Goal: Information Seeking & Learning: Check status

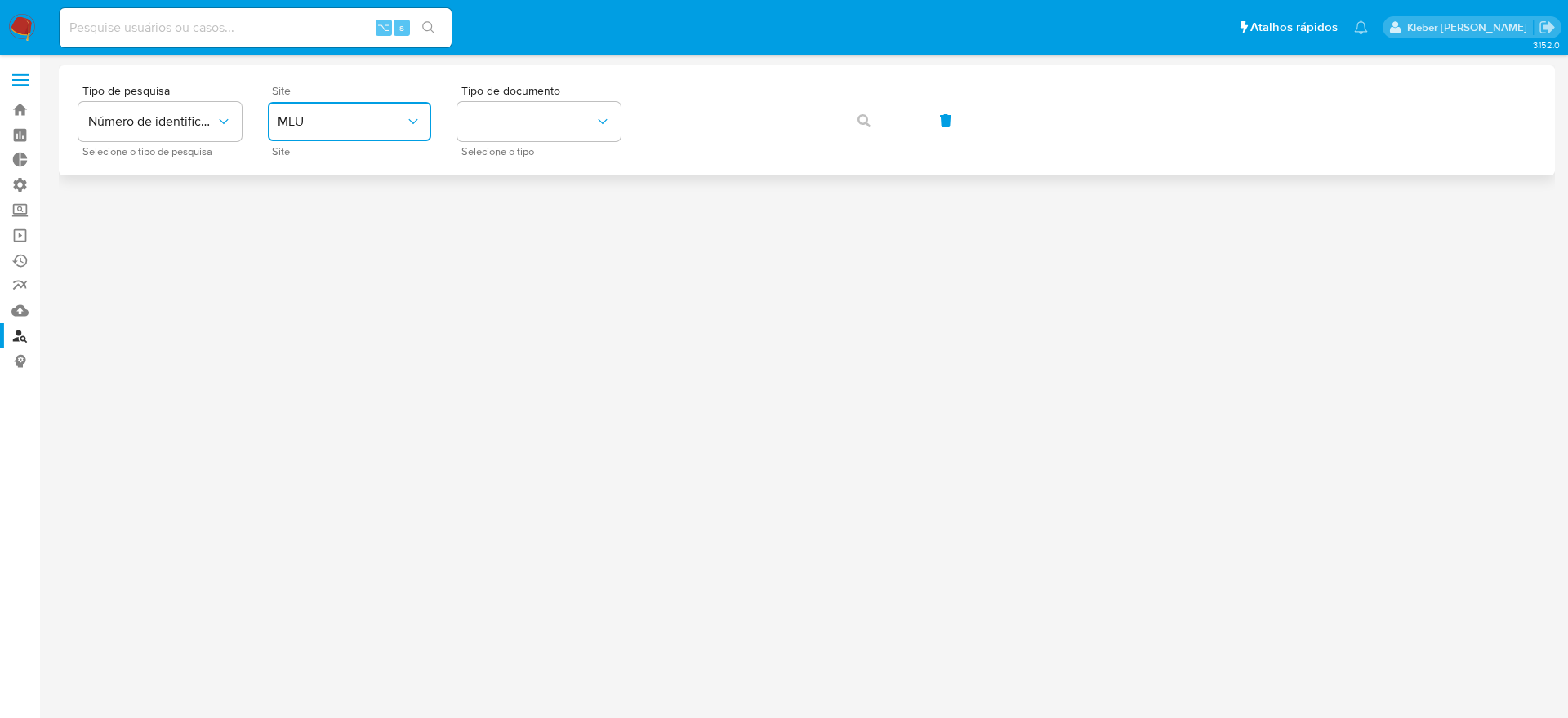
click at [367, 127] on span "MLU" at bounding box center [341, 122] width 128 height 16
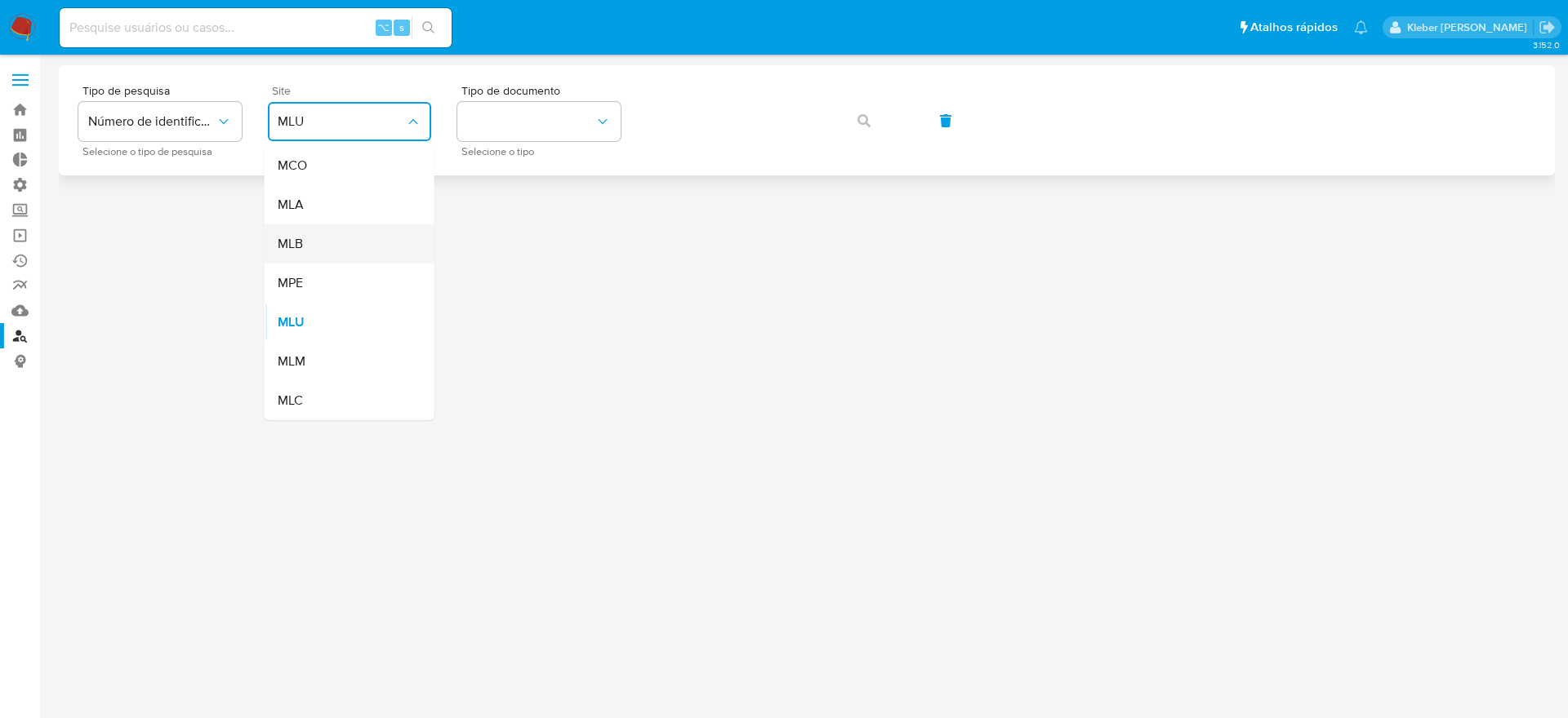
click at [341, 244] on div "MLB" at bounding box center [344, 244] width 134 height 39
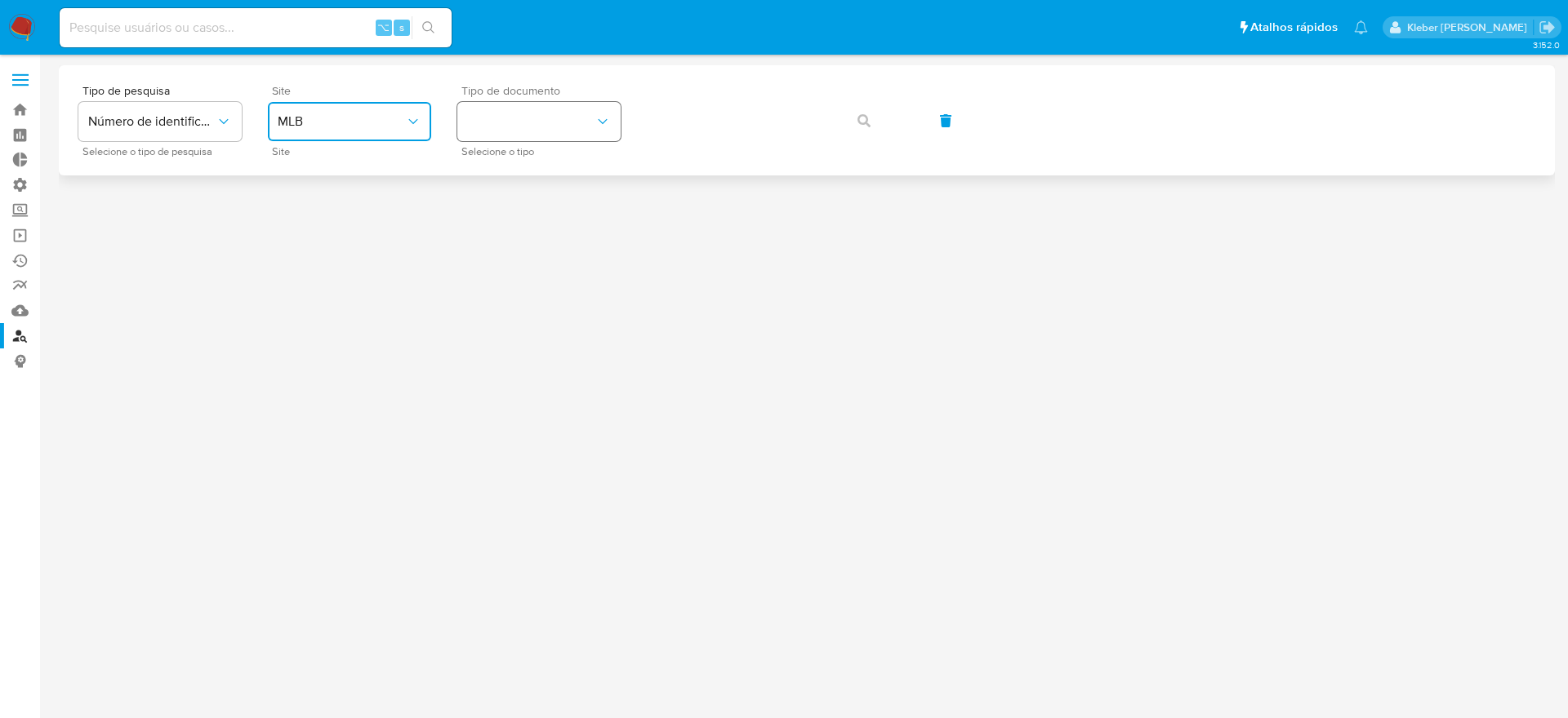
click at [551, 118] on button "identificationType" at bounding box center [539, 122] width 164 height 39
click at [567, 170] on div "CNPJ CNPJ" at bounding box center [534, 174] width 134 height 56
click at [868, 117] on icon "button" at bounding box center [863, 120] width 13 height 13
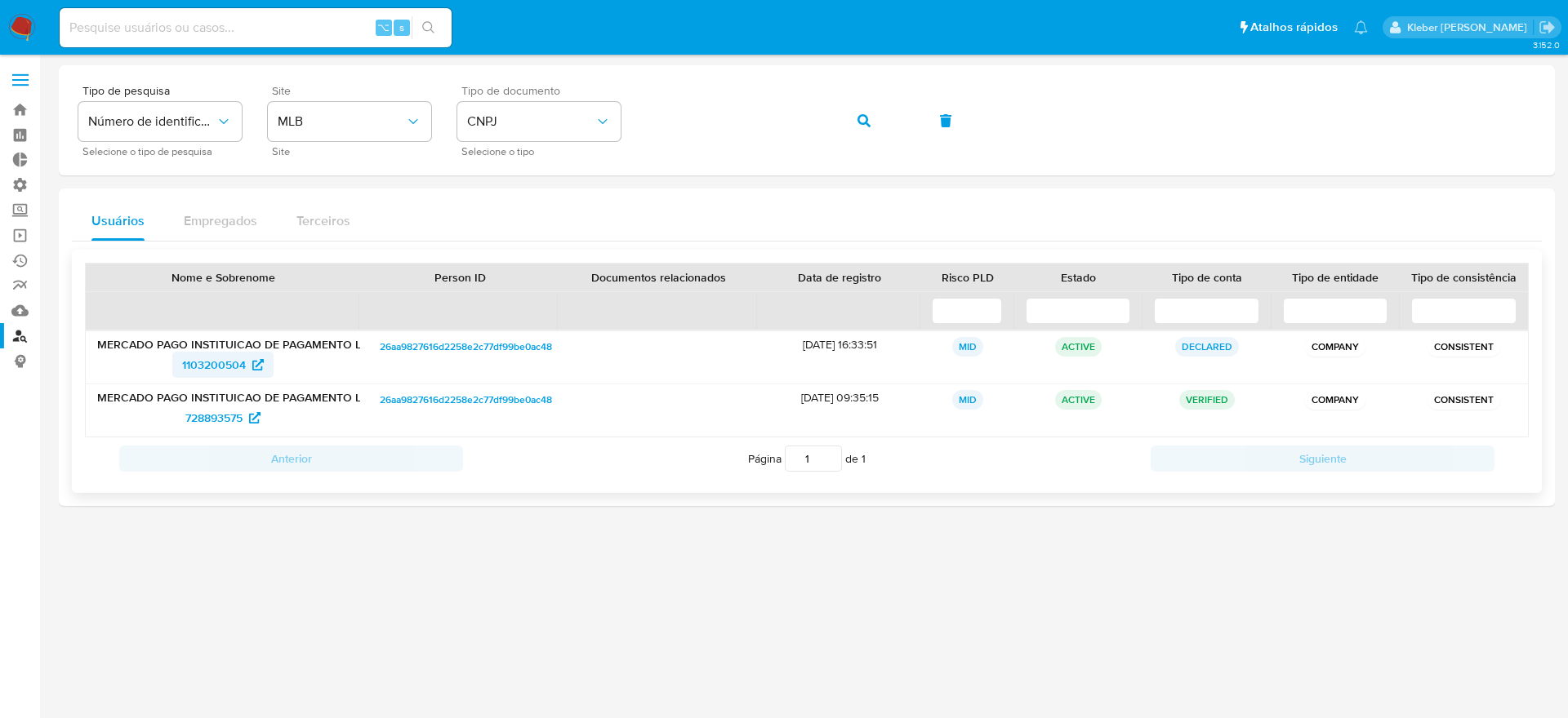
click at [228, 369] on span "1103200504" at bounding box center [214, 365] width 63 height 27
click at [220, 418] on span "728893575" at bounding box center [213, 418] width 57 height 27
click at [349, 124] on span "MLB" at bounding box center [341, 122] width 128 height 16
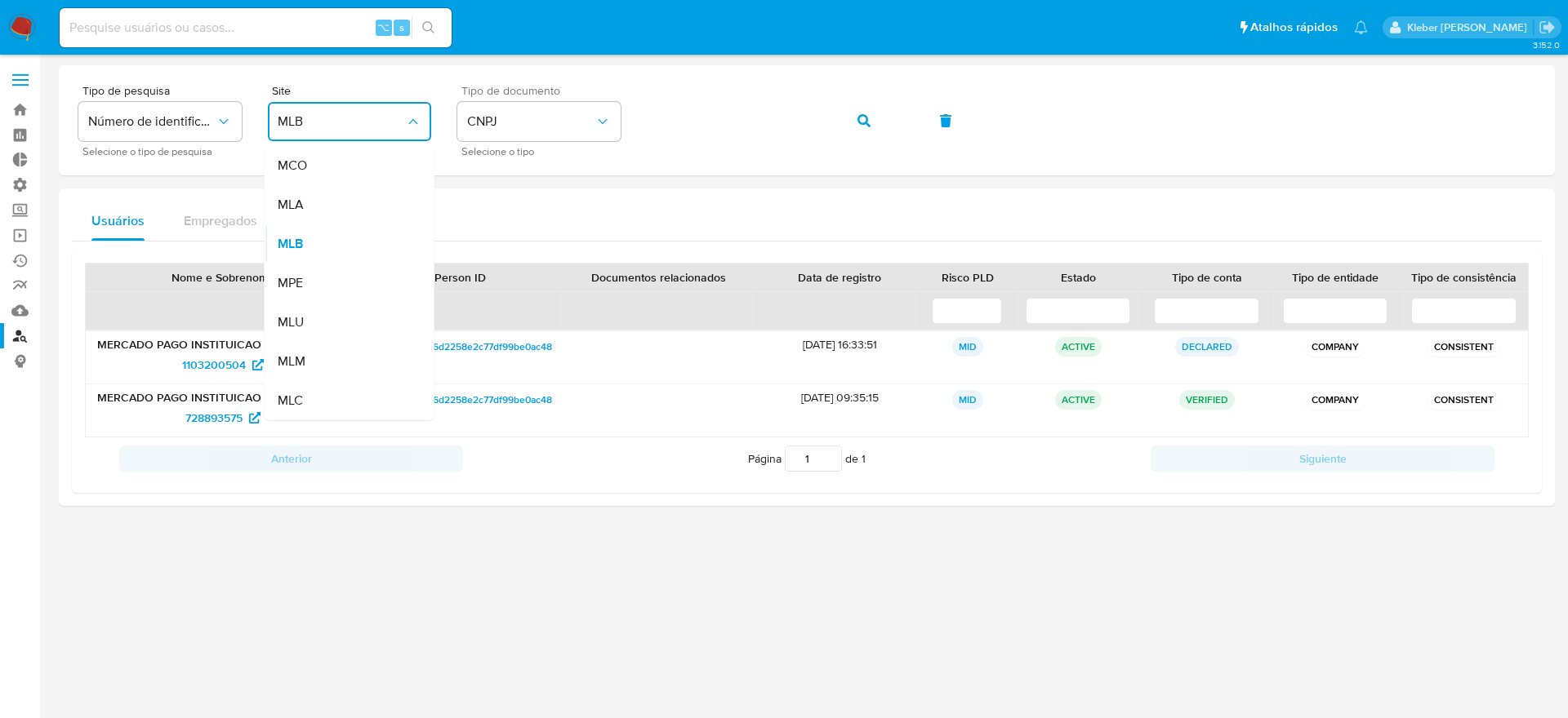
drag, startPoint x: 341, startPoint y: 246, endPoint x: 348, endPoint y: 231, distance: 16.6
click at [341, 246] on div "MLB" at bounding box center [344, 244] width 134 height 39
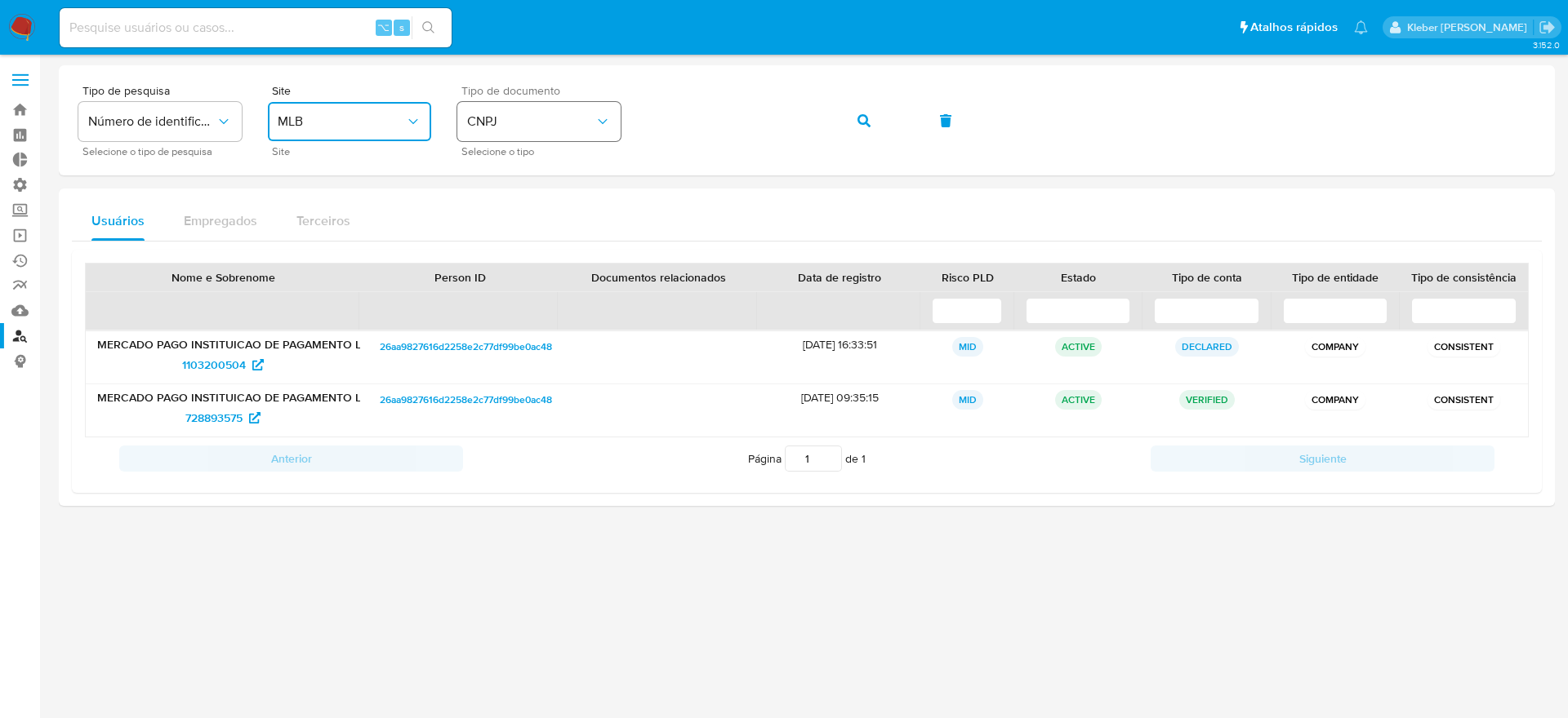
click at [492, 121] on span "CNPJ" at bounding box center [530, 122] width 128 height 16
click at [508, 224] on div "CPF CPF" at bounding box center [534, 229] width 134 height 56
click at [630, 110] on div "Tipo de pesquisa Número de identificação Selecione o tipo de pesquisa Site MLB …" at bounding box center [807, 120] width 1457 height 71
click at [857, 116] on icon "button" at bounding box center [863, 120] width 13 height 13
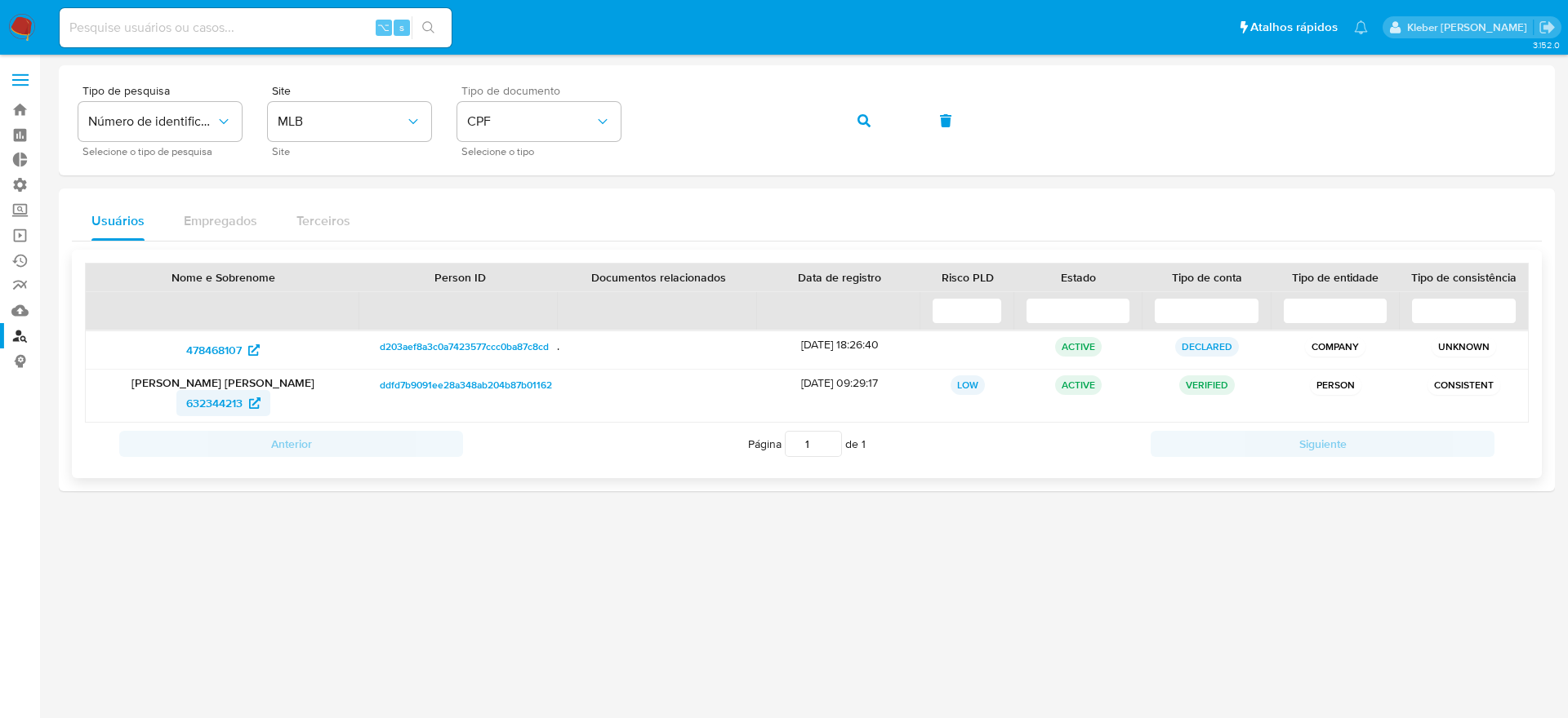
click at [217, 411] on span "632344213" at bounding box center [214, 403] width 57 height 27
click at [116, 34] on input at bounding box center [256, 27] width 392 height 21
paste input "15435265557"
type input "15435265557"
click at [24, 110] on link "Bandeja" at bounding box center [97, 110] width 194 height 26
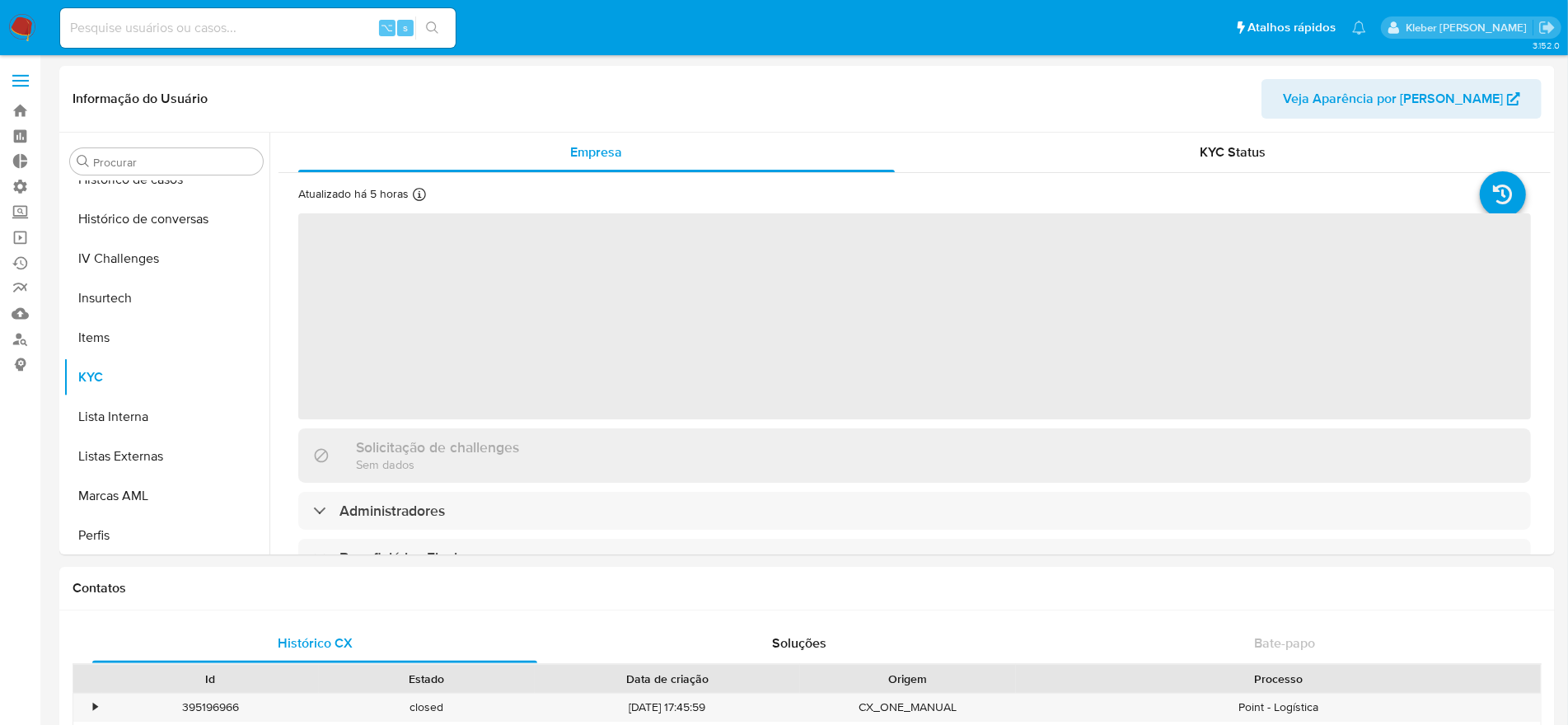
scroll to position [696, 0]
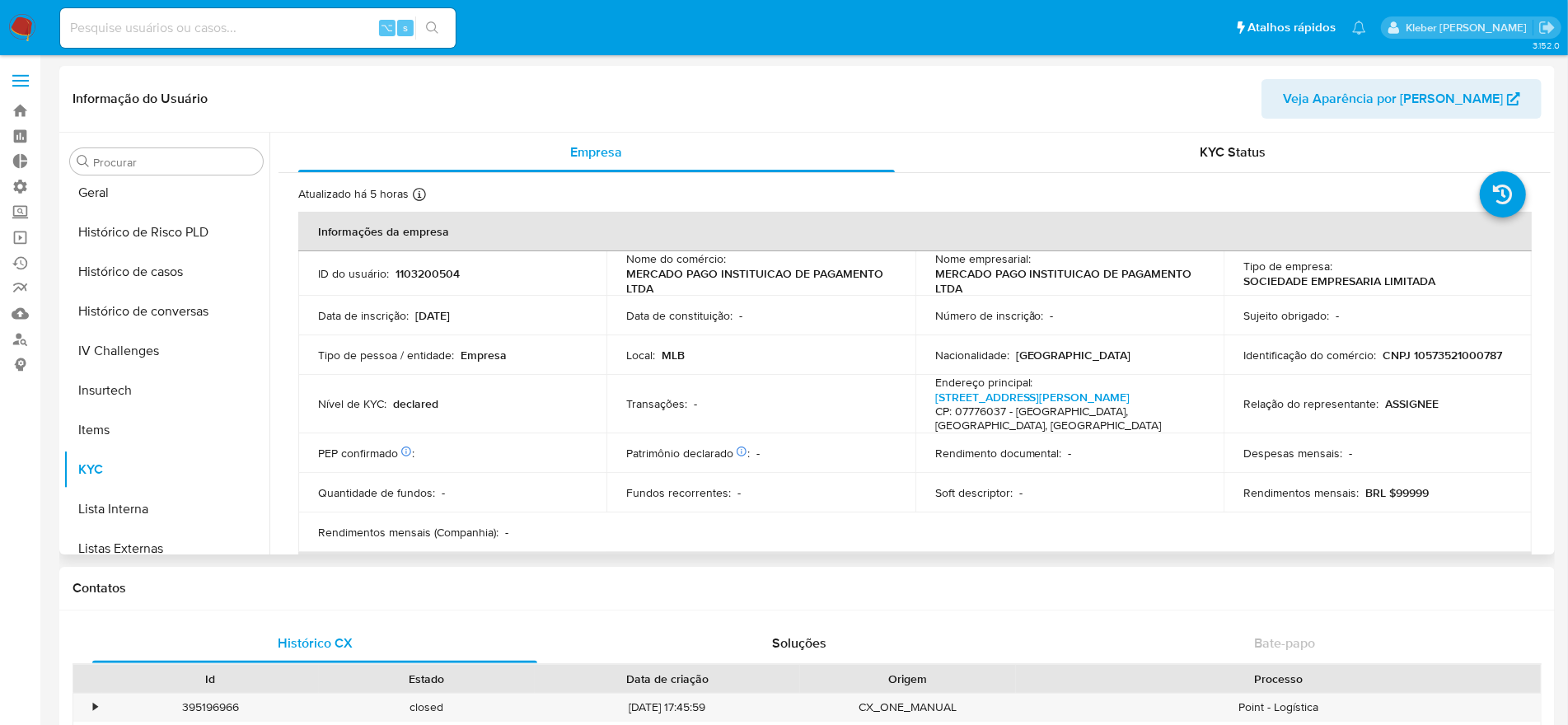
select select "10"
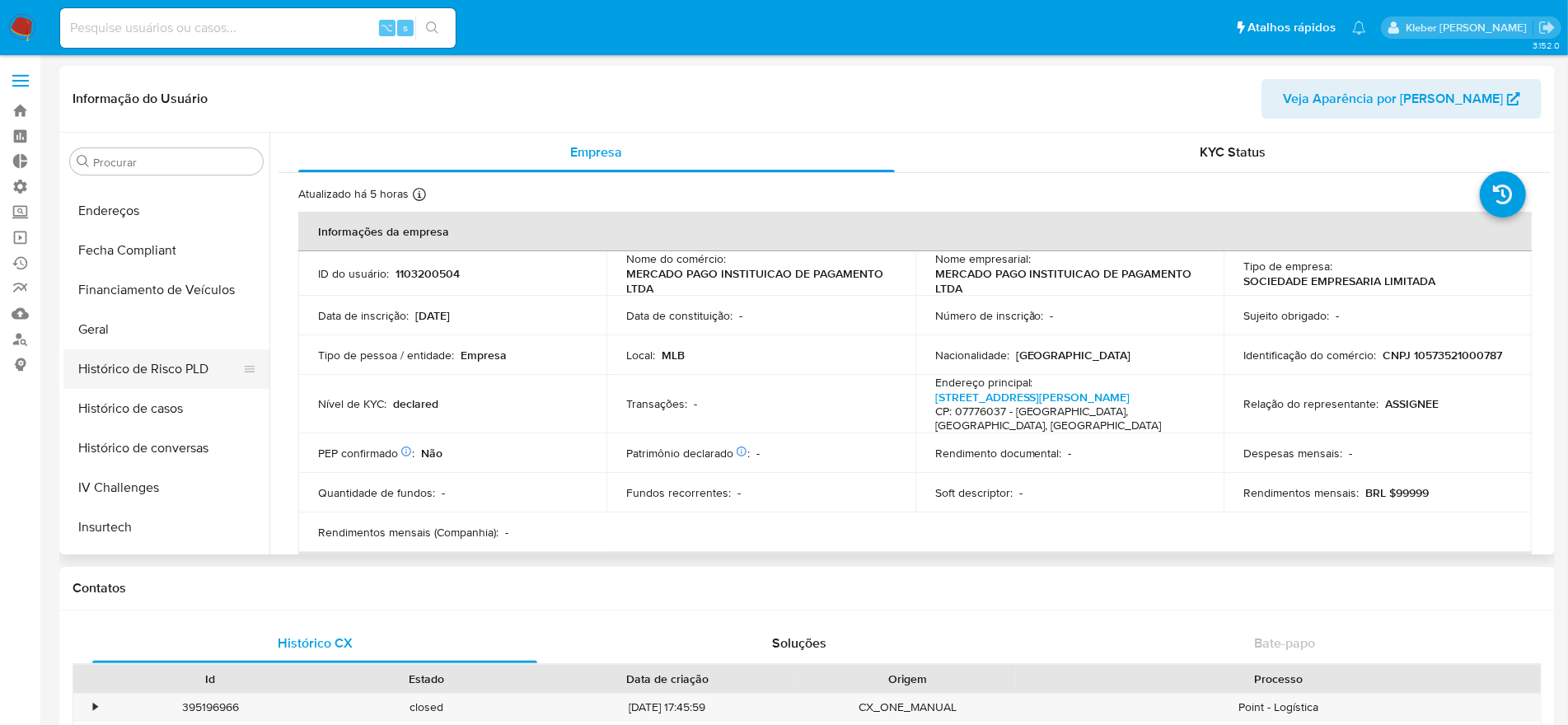
scroll to position [387, 0]
click at [109, 328] on button "Geral" at bounding box center [159, 328] width 193 height 40
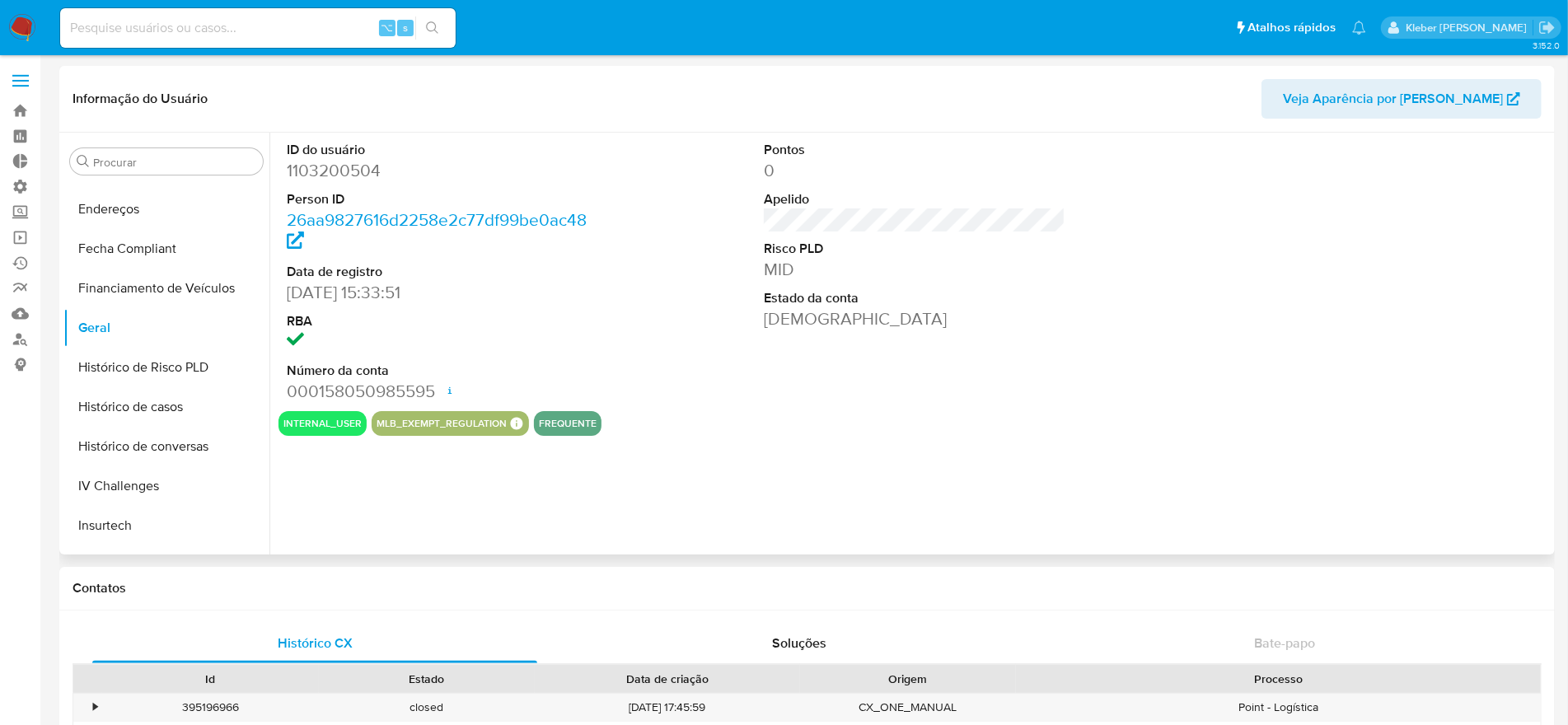
click at [314, 426] on button "internal_user" at bounding box center [322, 423] width 79 height 7
click at [372, 397] on dd "000158050985595 Data de abertura 01/06/2022 12:03 Status ACTIVE" at bounding box center [437, 391] width 302 height 23
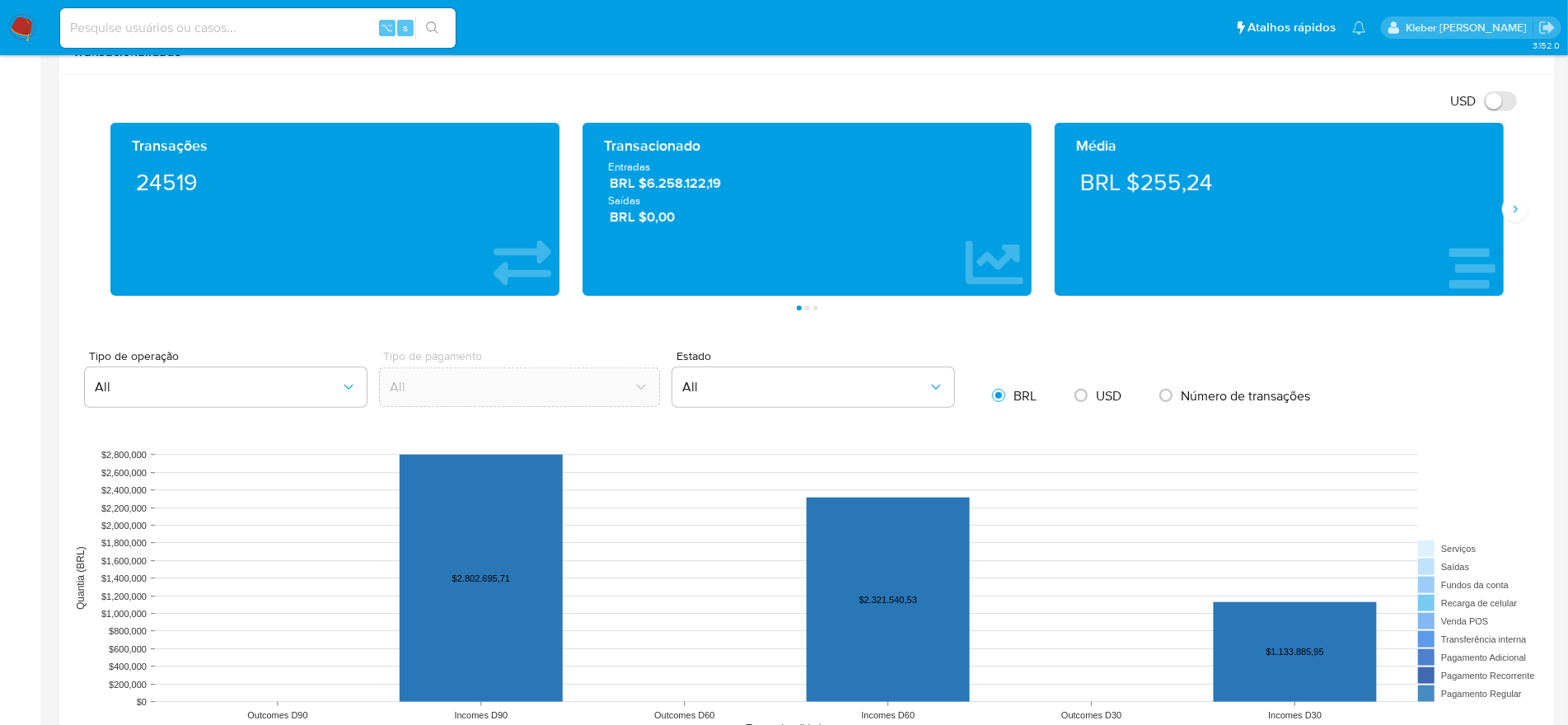
scroll to position [868, 0]
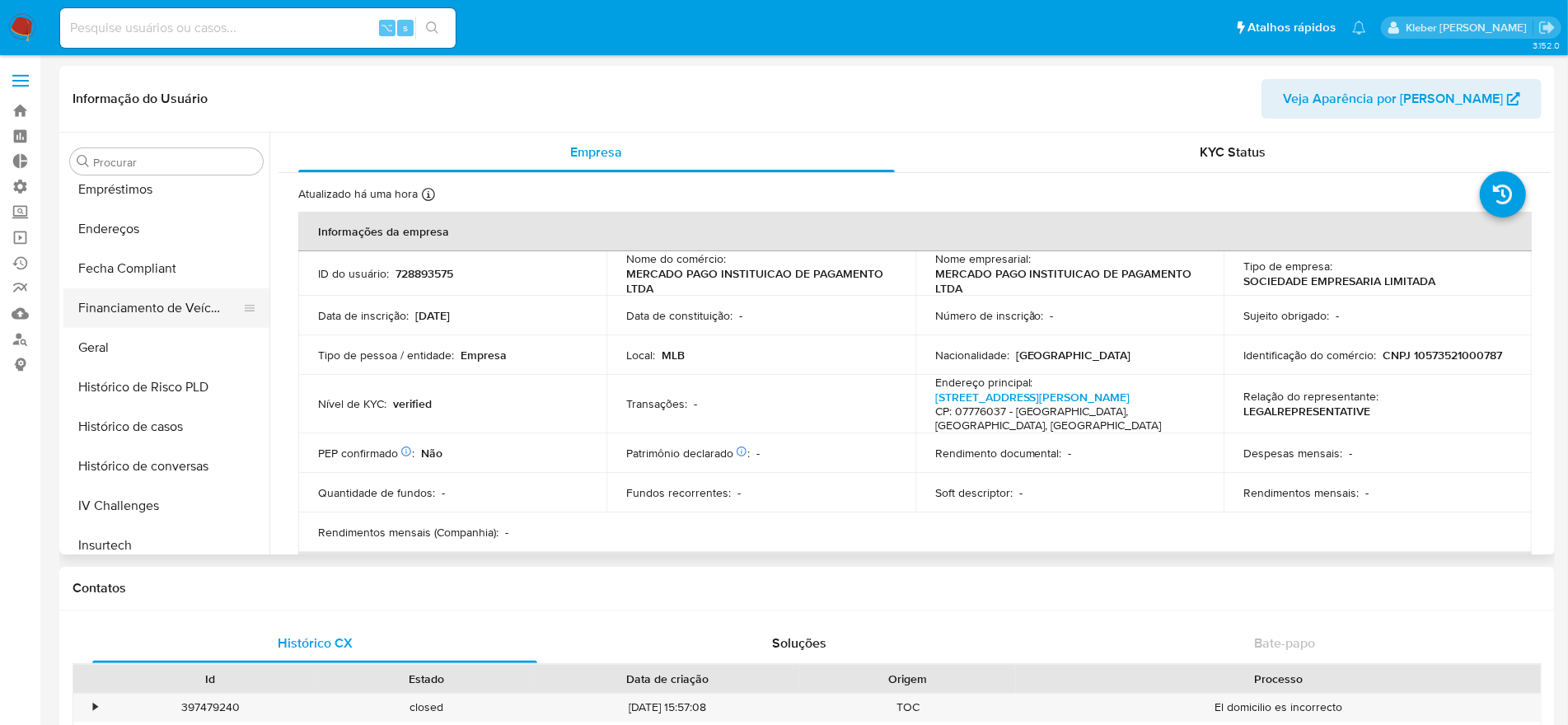
scroll to position [372, 0]
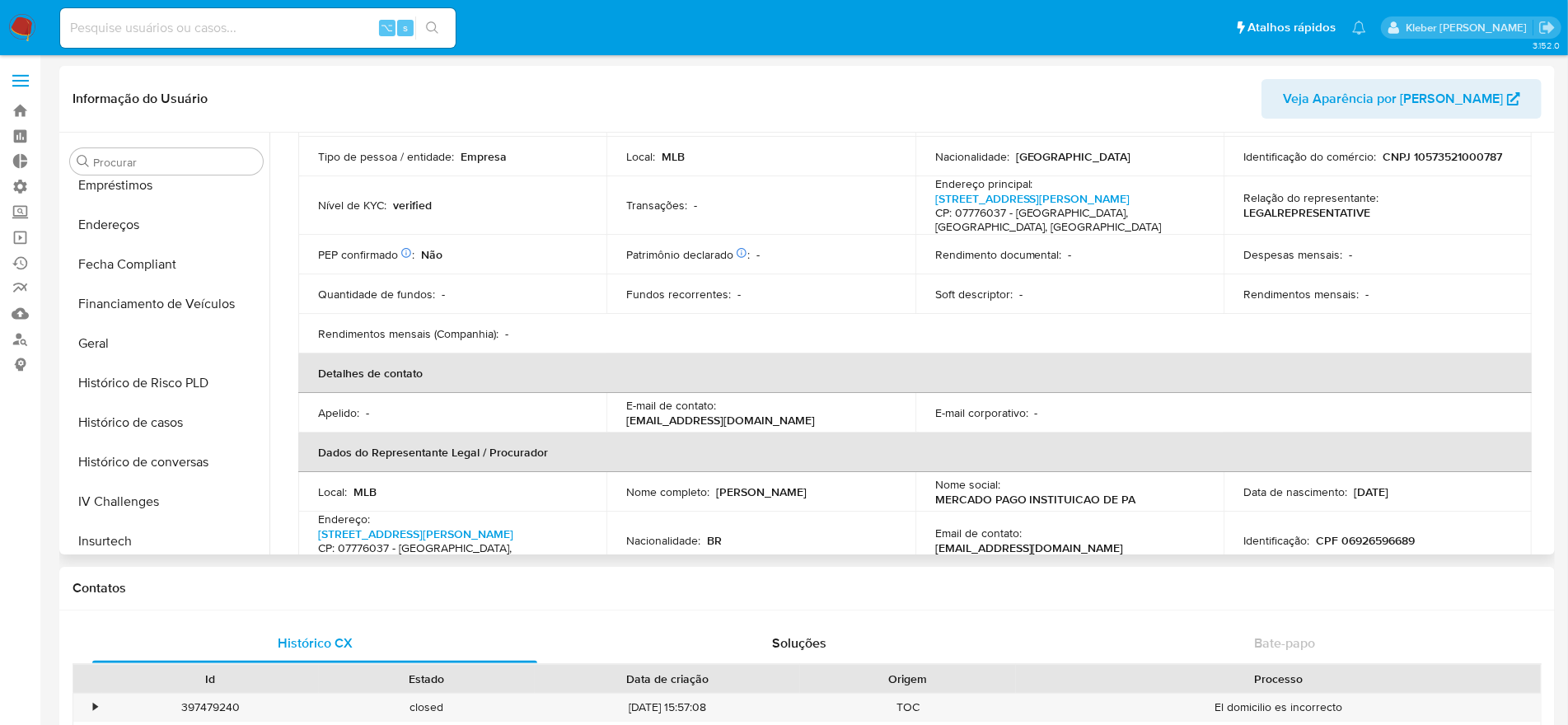
select select "10"
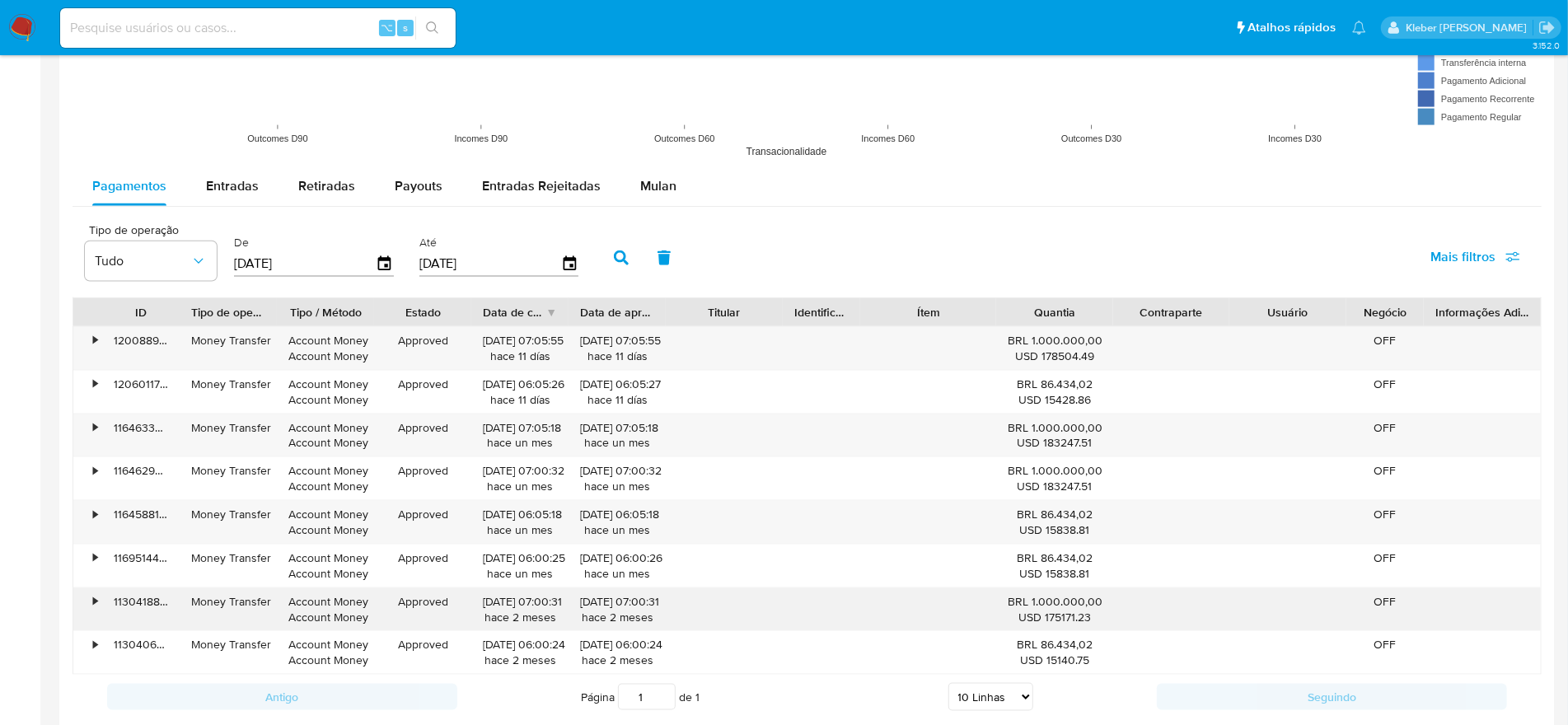
scroll to position [1486, 0]
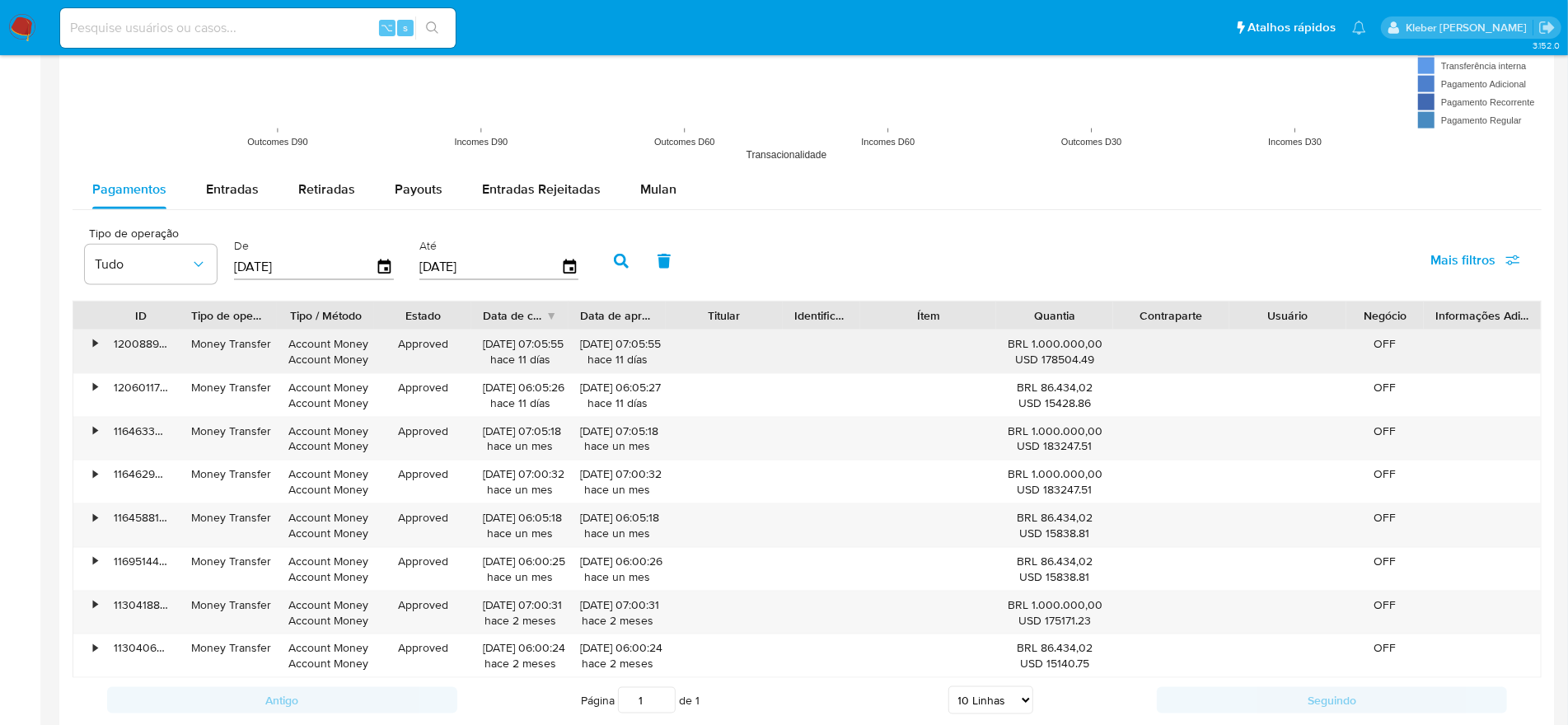
click at [98, 344] on div "•" at bounding box center [87, 352] width 29 height 43
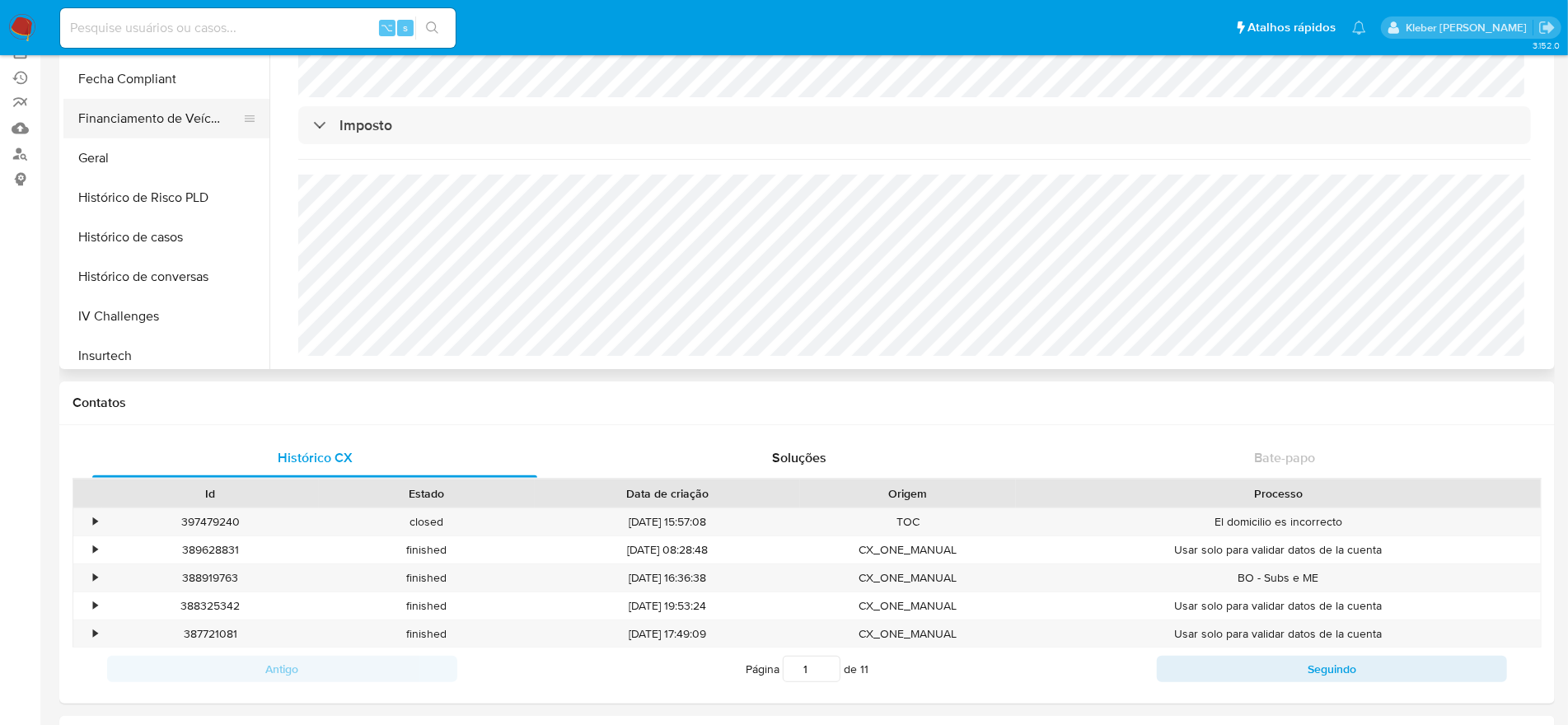
scroll to position [0, 0]
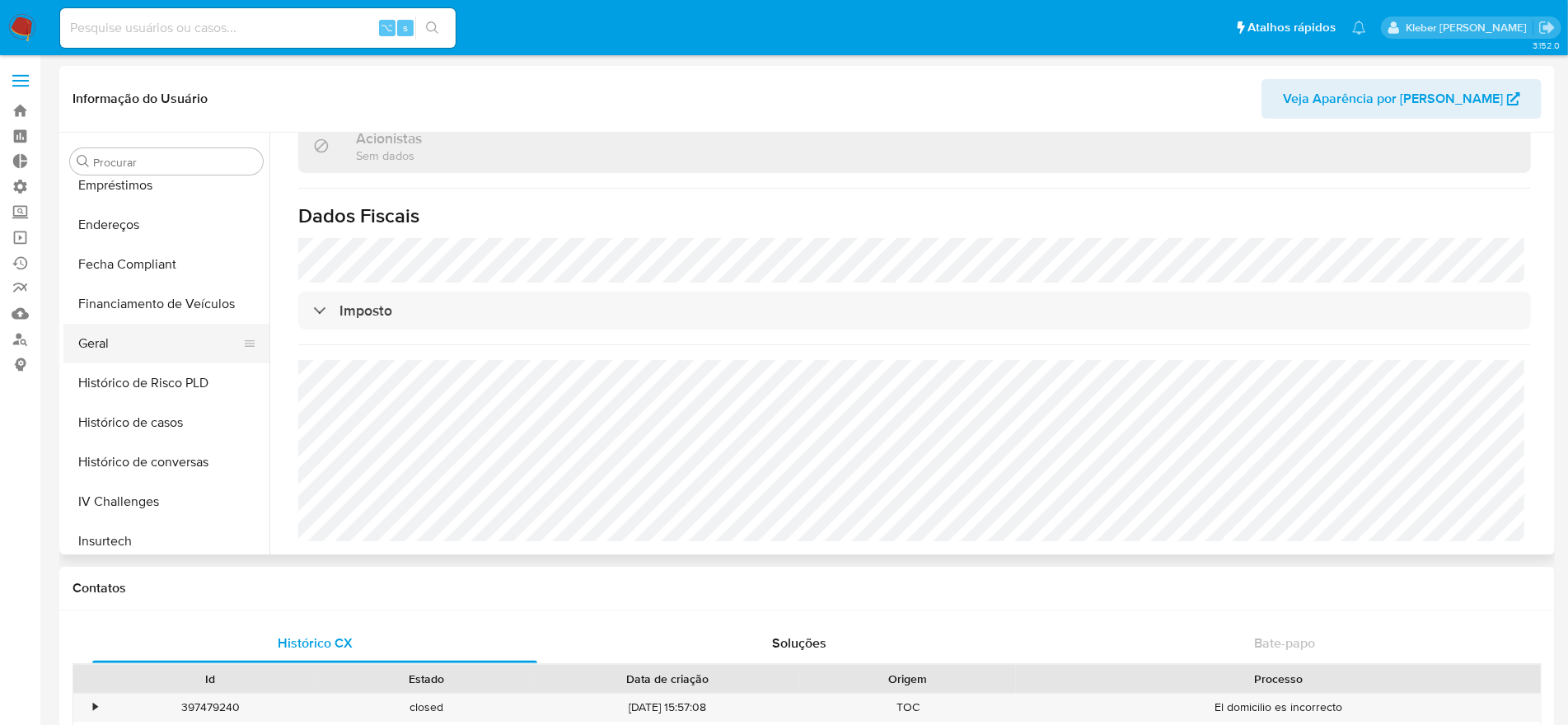
click at [124, 340] on button "Geral" at bounding box center [159, 344] width 193 height 40
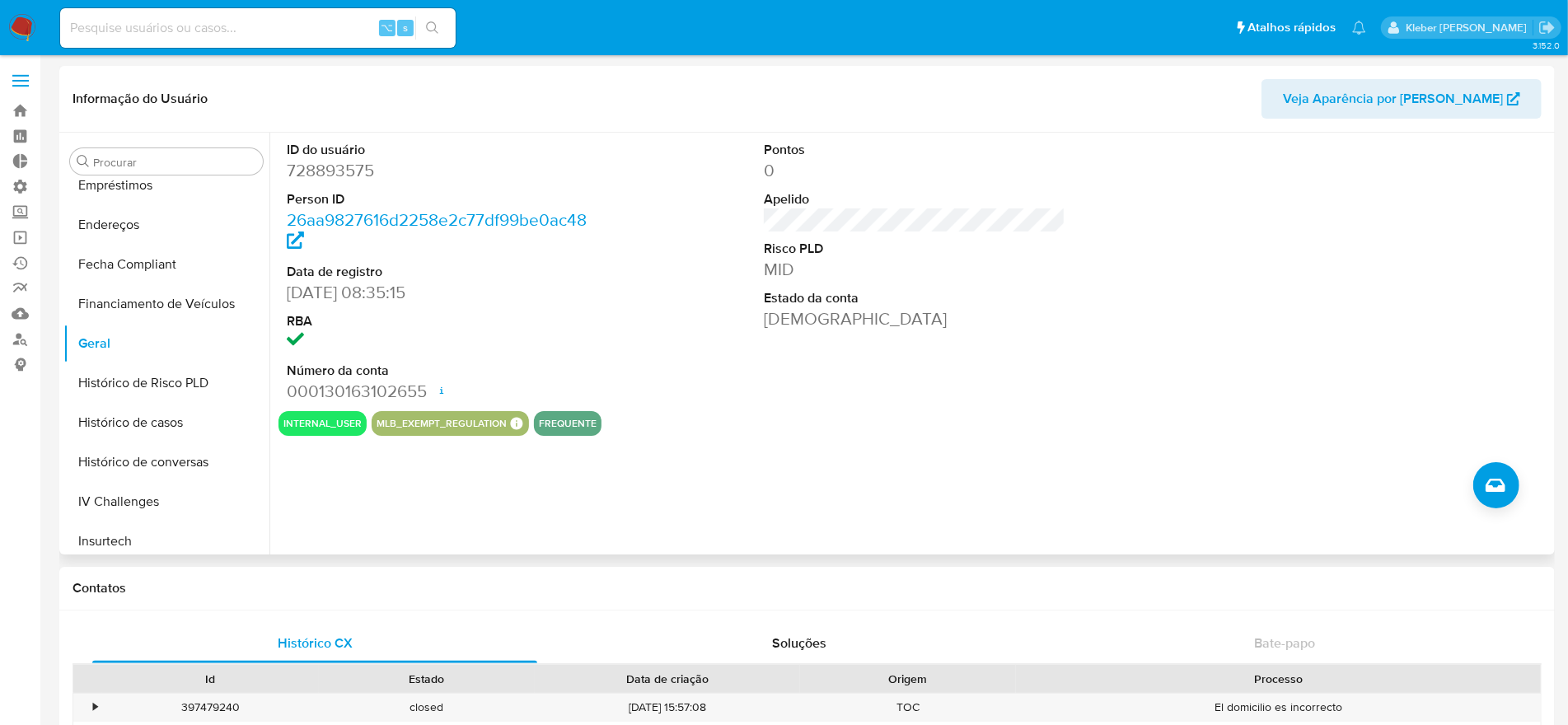
click at [410, 390] on dd "000130163102655 Data de abertura 11/08/2021 12:33 Status ACTIVE" at bounding box center [437, 391] width 302 height 23
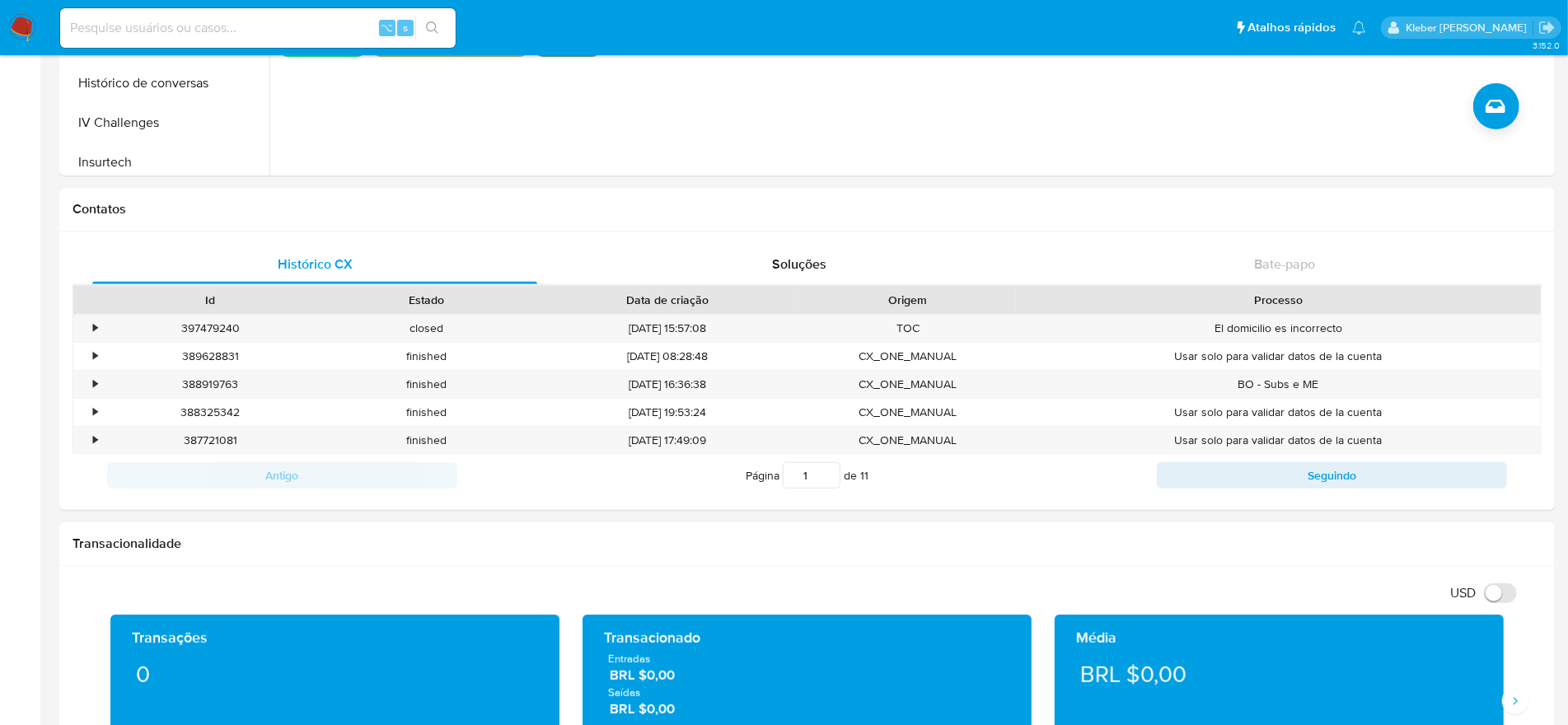
scroll to position [608, 0]
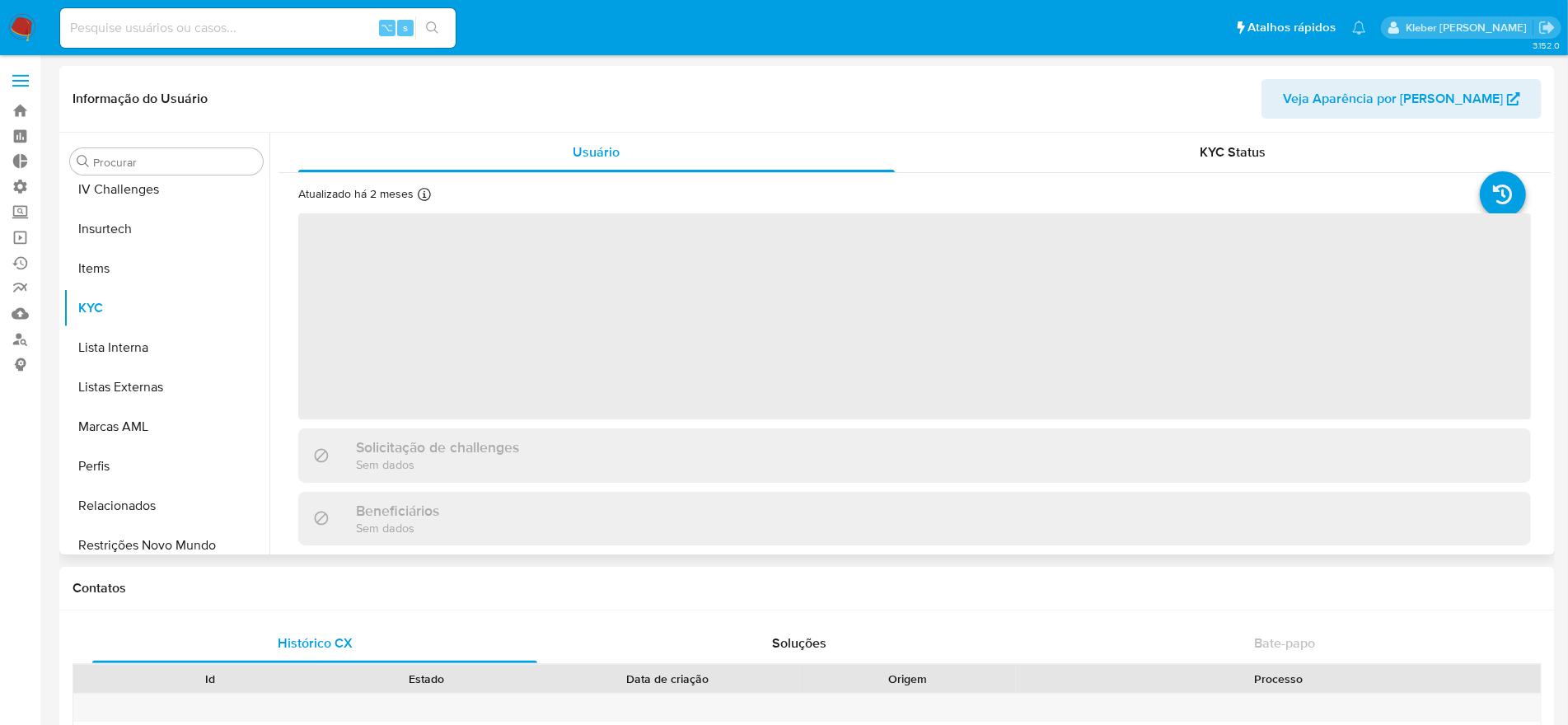
scroll to position [696, 0]
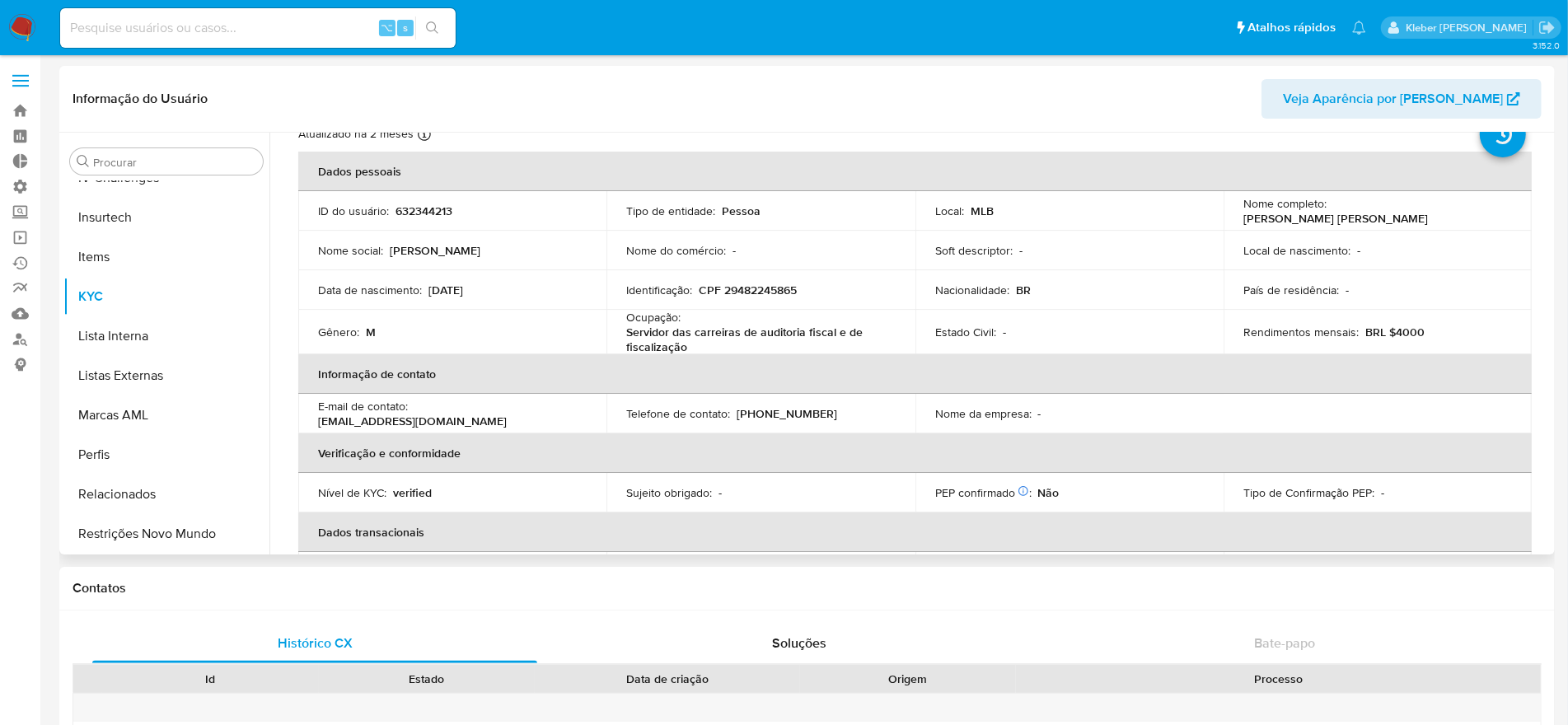
select select "10"
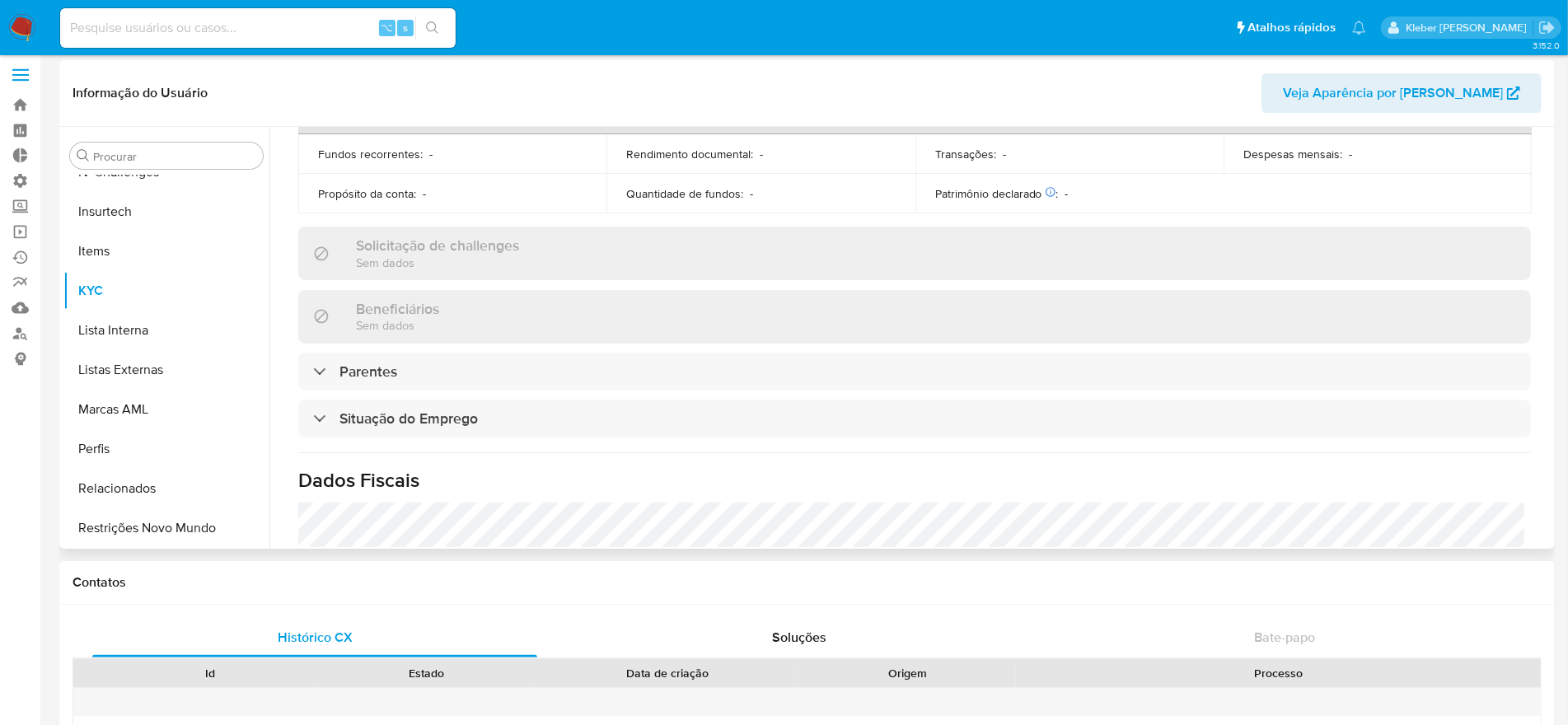
scroll to position [474, 0]
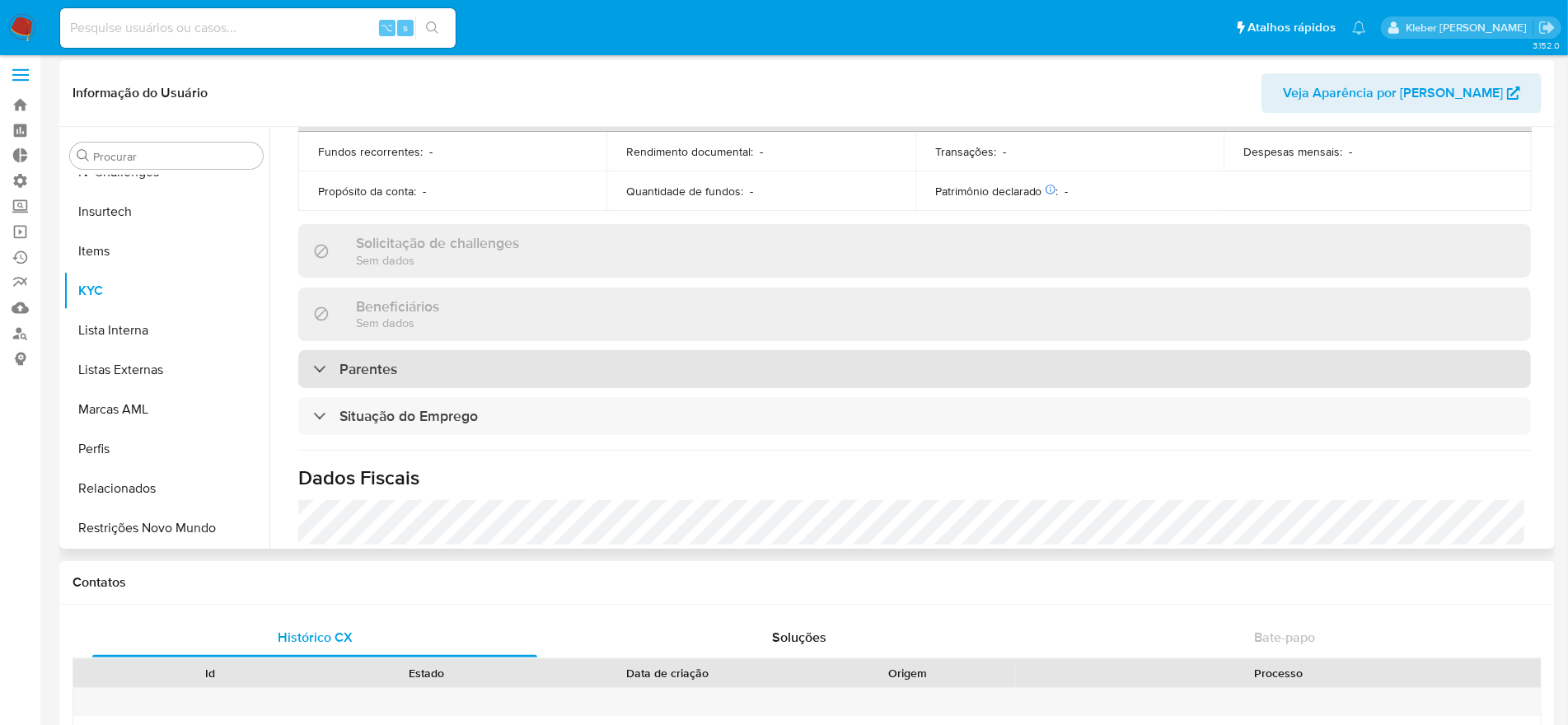
click at [313, 368] on div at bounding box center [313, 368] width 0 height 0
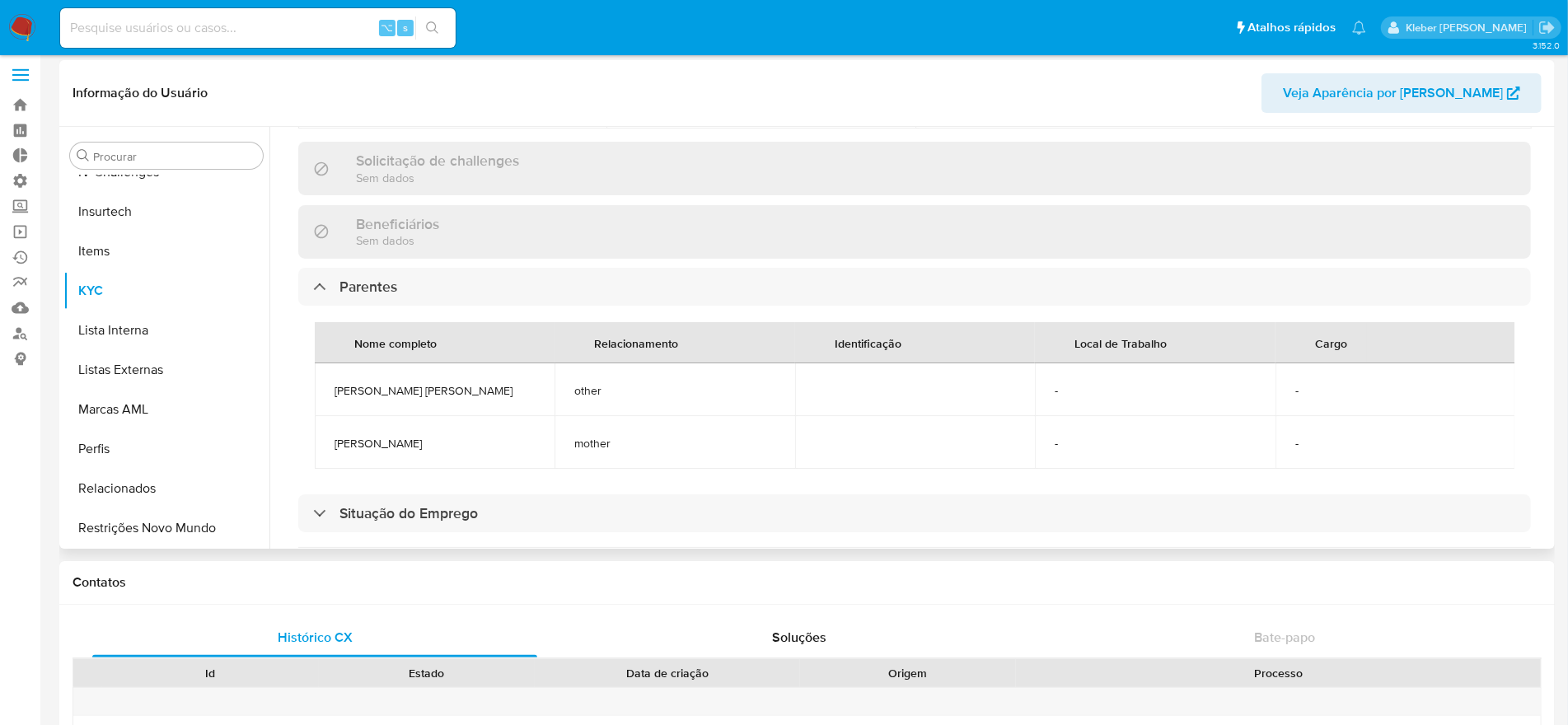
scroll to position [606, 0]
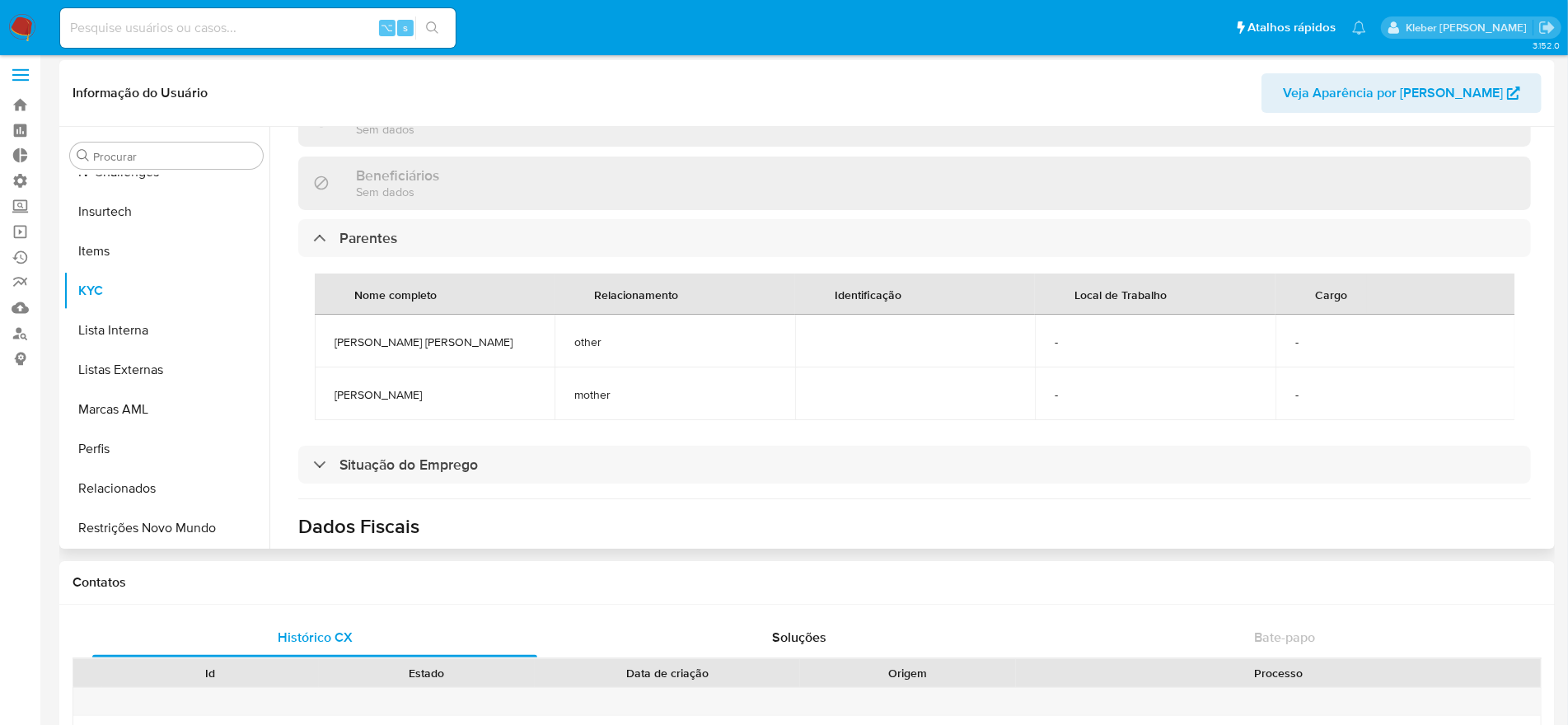
drag, startPoint x: 336, startPoint y: 395, endPoint x: 467, endPoint y: 385, distance: 131.4
click at [467, 387] on span "KIMIO MIZUKAMIDA SILVA" at bounding box center [435, 394] width 200 height 15
copy span "KIMIO MIZUKAMIDA SILVA"
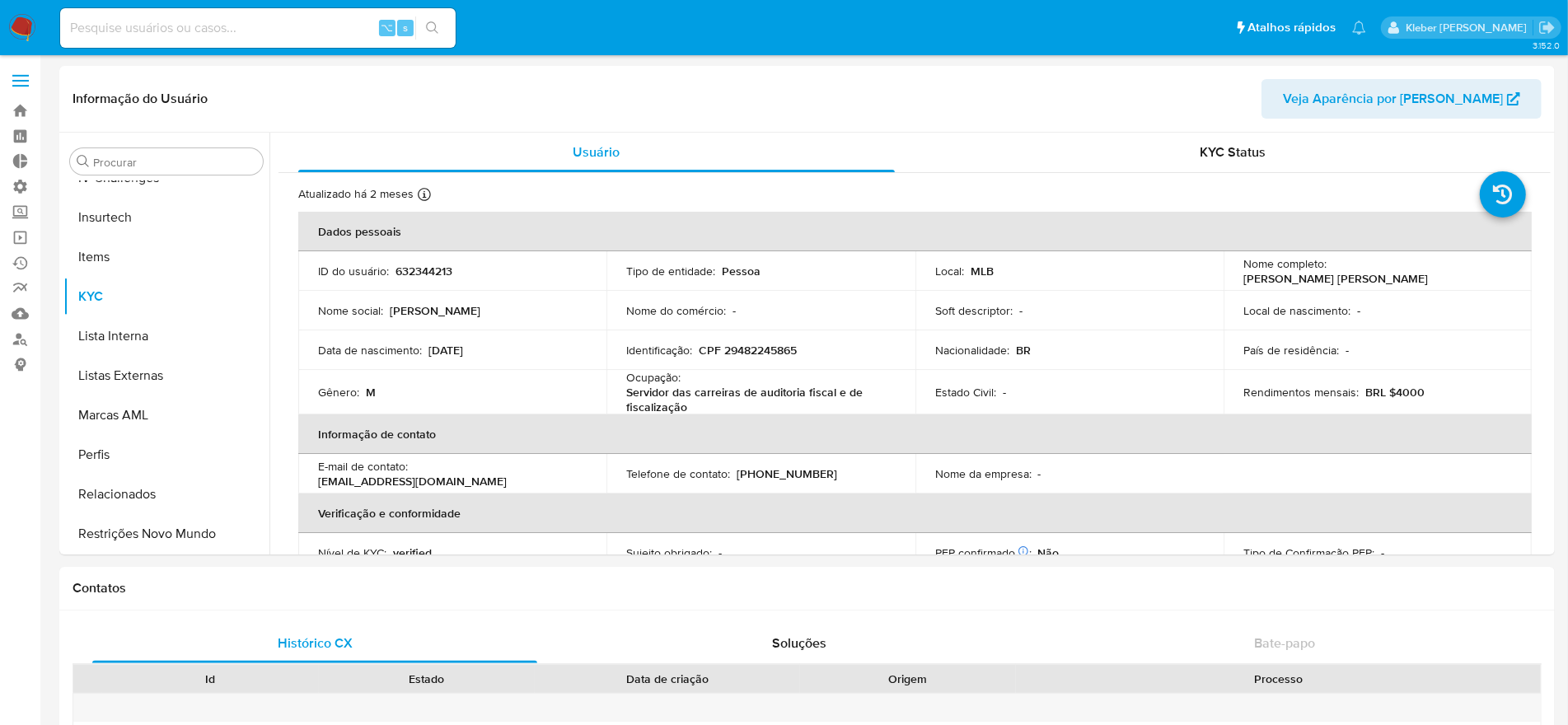
scroll to position [696, 0]
click at [154, 26] on input at bounding box center [258, 28] width 396 height 22
paste input "228912738"
type input "228912738"
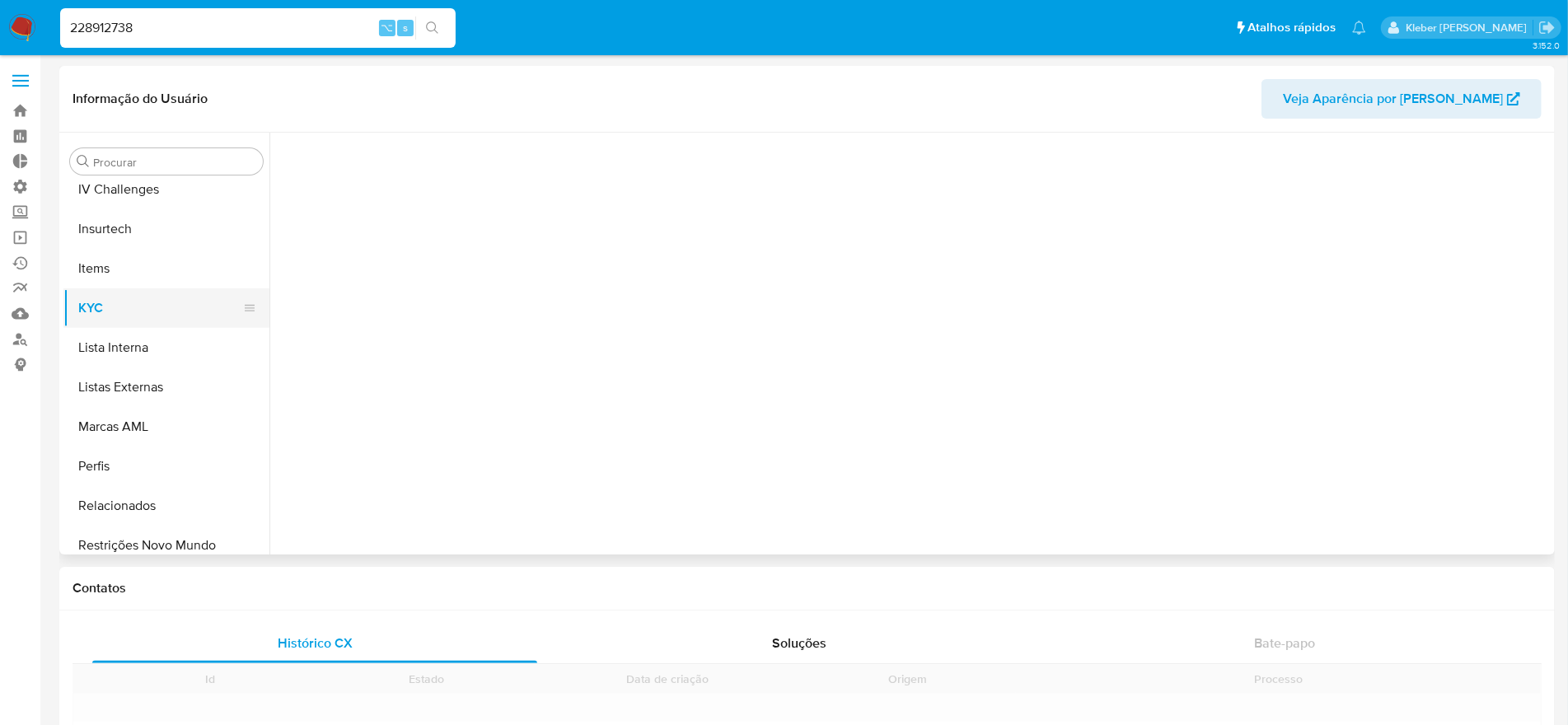
scroll to position [696, 0]
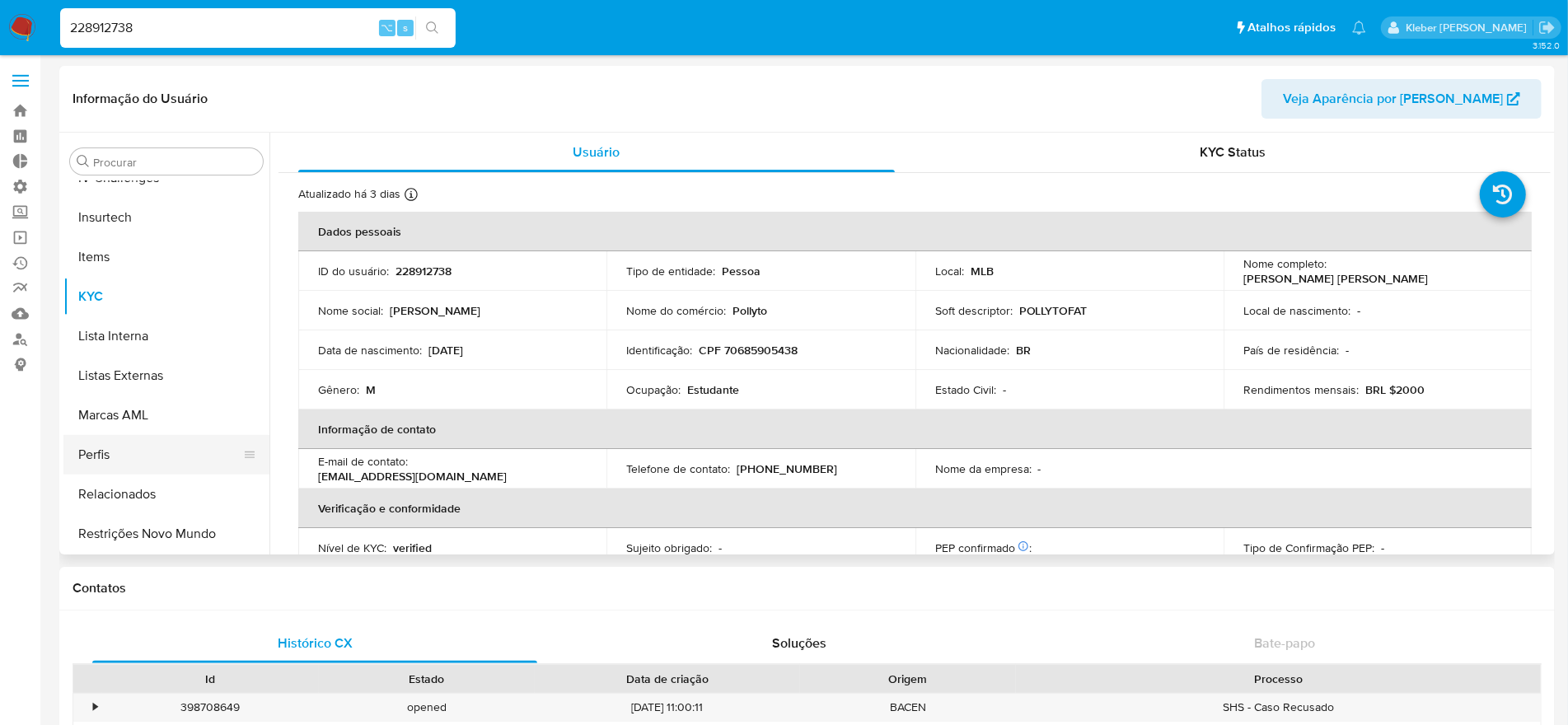
select select "10"
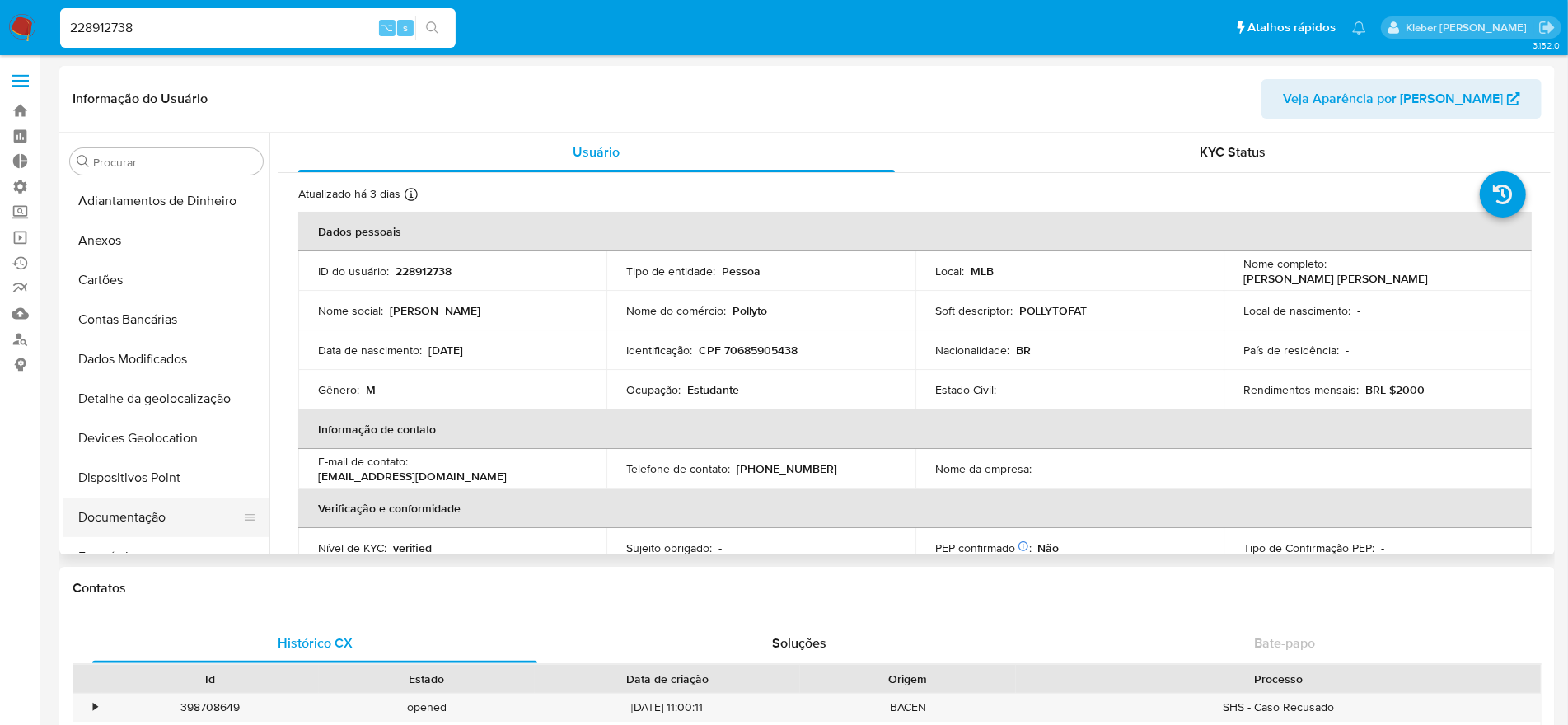
click at [151, 517] on button "Documentação" at bounding box center [159, 518] width 193 height 40
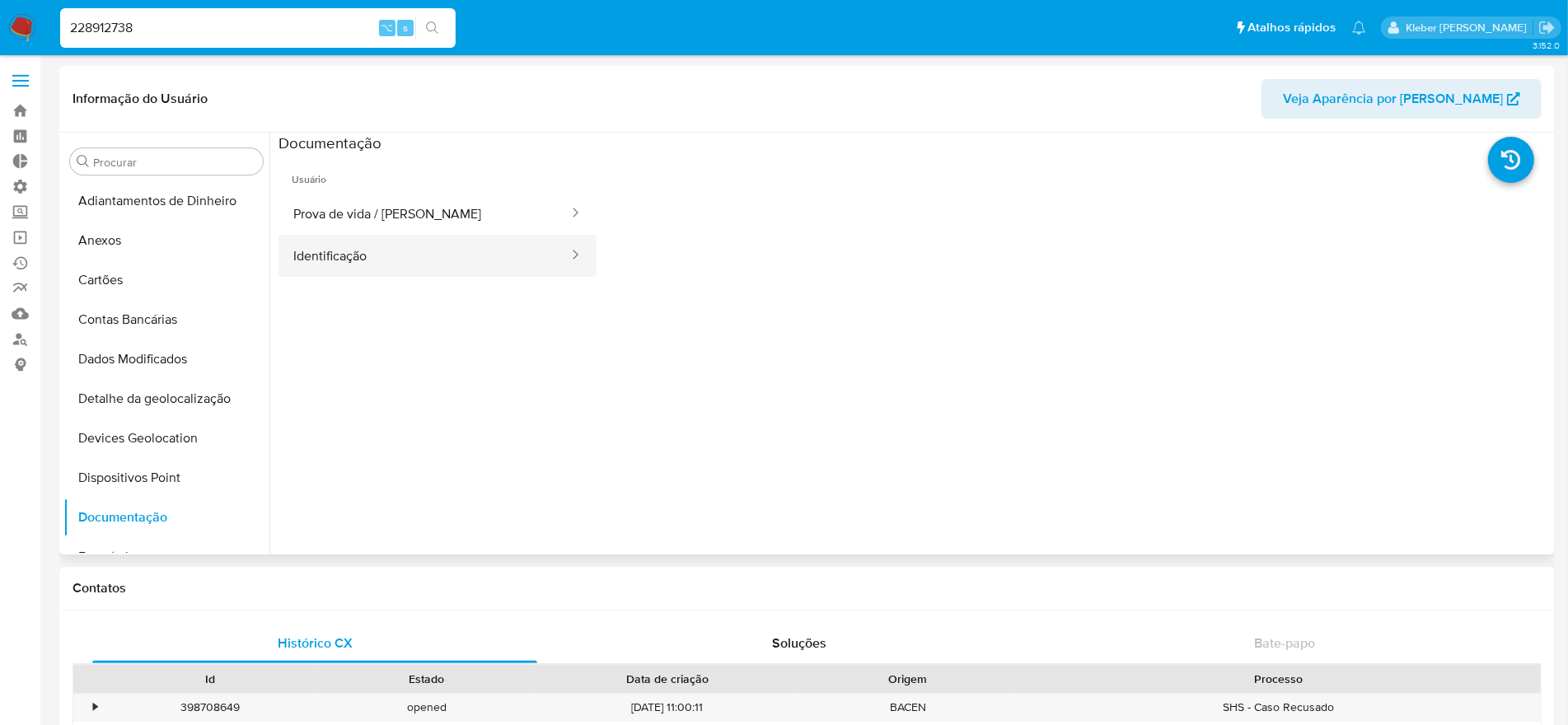
click at [455, 248] on button "Identificação" at bounding box center [424, 256] width 292 height 42
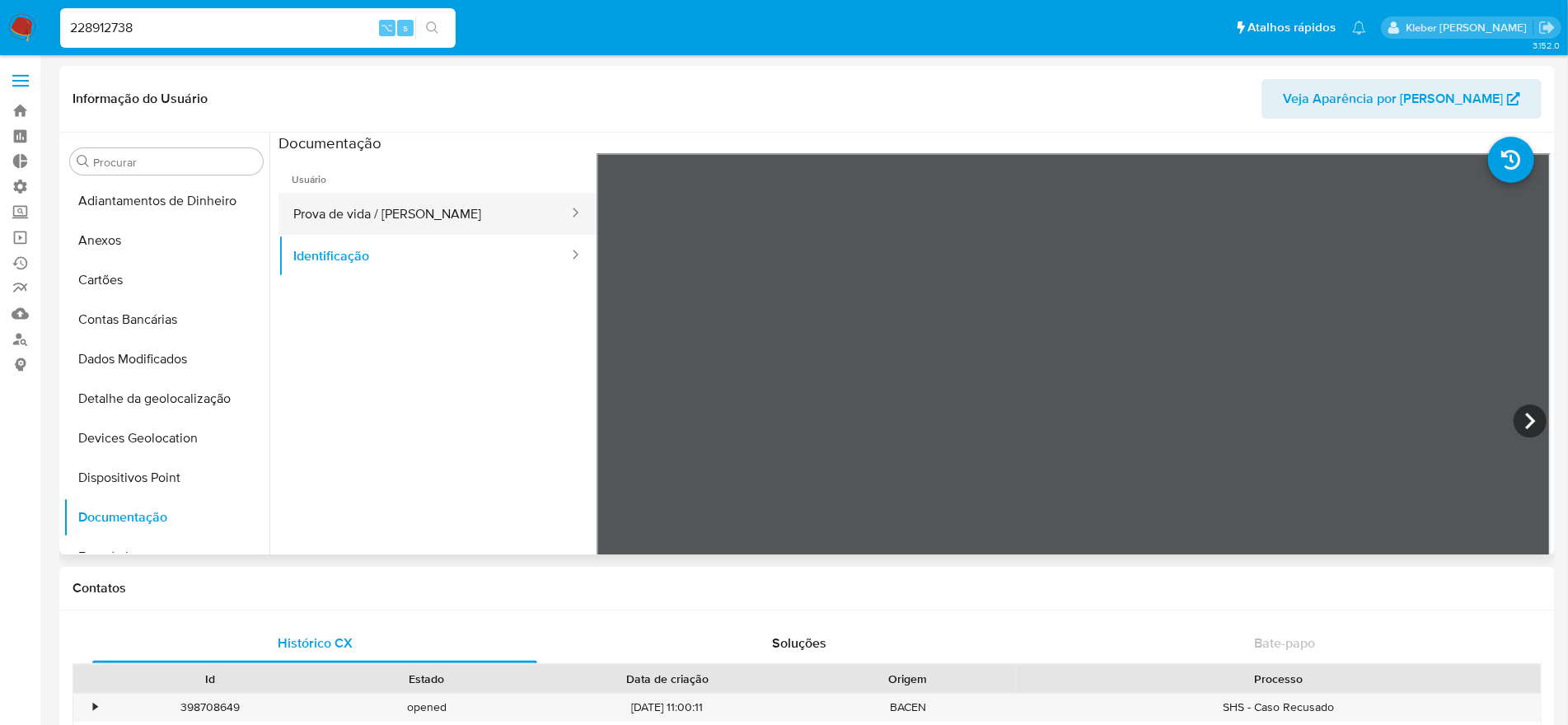
click at [365, 207] on button "Prova de vida / [PERSON_NAME]" at bounding box center [424, 213] width 292 height 42
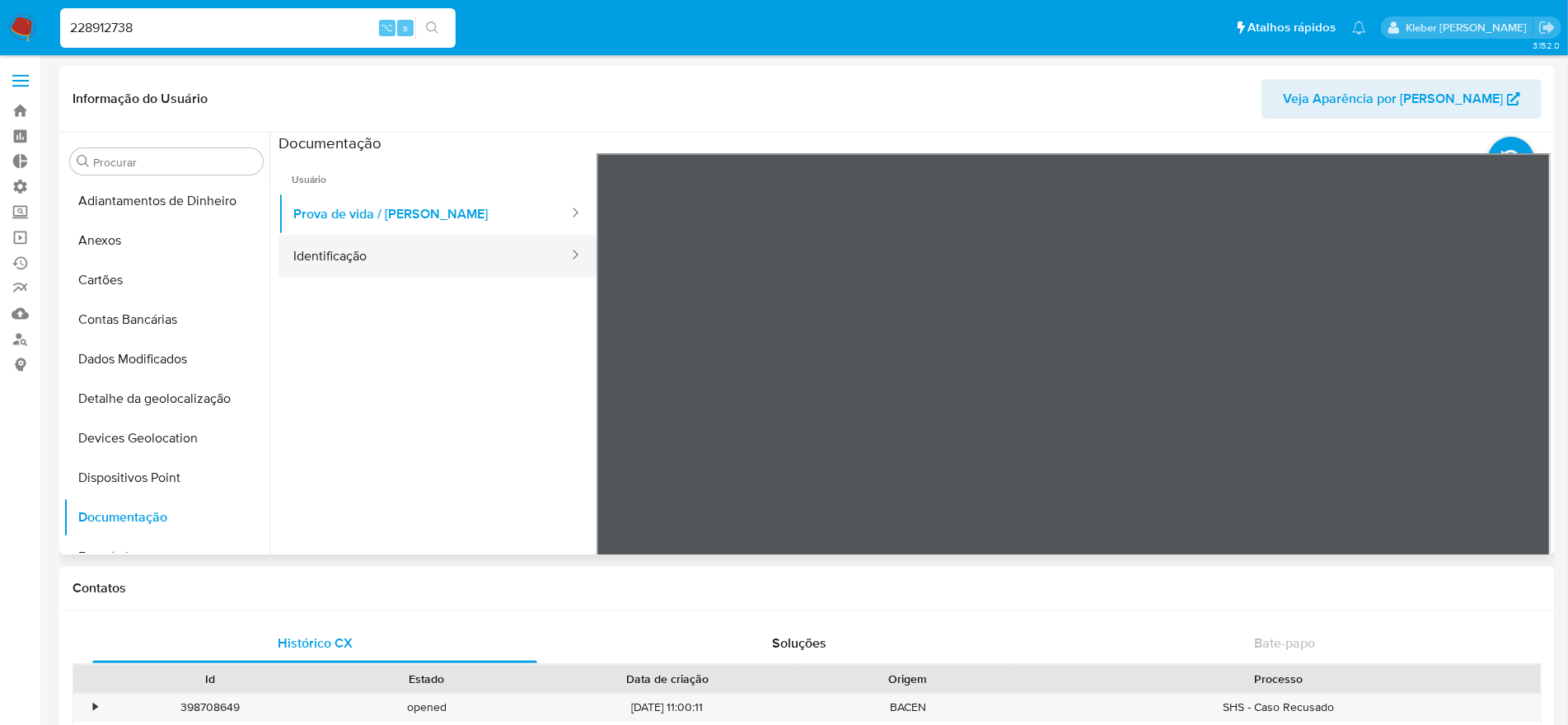
click at [386, 265] on button "Identificação" at bounding box center [424, 256] width 292 height 42
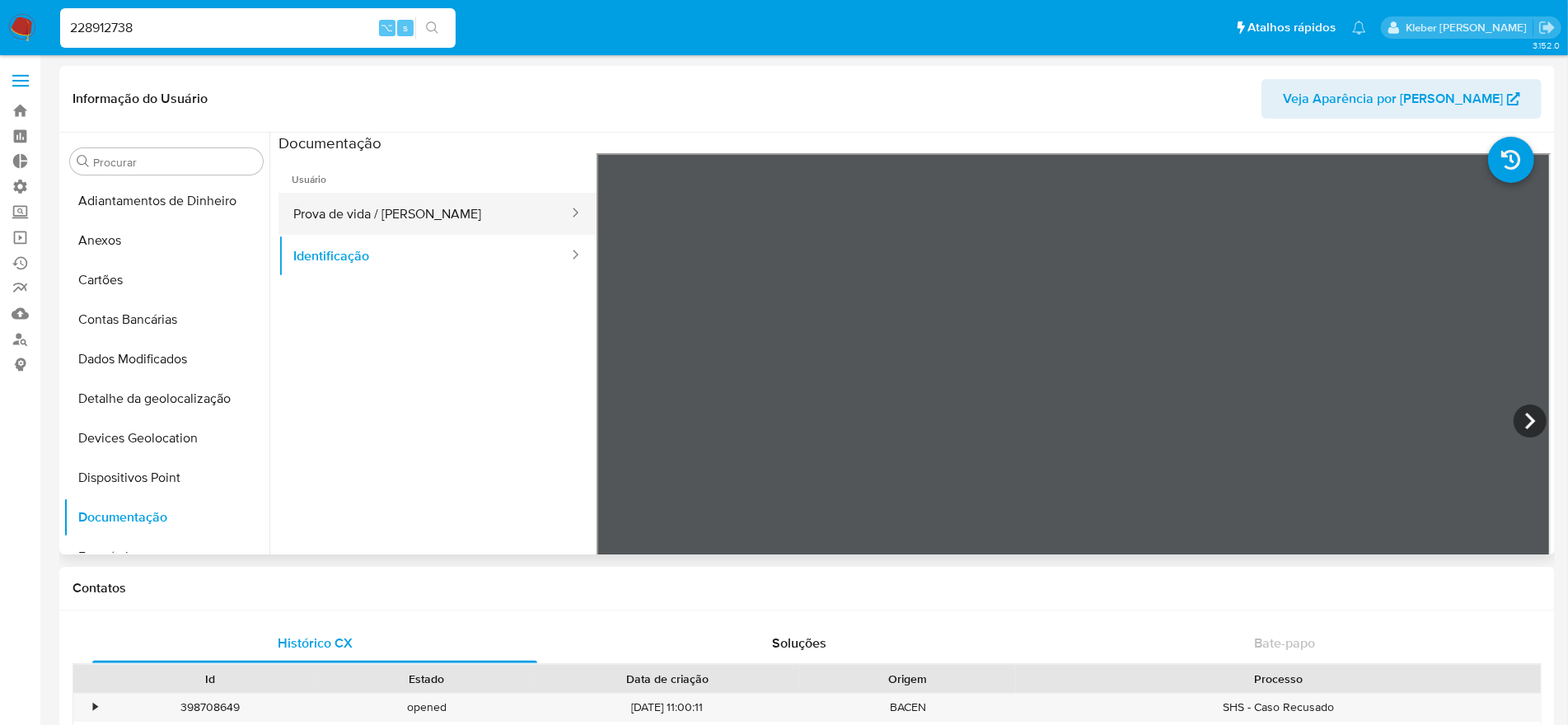
click at [381, 213] on button "Prova de vida / [PERSON_NAME]" at bounding box center [424, 213] width 292 height 42
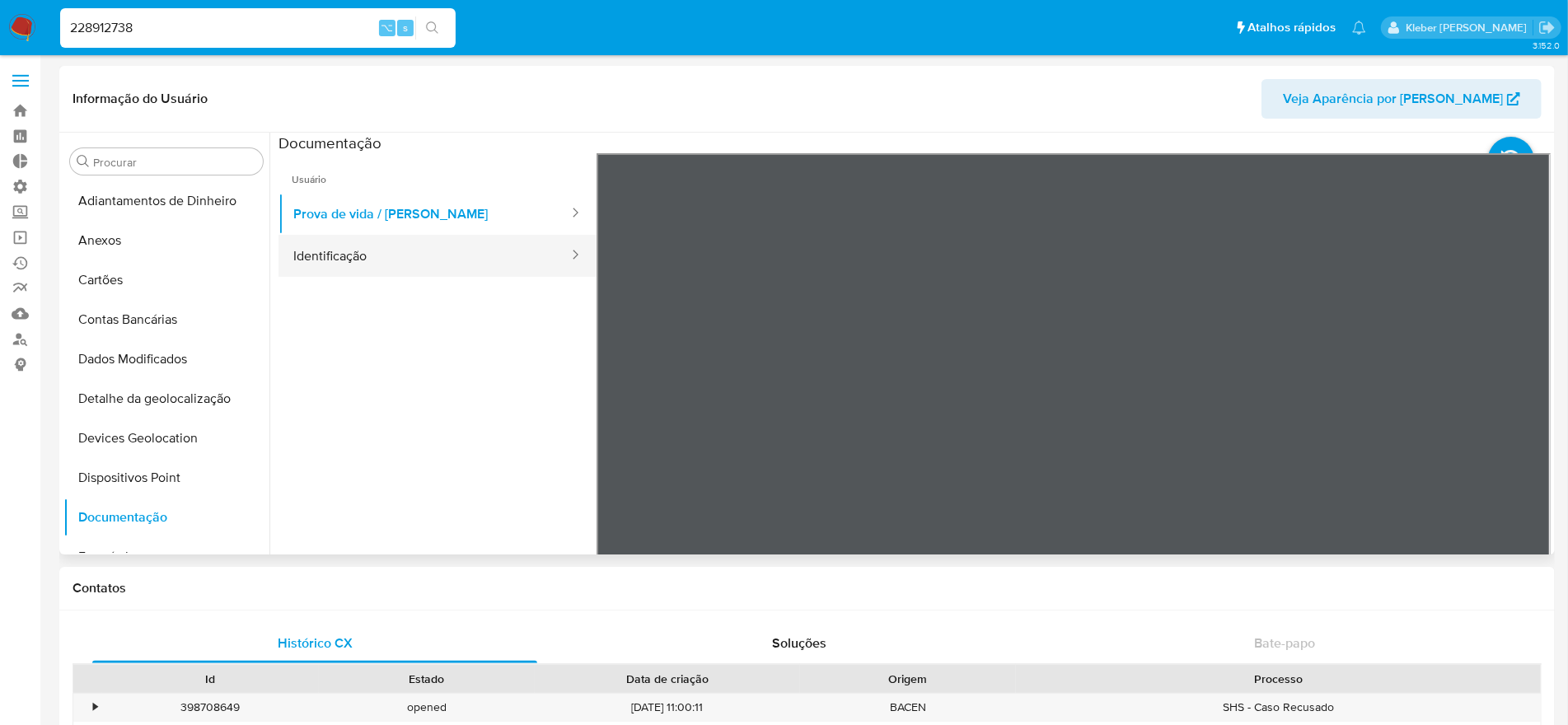
click at [397, 256] on button "Identificação" at bounding box center [424, 256] width 292 height 42
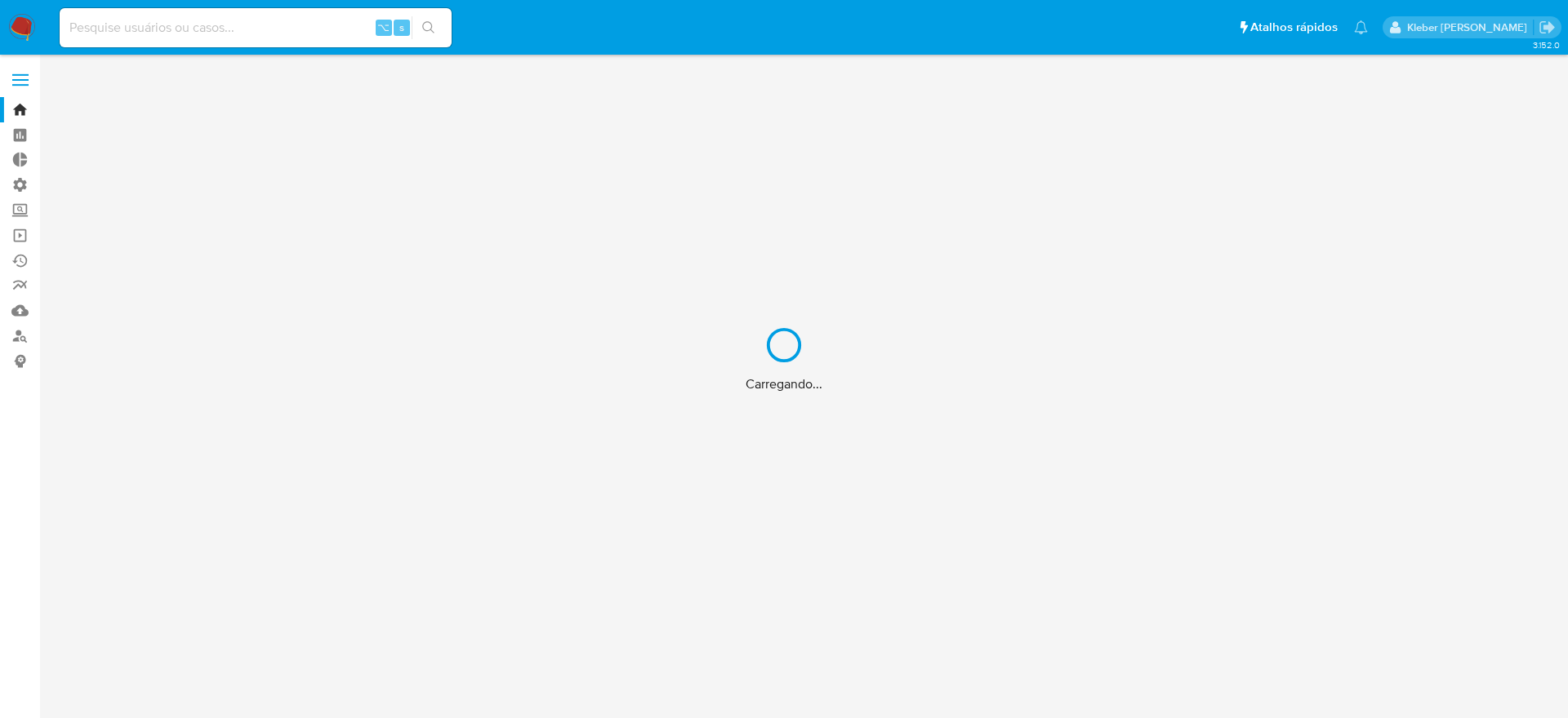
click at [195, 27] on div "Carregando..." at bounding box center [784, 359] width 1568 height 718
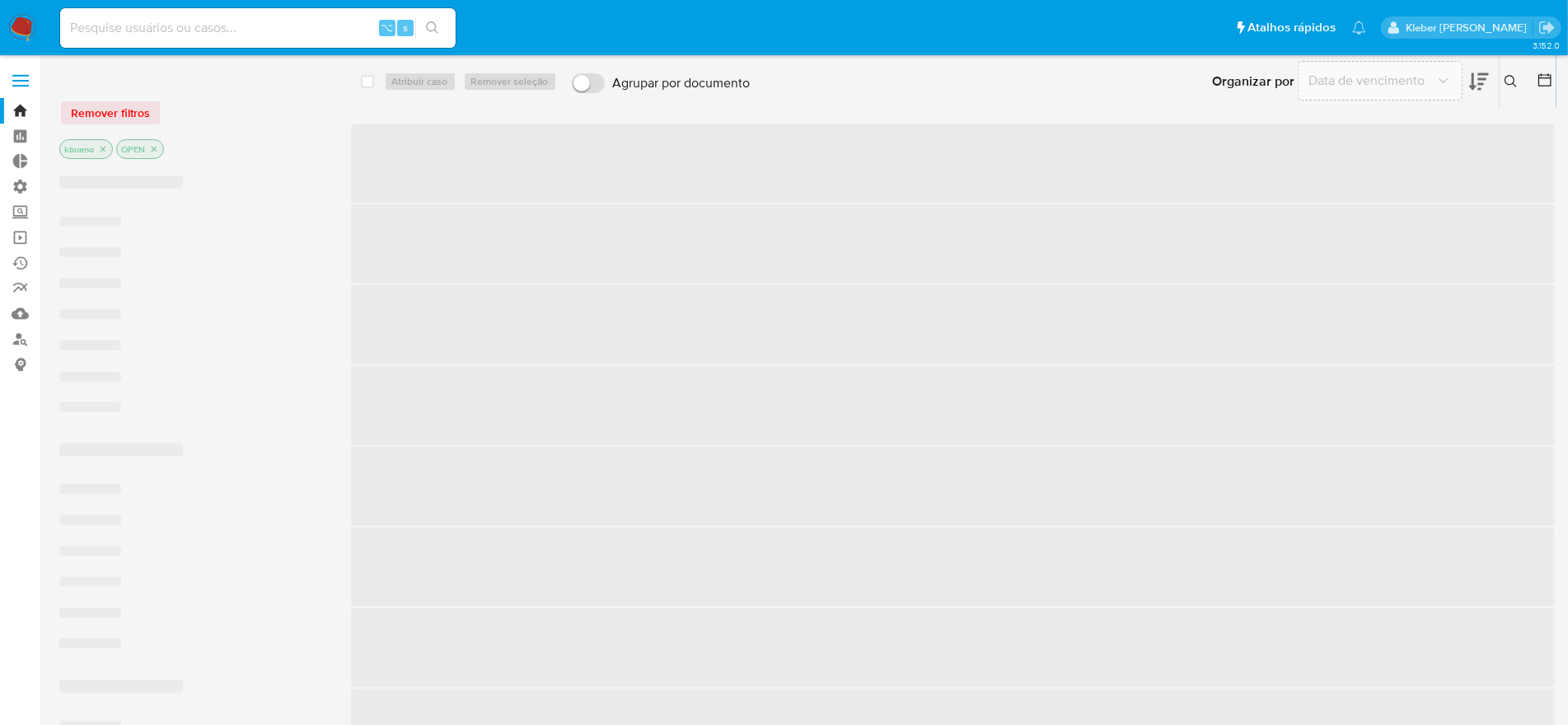
click at [216, 29] on input at bounding box center [258, 28] width 396 height 22
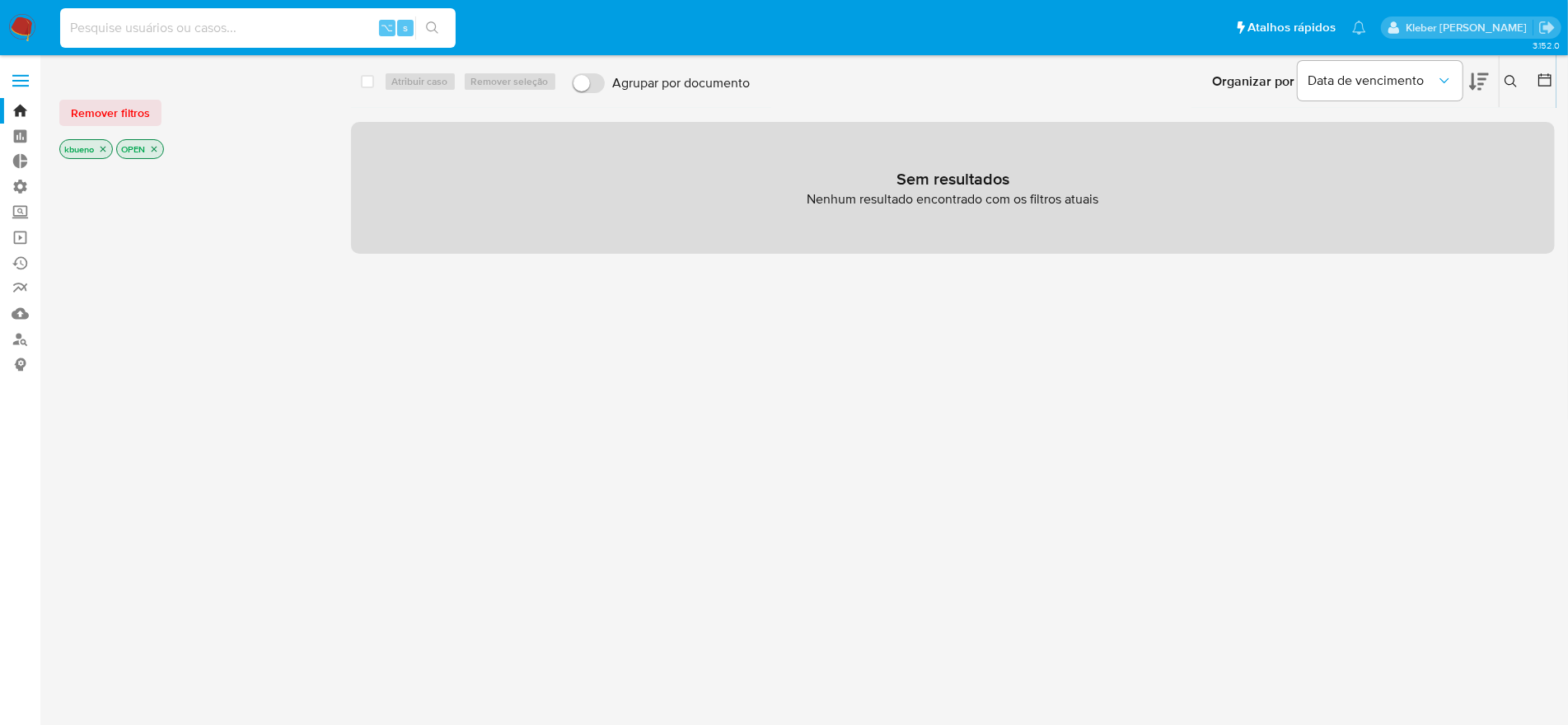
paste input "15430882602"
click at [175, 30] on input "15430882602" at bounding box center [258, 28] width 396 height 22
drag, startPoint x: 183, startPoint y: 27, endPoint x: 42, endPoint y: 20, distance: 141.2
click at [43, 21] on nav "Pausado Ver notificaciones 15430882602 ⌥ s Atalhos rápidos Presiona las siguien…" at bounding box center [784, 28] width 1568 height 55
paste input "54261170"
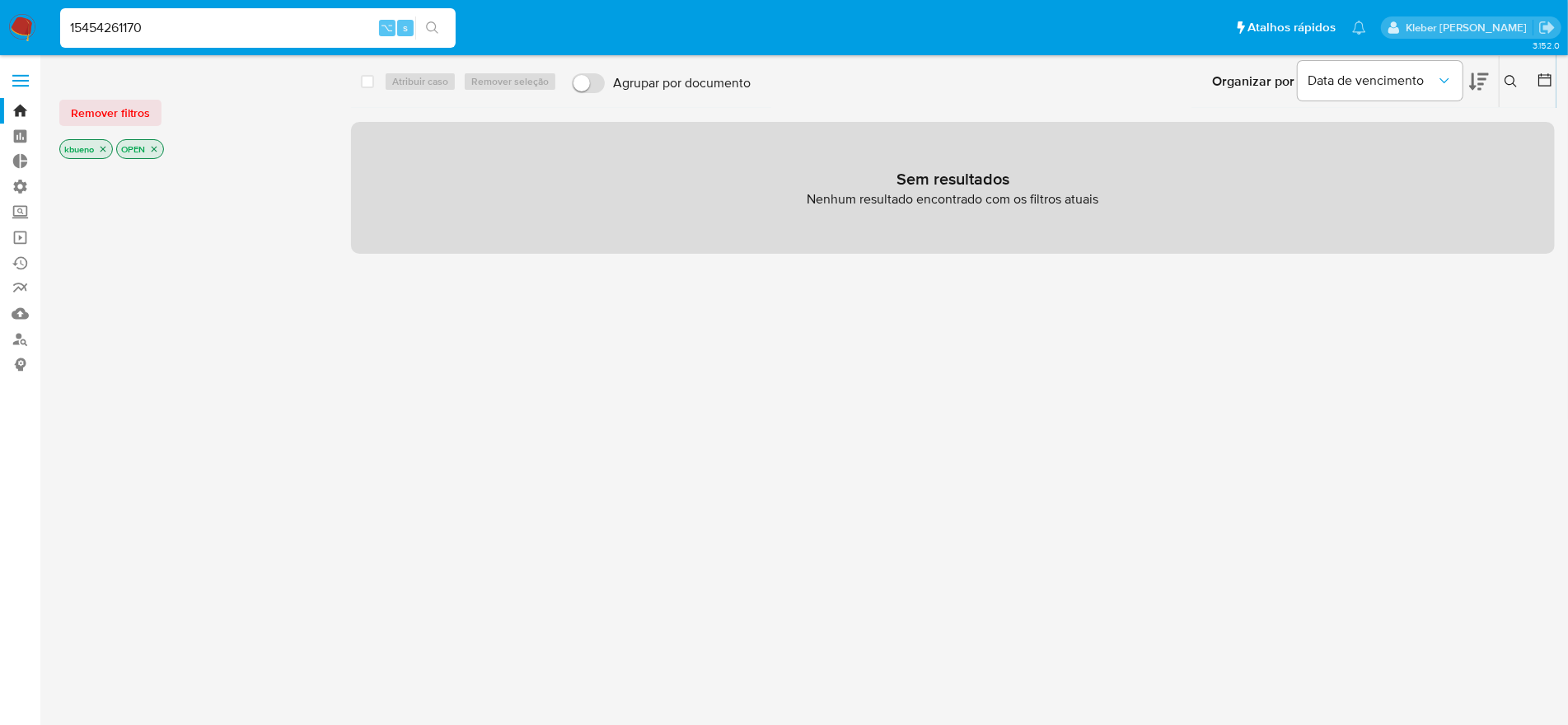
drag, startPoint x: 170, startPoint y: 26, endPoint x: 54, endPoint y: 21, distance: 116.1
click at [54, 21] on ul "Pausado Ver notificaciones 15454261170 ⌥ s Atalhos rápidos Presiona las siguien…" at bounding box center [713, 28] width 1322 height 41
paste input "35265557"
drag, startPoint x: 230, startPoint y: 28, endPoint x: 34, endPoint y: 24, distance: 196.0
click at [34, 24] on nav "Pausado Ver notificaciones 15435265557 ⌥ s Atalhos rápidos Presiona las siguien…" at bounding box center [784, 28] width 1568 height 55
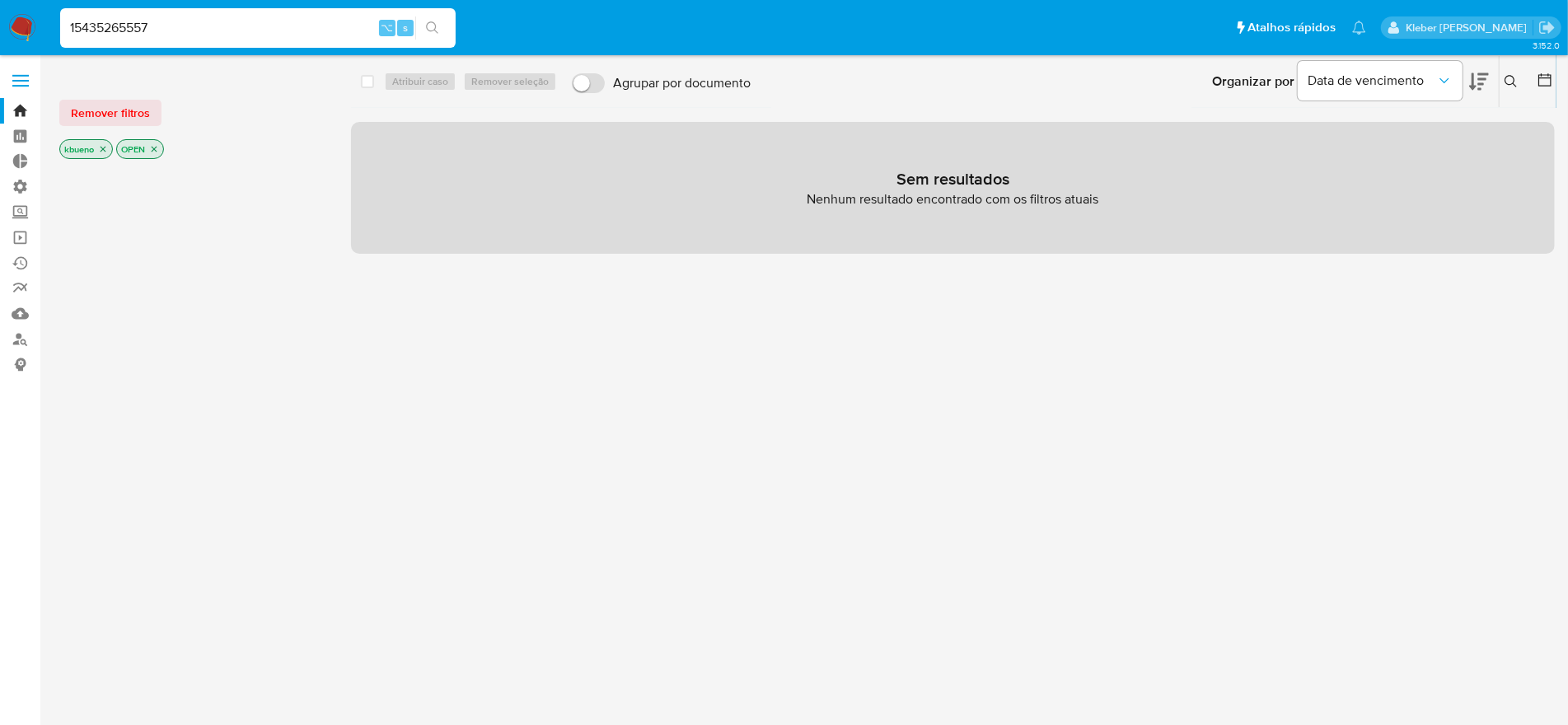
paste input "609720428"
type input "609720428"
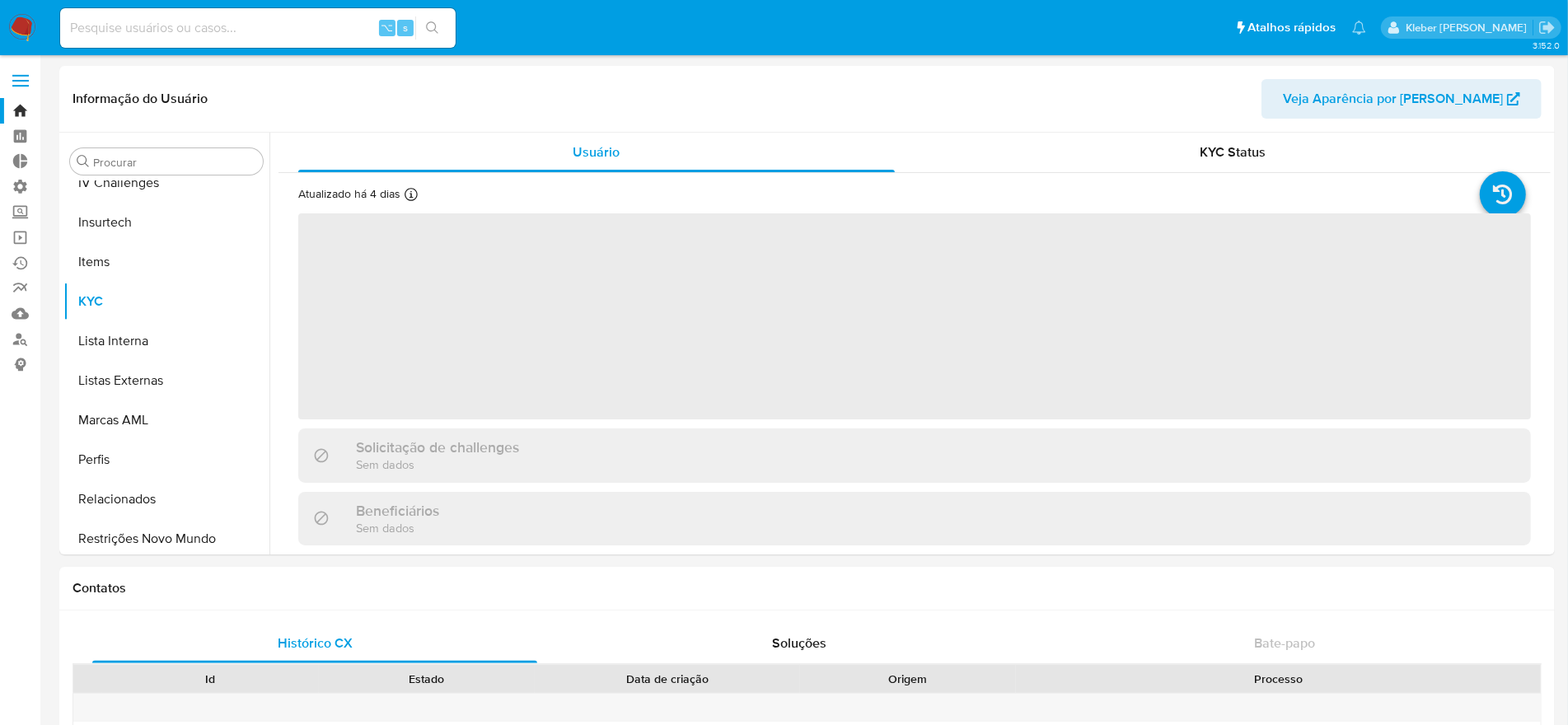
scroll to position [696, 0]
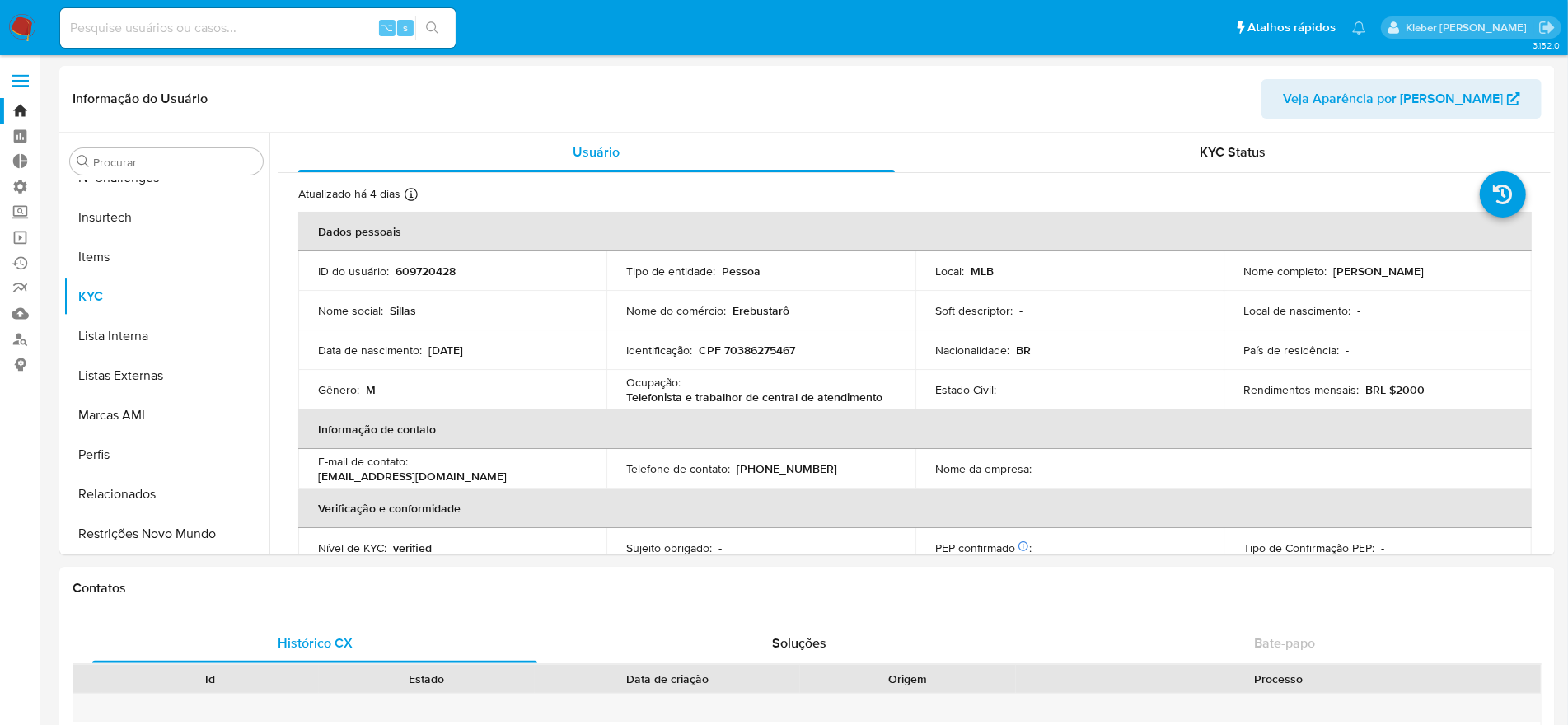
select select "10"
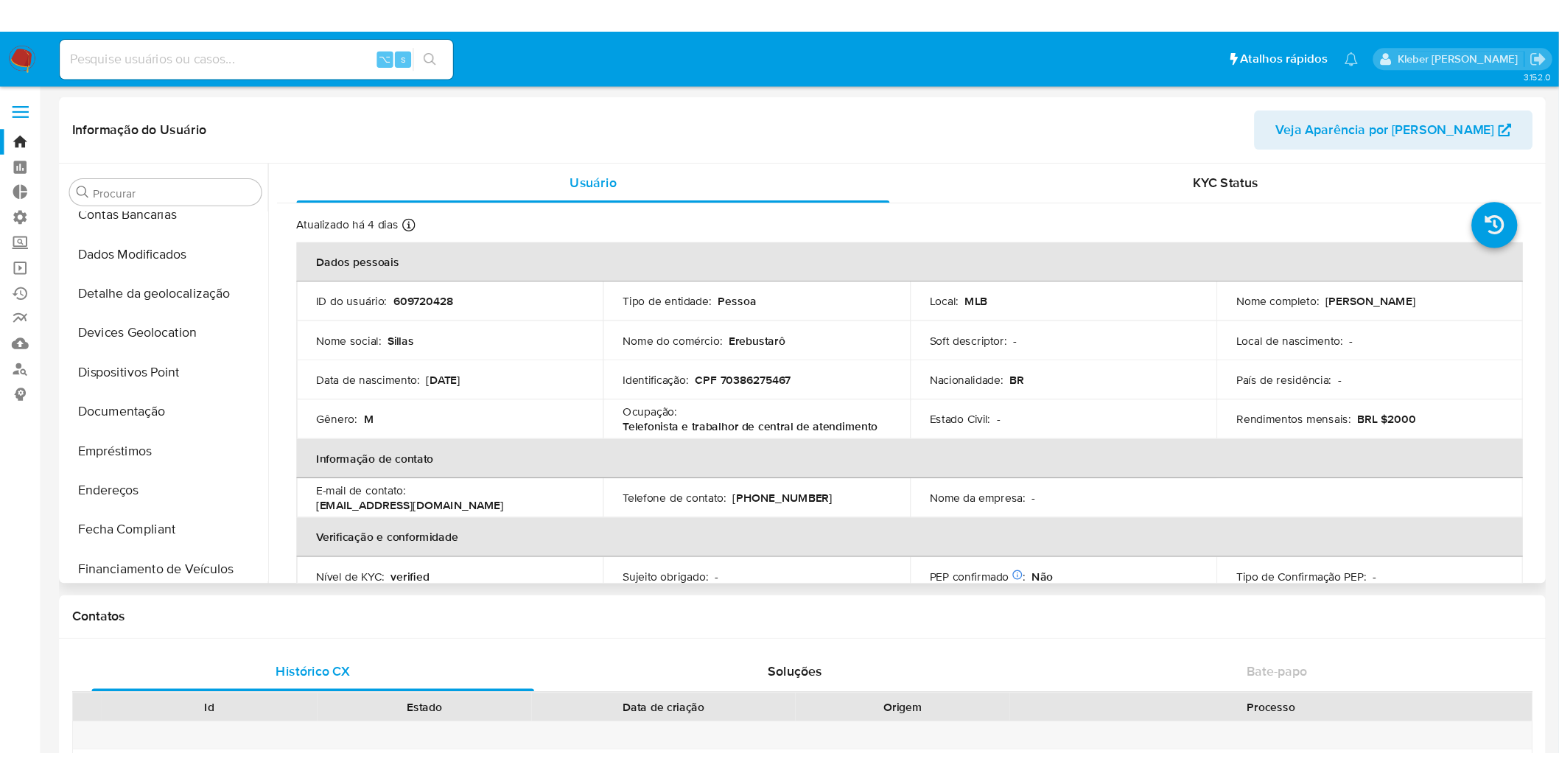
scroll to position [0, 0]
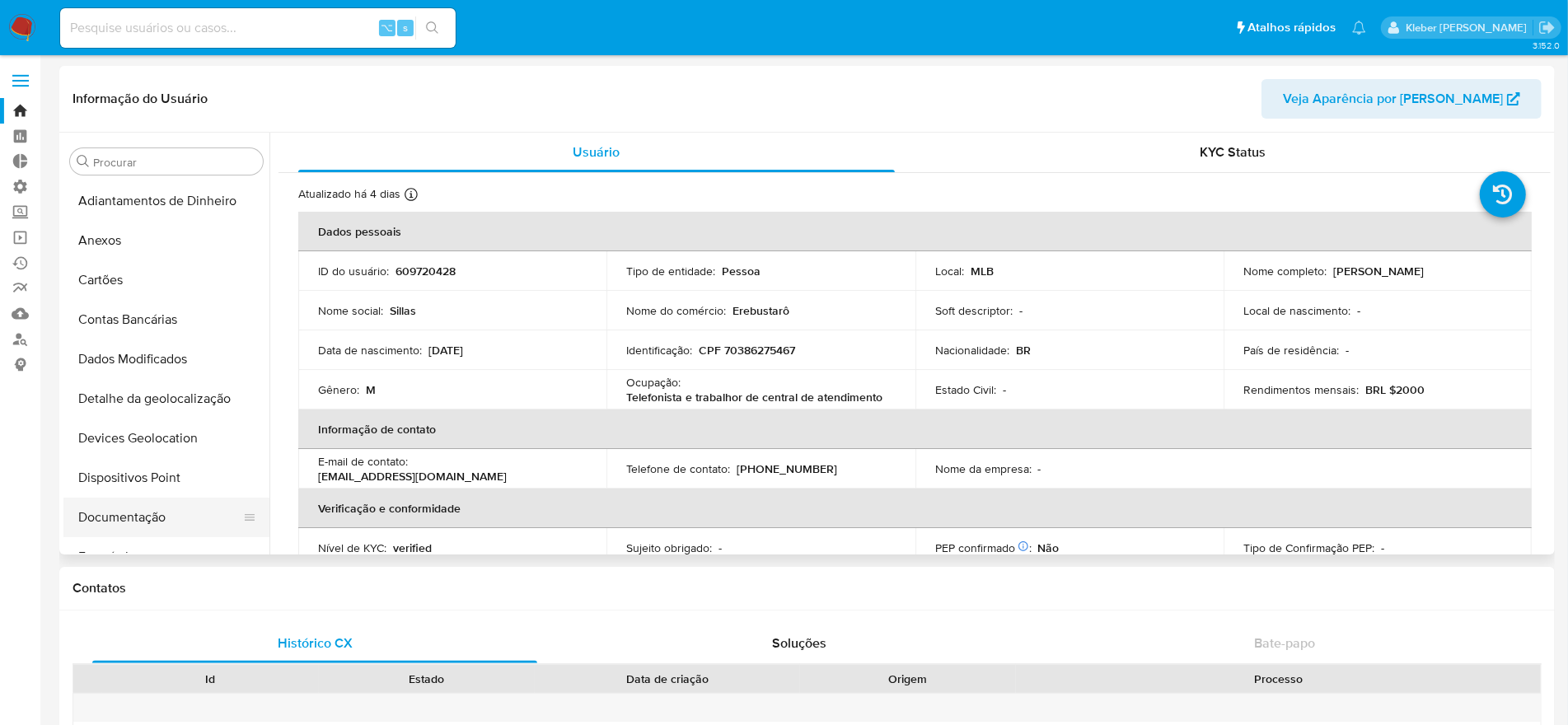
click at [144, 516] on button "Documentação" at bounding box center [159, 518] width 193 height 40
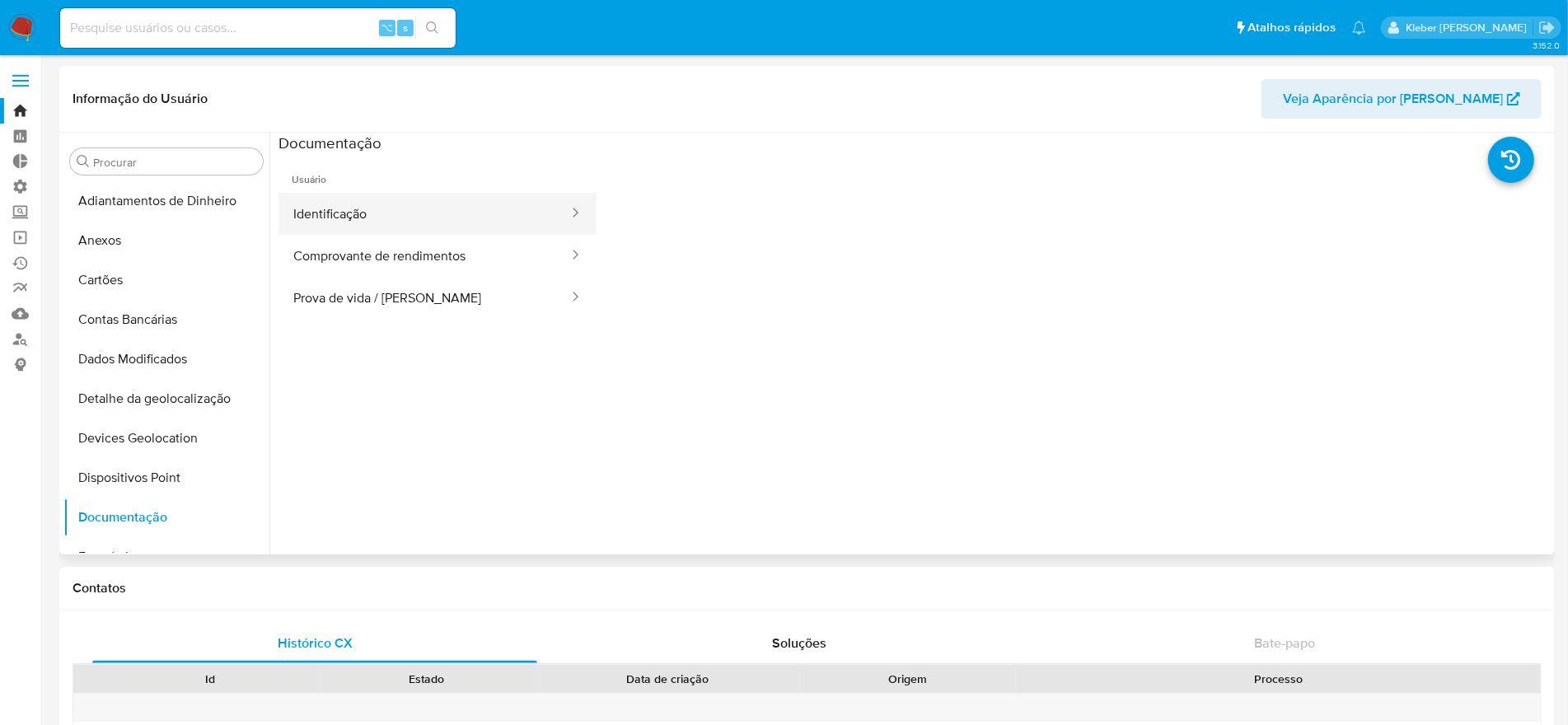
click at [375, 219] on button "Identificação" at bounding box center [424, 213] width 292 height 42
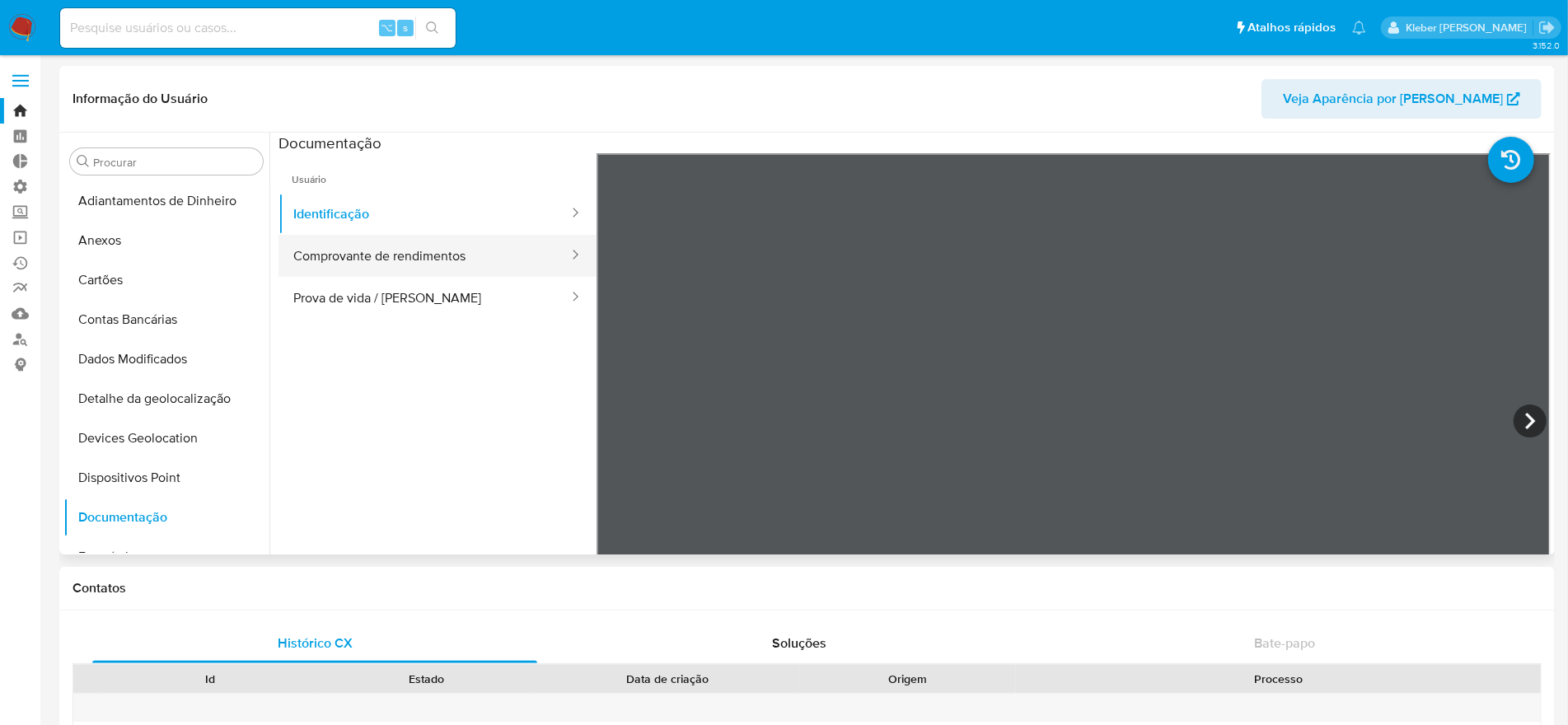
click at [398, 254] on button "Comprovante de rendimentos" at bounding box center [424, 256] width 292 height 42
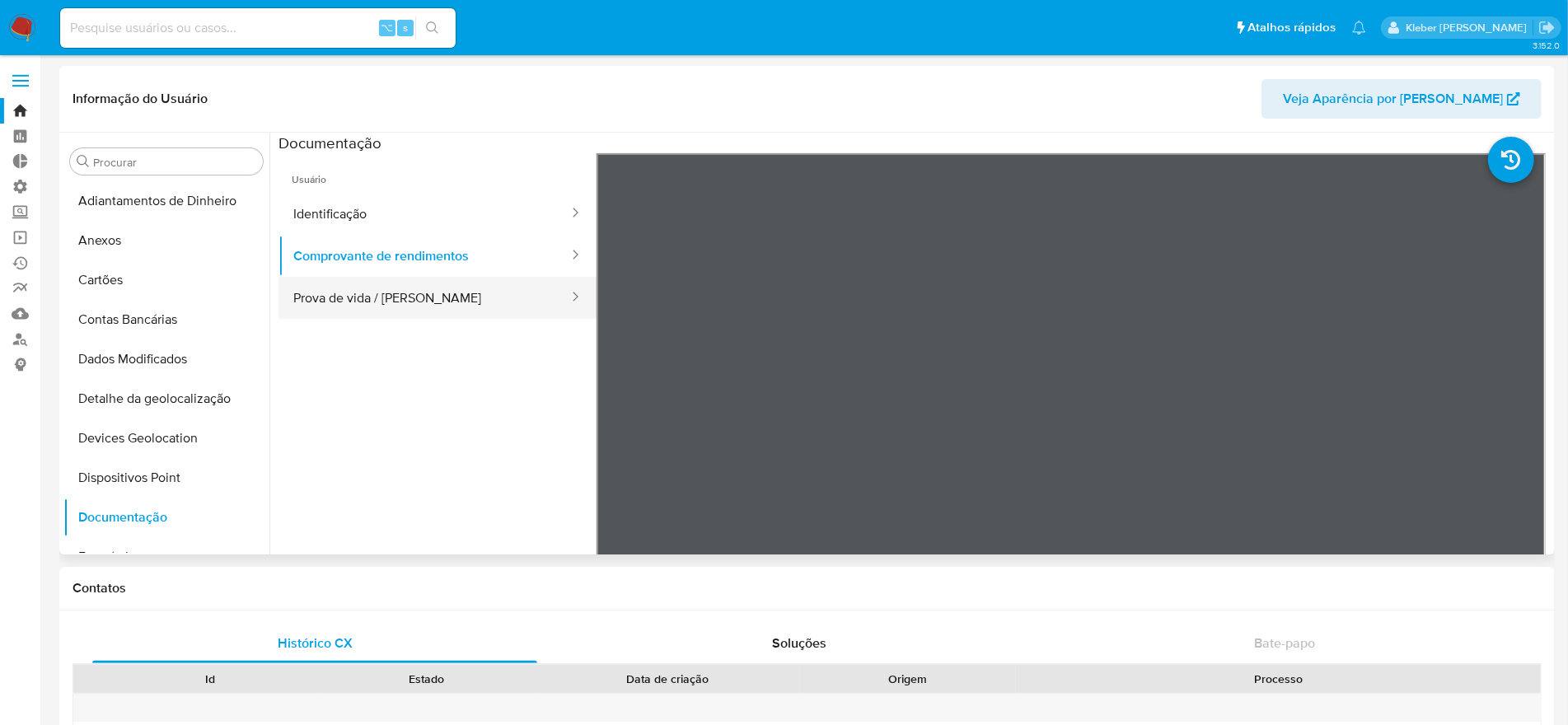
click at [380, 303] on button "Prova de vida / [PERSON_NAME]" at bounding box center [424, 297] width 292 height 42
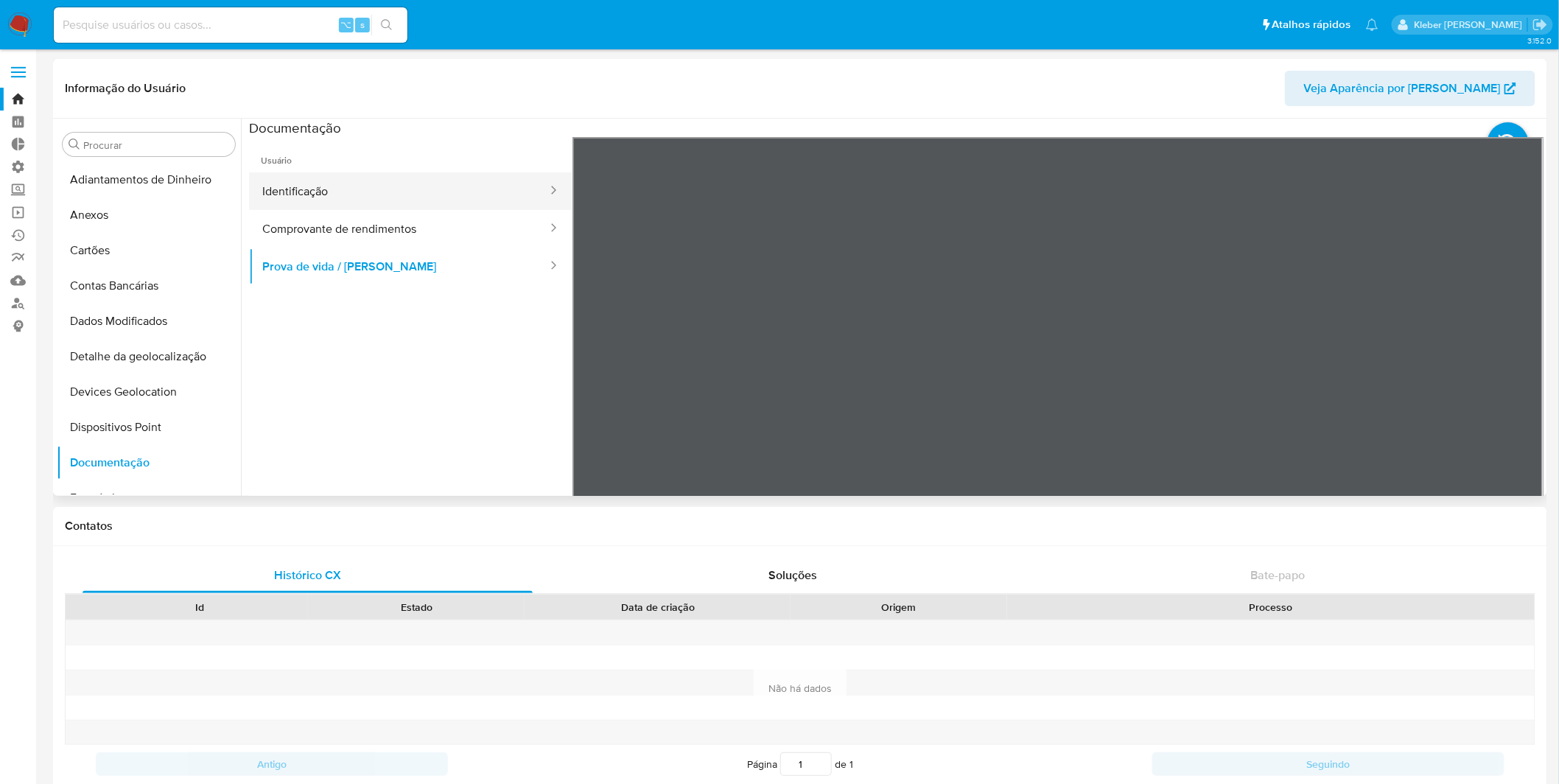
click at [341, 192] on button "Identificação" at bounding box center [399, 191] width 300 height 38
click at [167, 25] on input at bounding box center [231, 25] width 354 height 19
paste input "674573546"
type input "674573546"
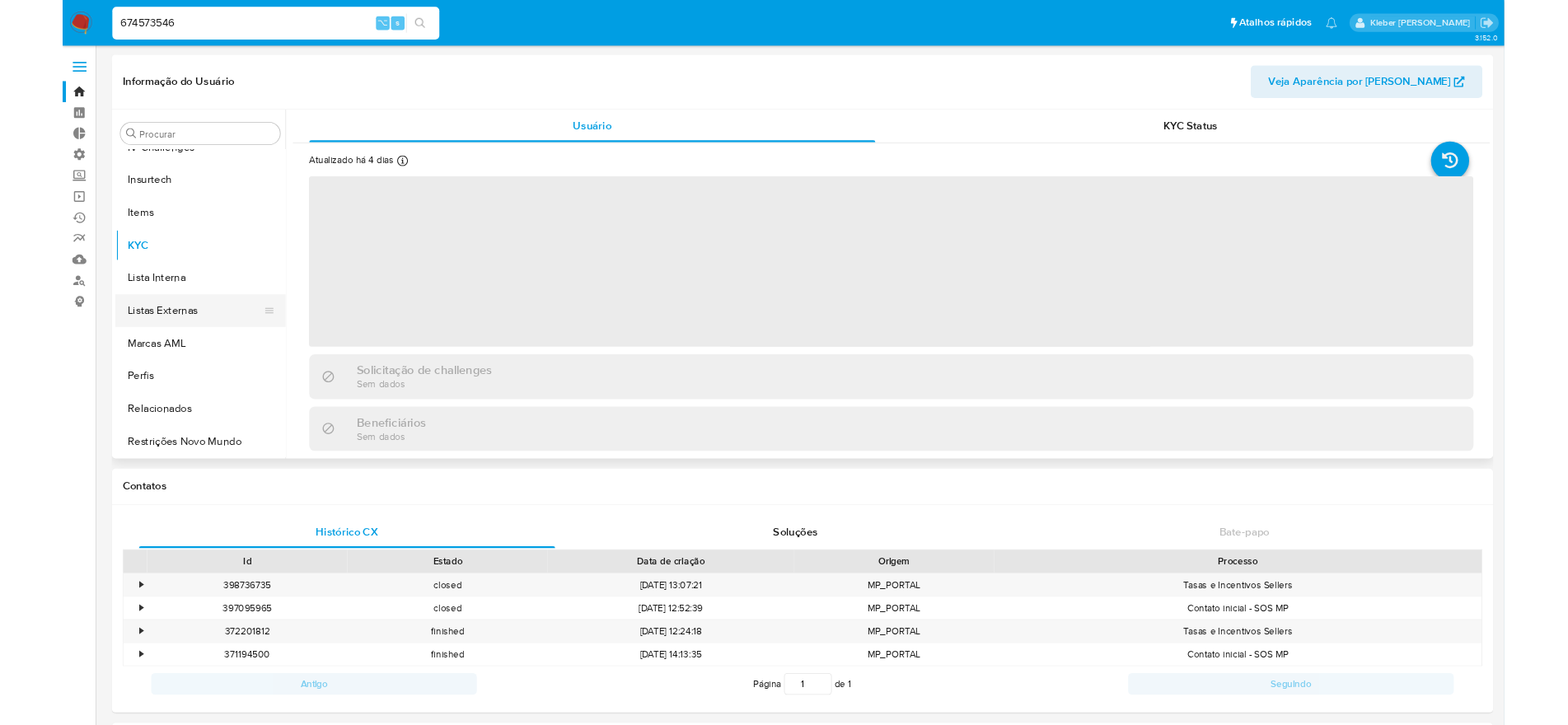
scroll to position [60, 0]
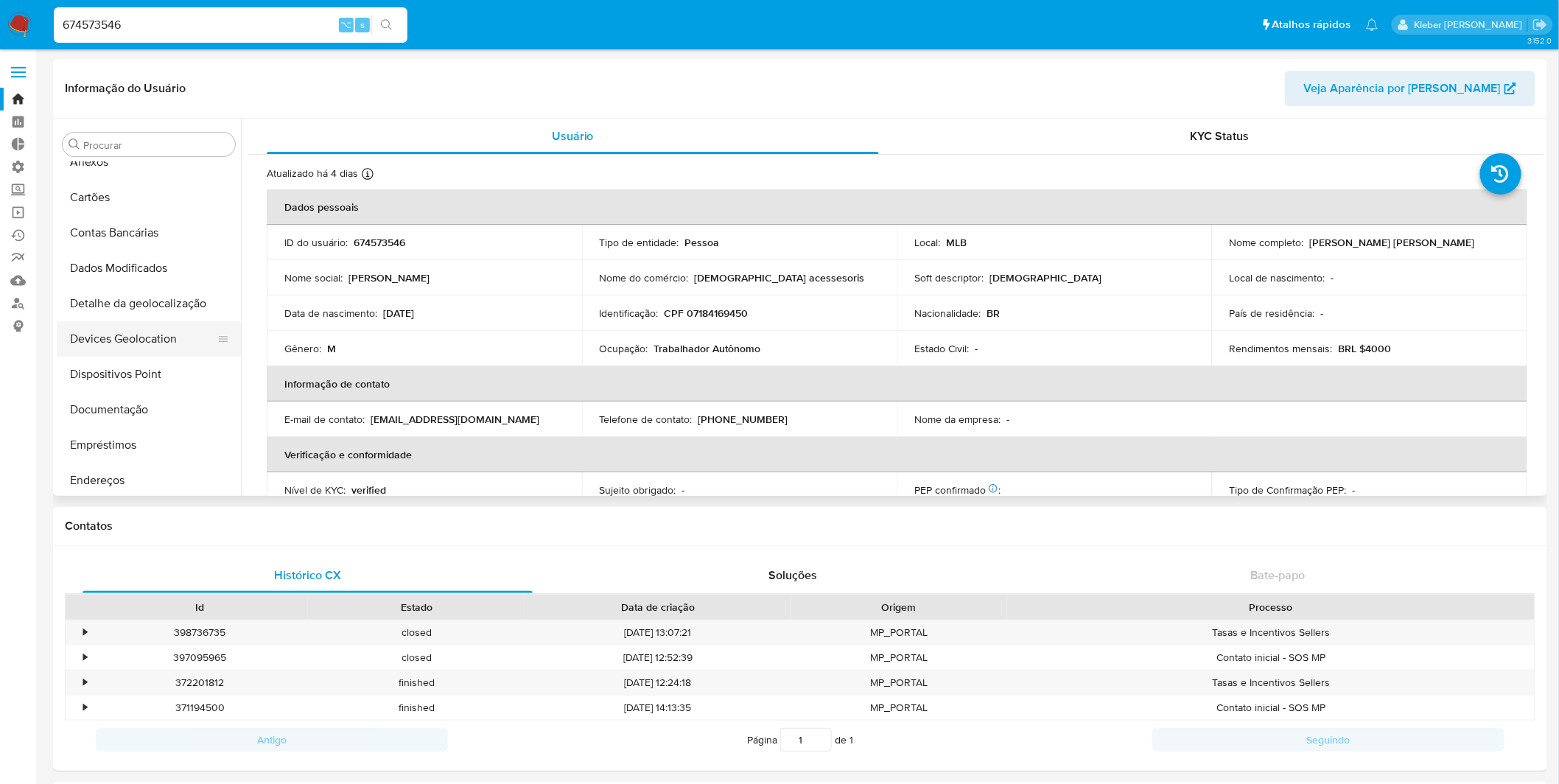
select select "10"
click at [131, 399] on button "Documentação" at bounding box center [142, 409] width 172 height 36
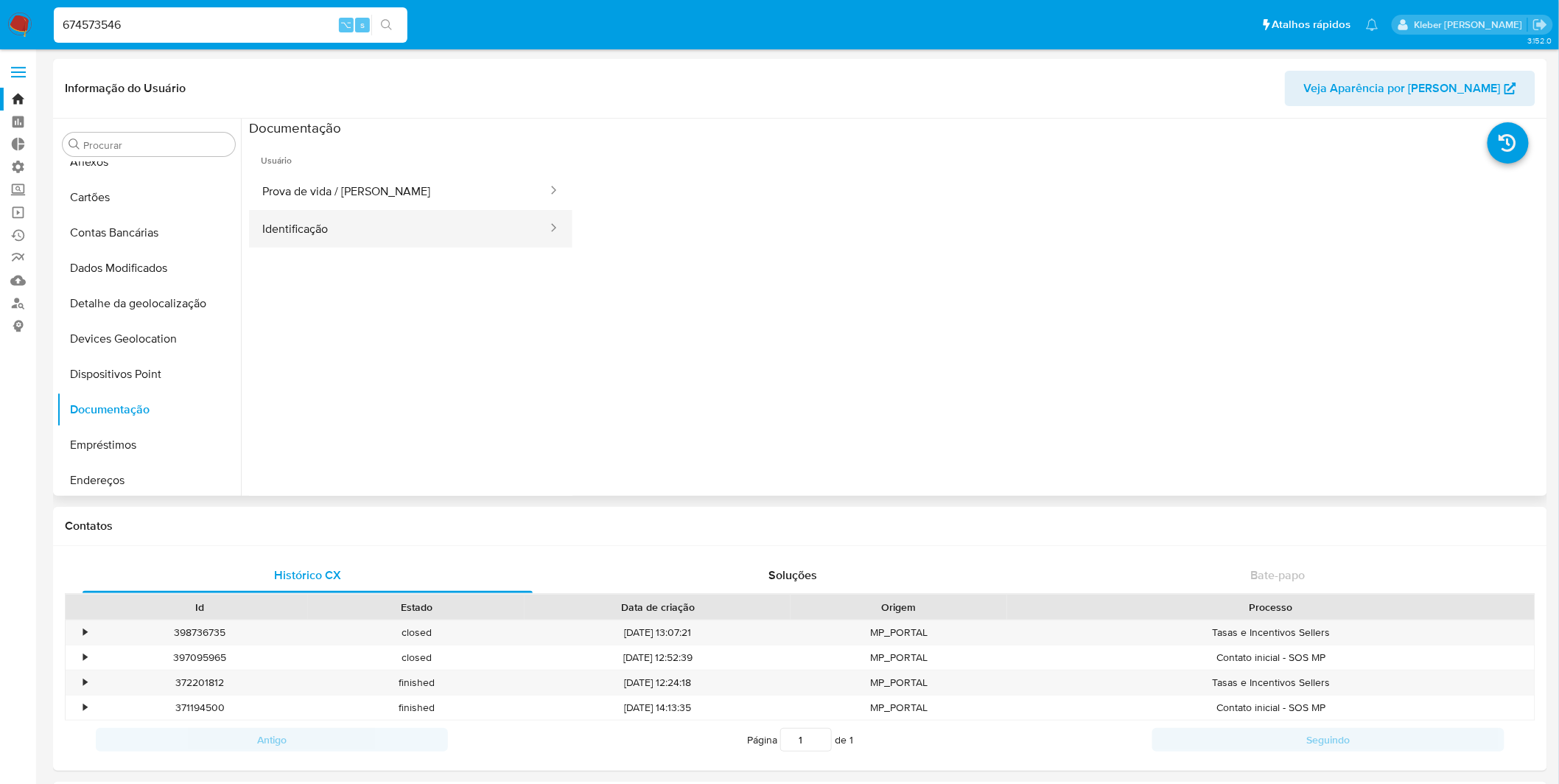
click at [372, 229] on button "Identificação" at bounding box center [399, 229] width 300 height 38
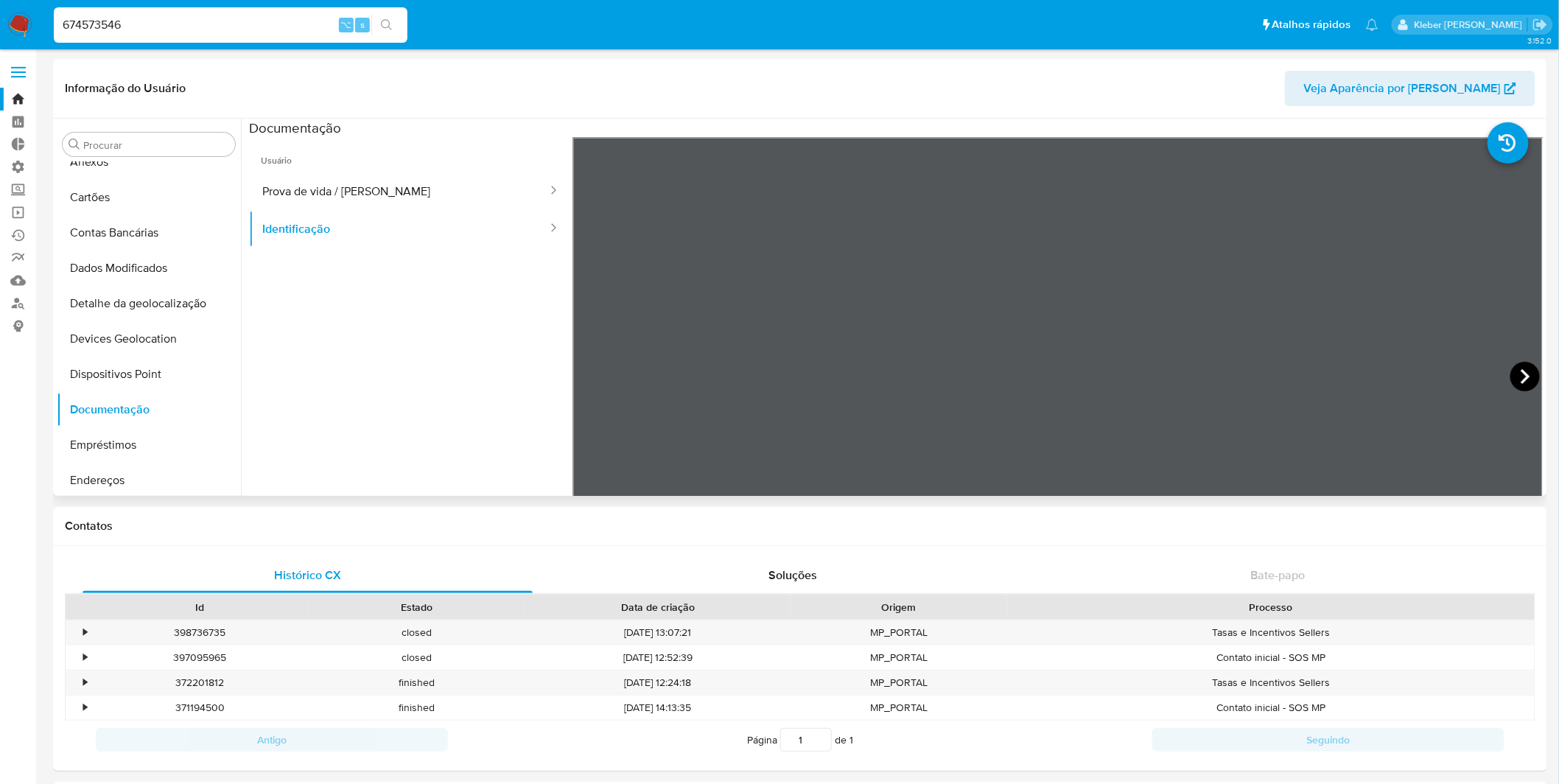
click at [1414, 378] on icon at bounding box center [1524, 376] width 8 height 15
click at [392, 188] on button "Prova de vida / [PERSON_NAME]" at bounding box center [399, 191] width 300 height 38
click at [364, 229] on button "Identificação" at bounding box center [399, 229] width 300 height 38
click at [1414, 379] on icon at bounding box center [1525, 376] width 29 height 29
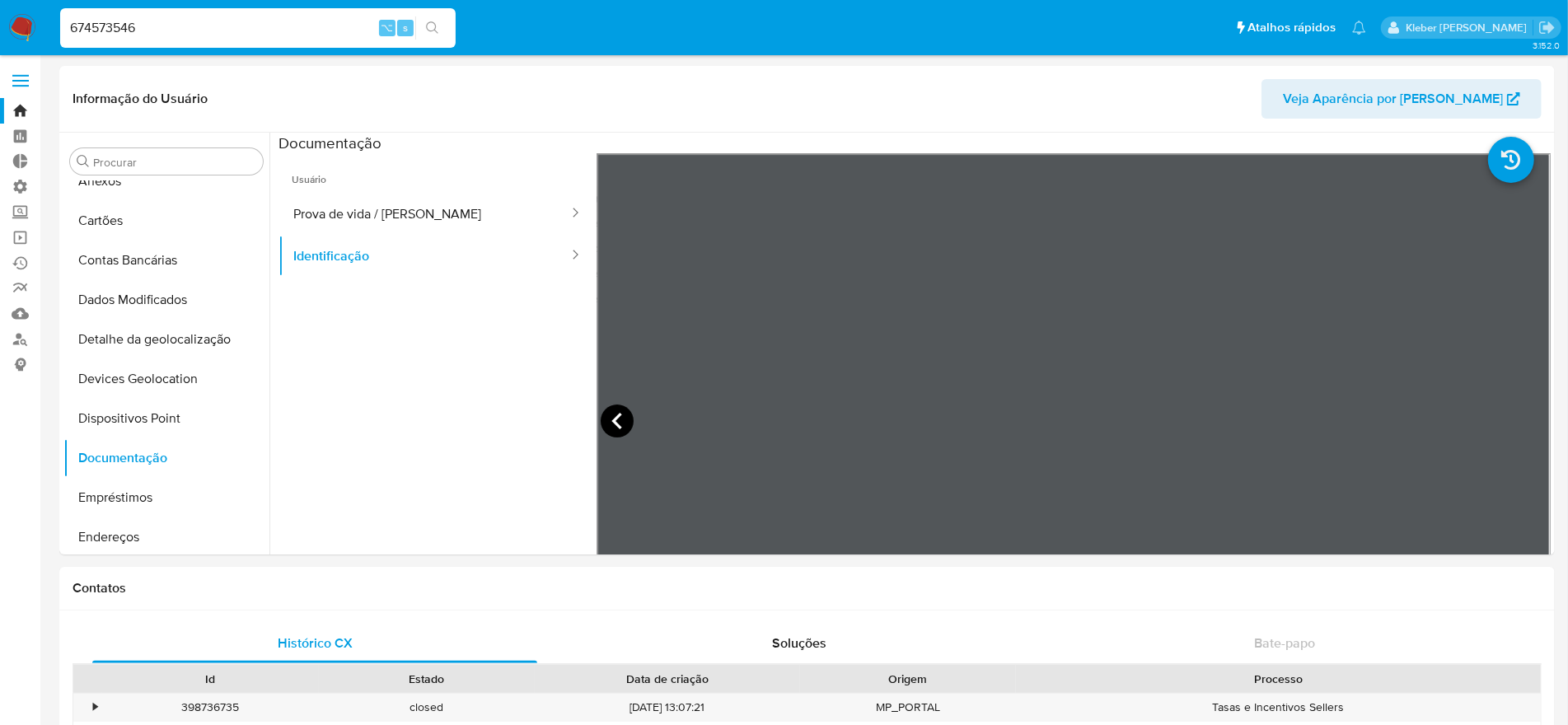
click at [625, 420] on icon at bounding box center [617, 421] width 33 height 33
click at [353, 203] on button "Prova de vida / [PERSON_NAME]" at bounding box center [424, 213] width 292 height 42
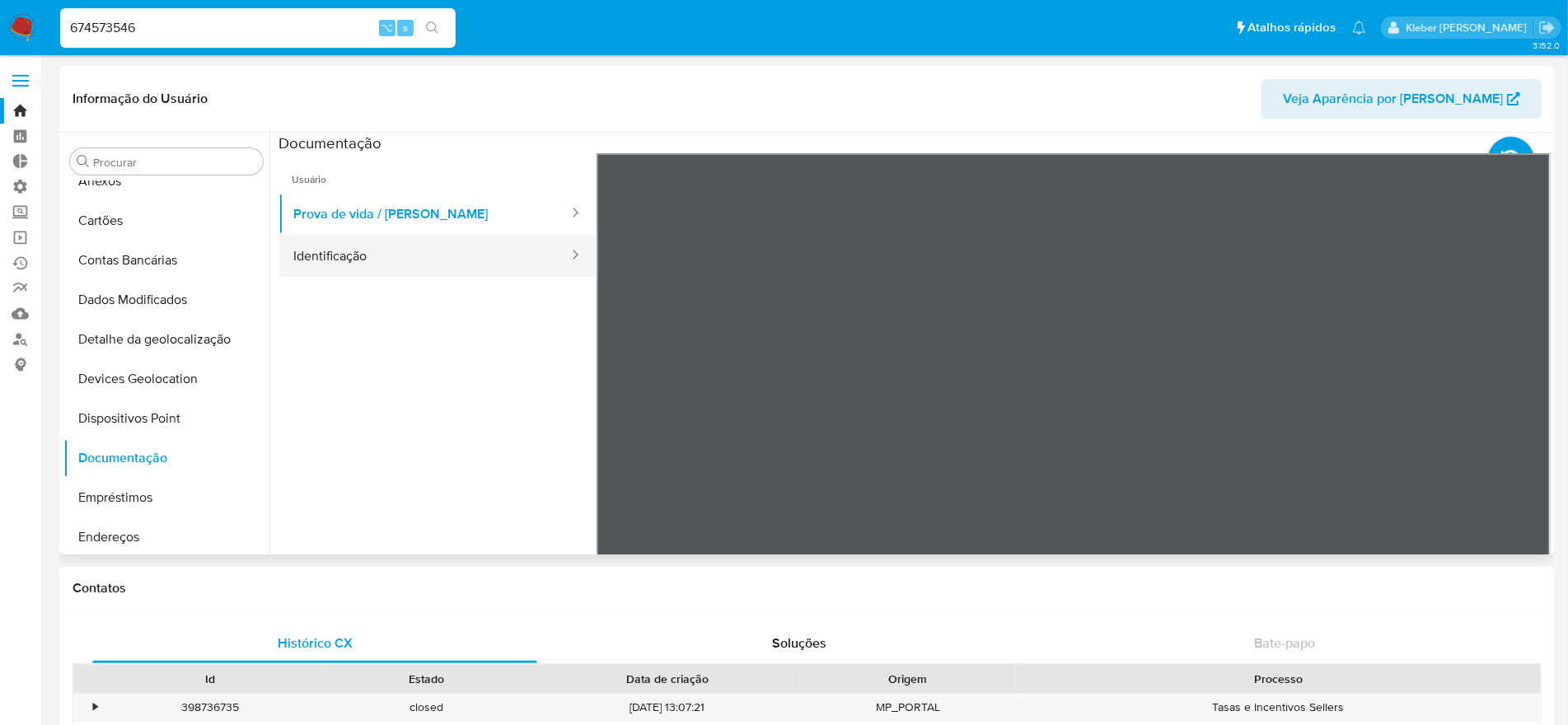
click at [381, 261] on button "Identificação" at bounding box center [424, 256] width 292 height 42
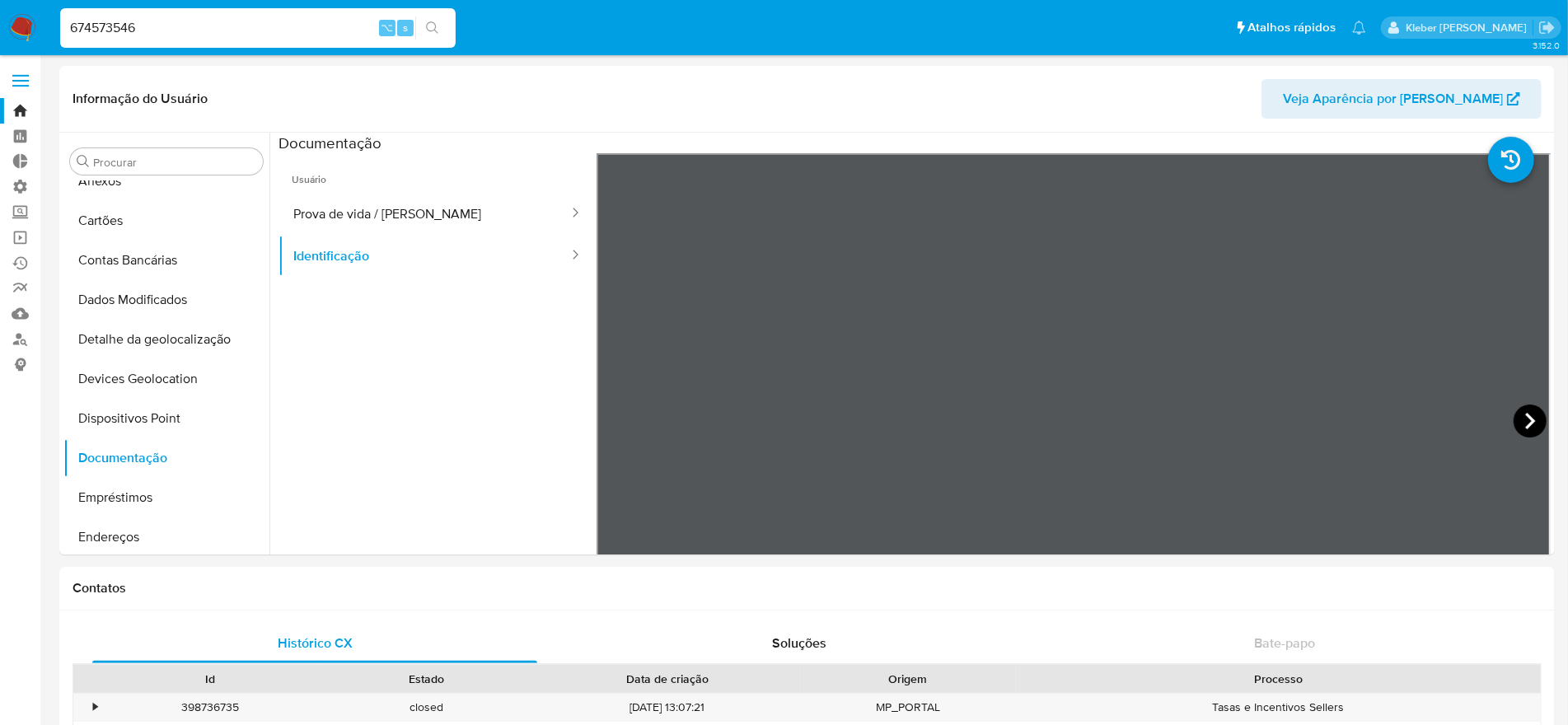
click at [1527, 423] on icon at bounding box center [1530, 421] width 33 height 33
click at [393, 217] on button "Prova de vida / [PERSON_NAME]" at bounding box center [424, 213] width 292 height 42
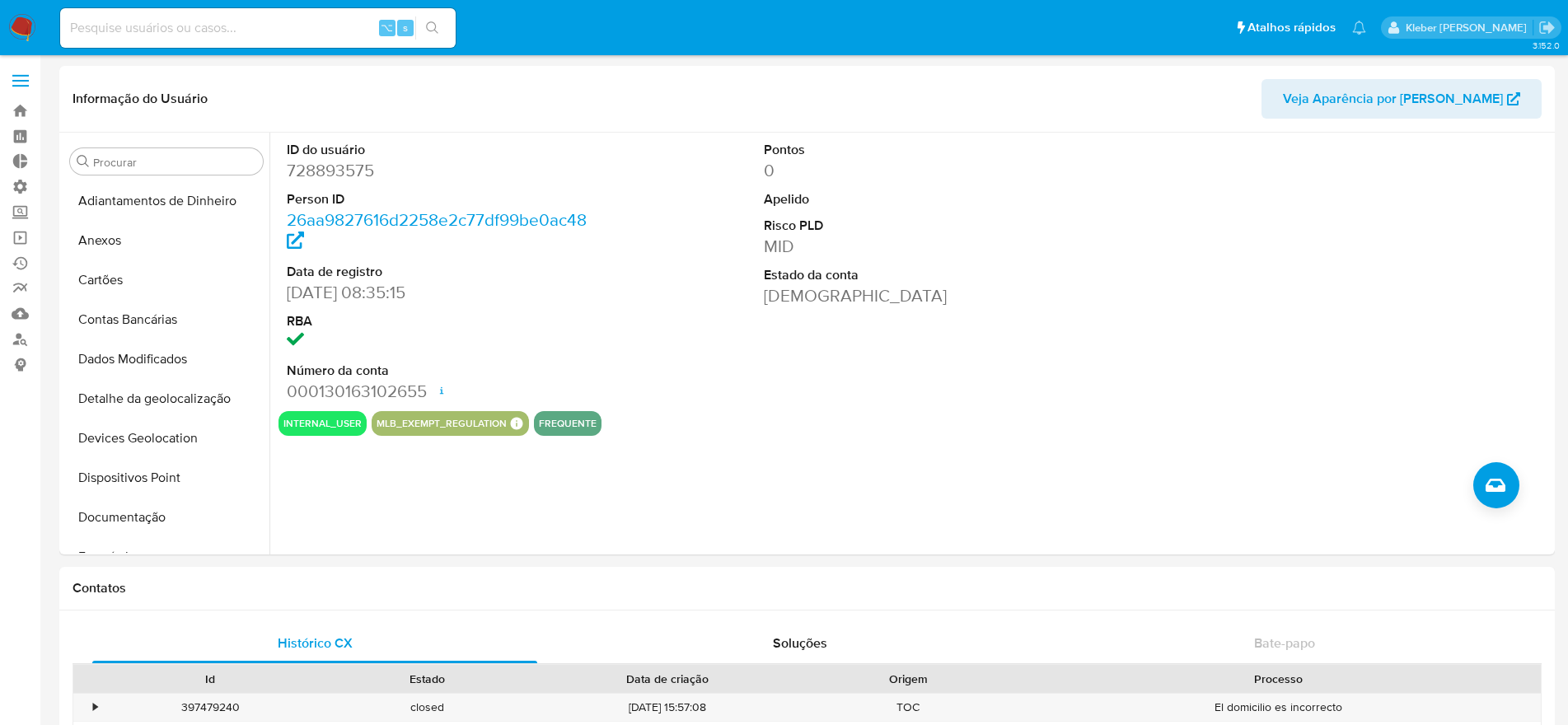
select select "10"
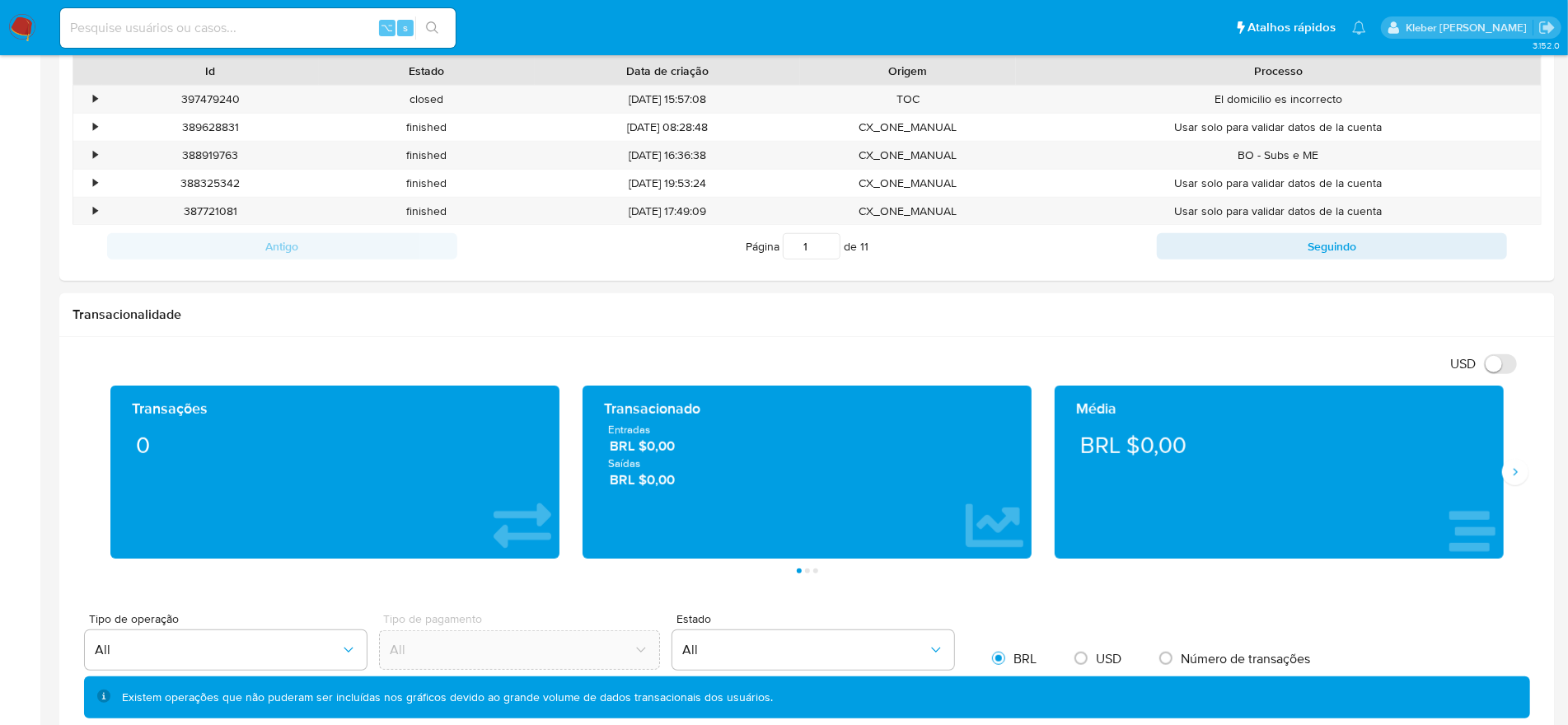
scroll to position [372, 0]
click at [123, 26] on input at bounding box center [258, 28] width 396 height 22
paste input "424871305"
type input "424871305"
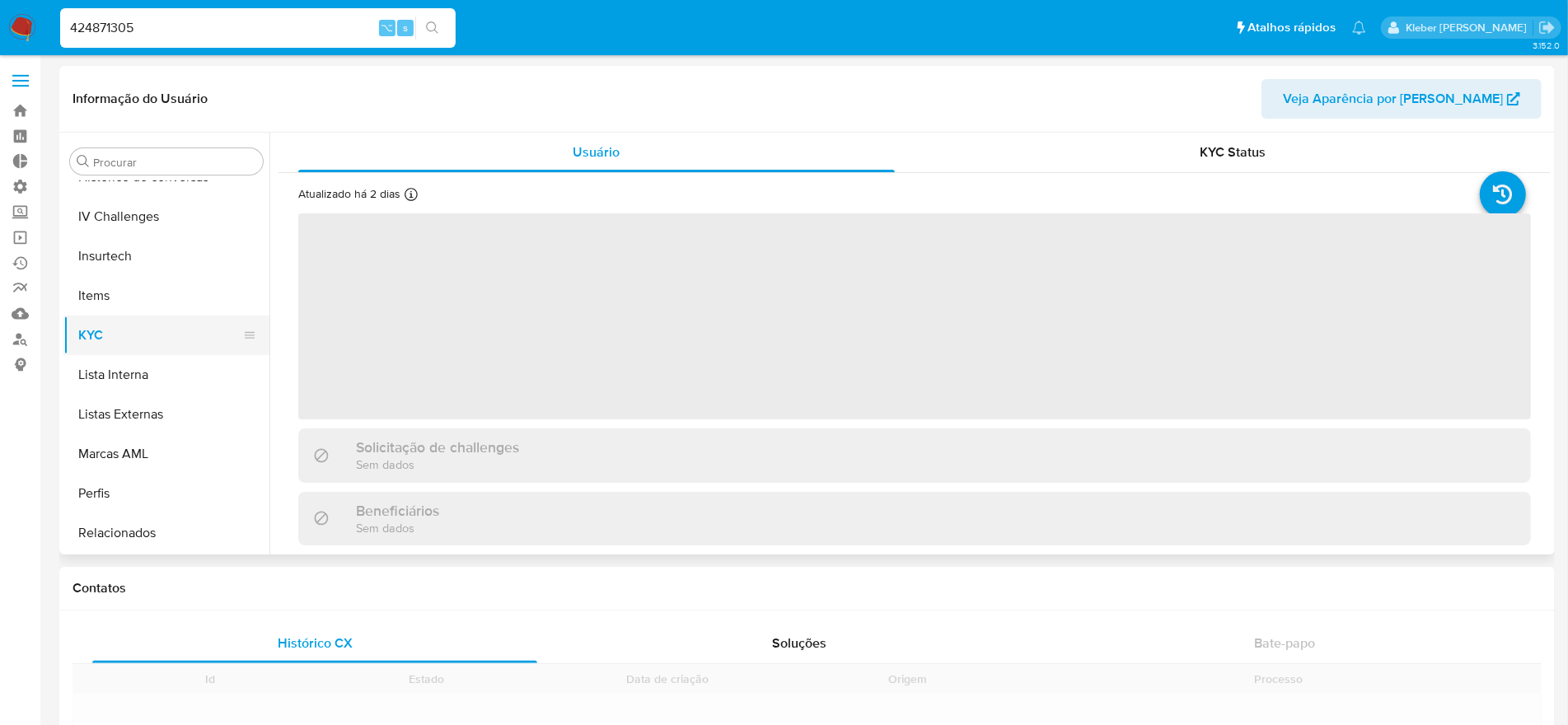
scroll to position [696, 0]
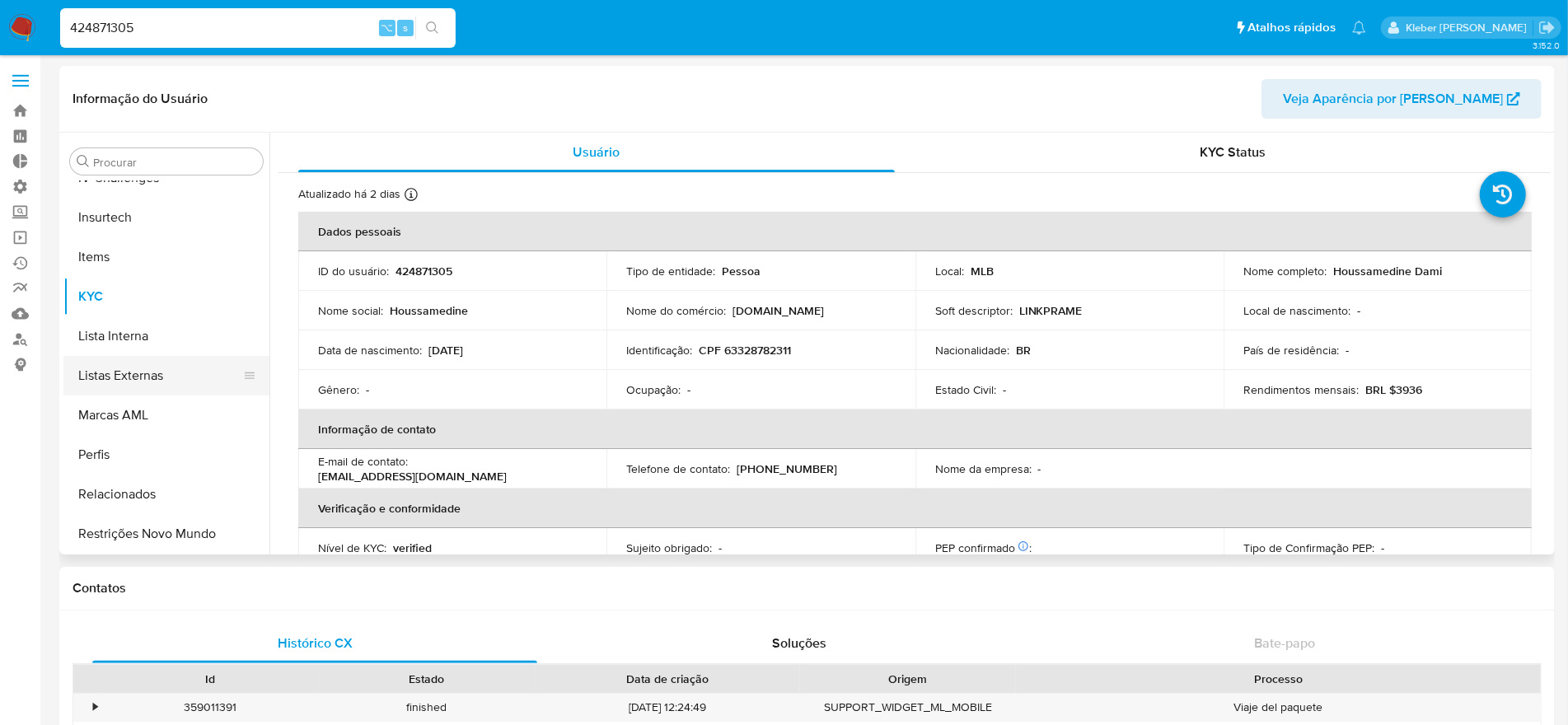
select select "10"
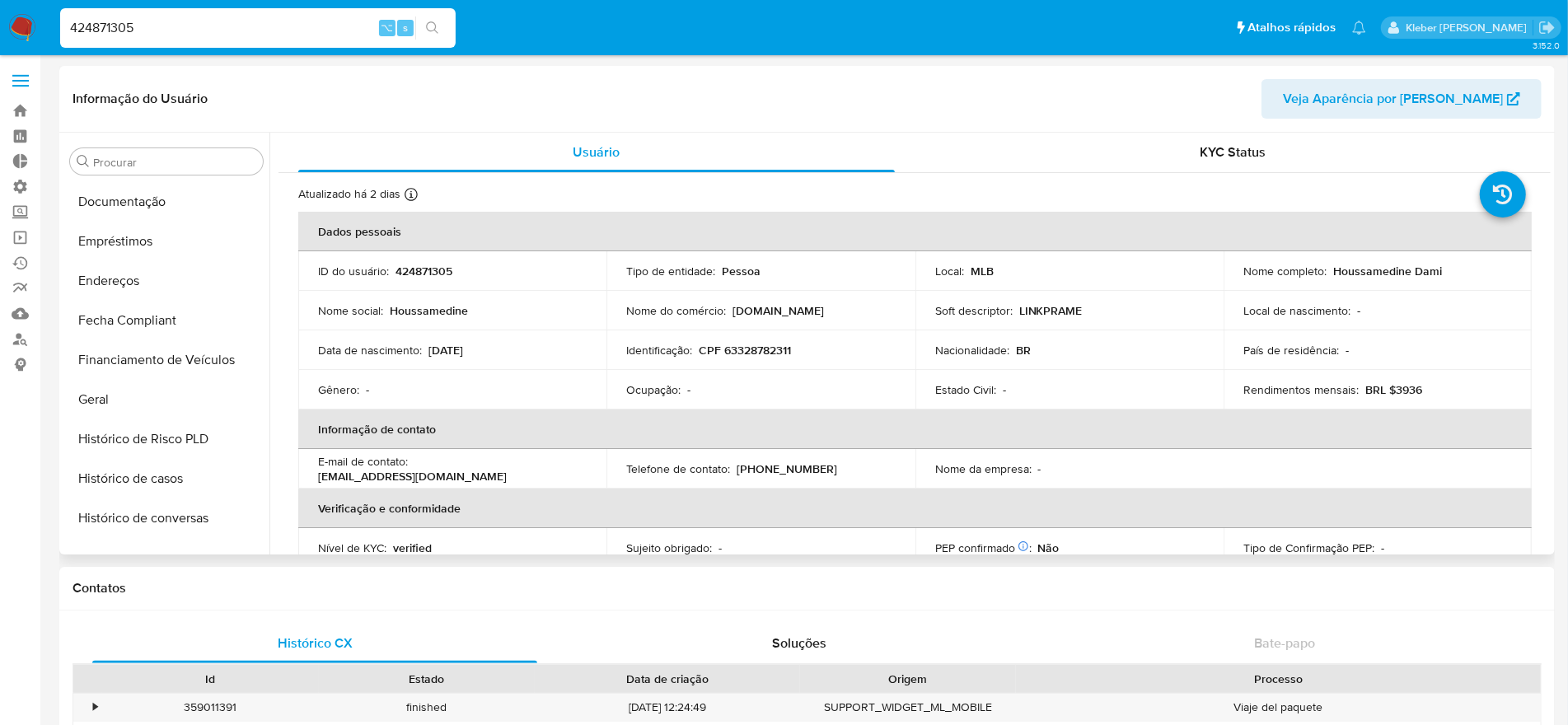
scroll to position [0, 0]
click at [158, 511] on button "Documentação" at bounding box center [159, 518] width 193 height 40
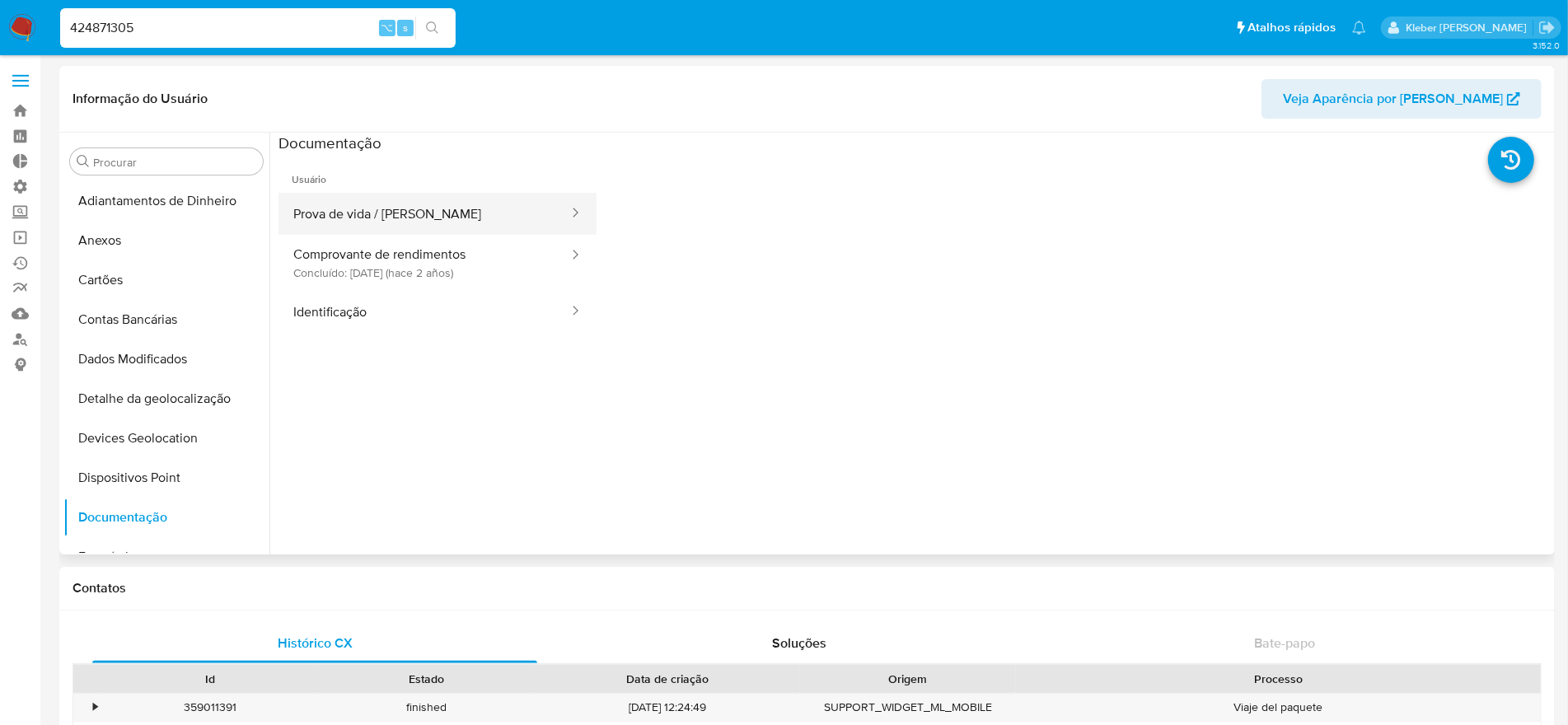
click at [469, 210] on button "Prova de vida / [PERSON_NAME]" at bounding box center [424, 213] width 292 height 42
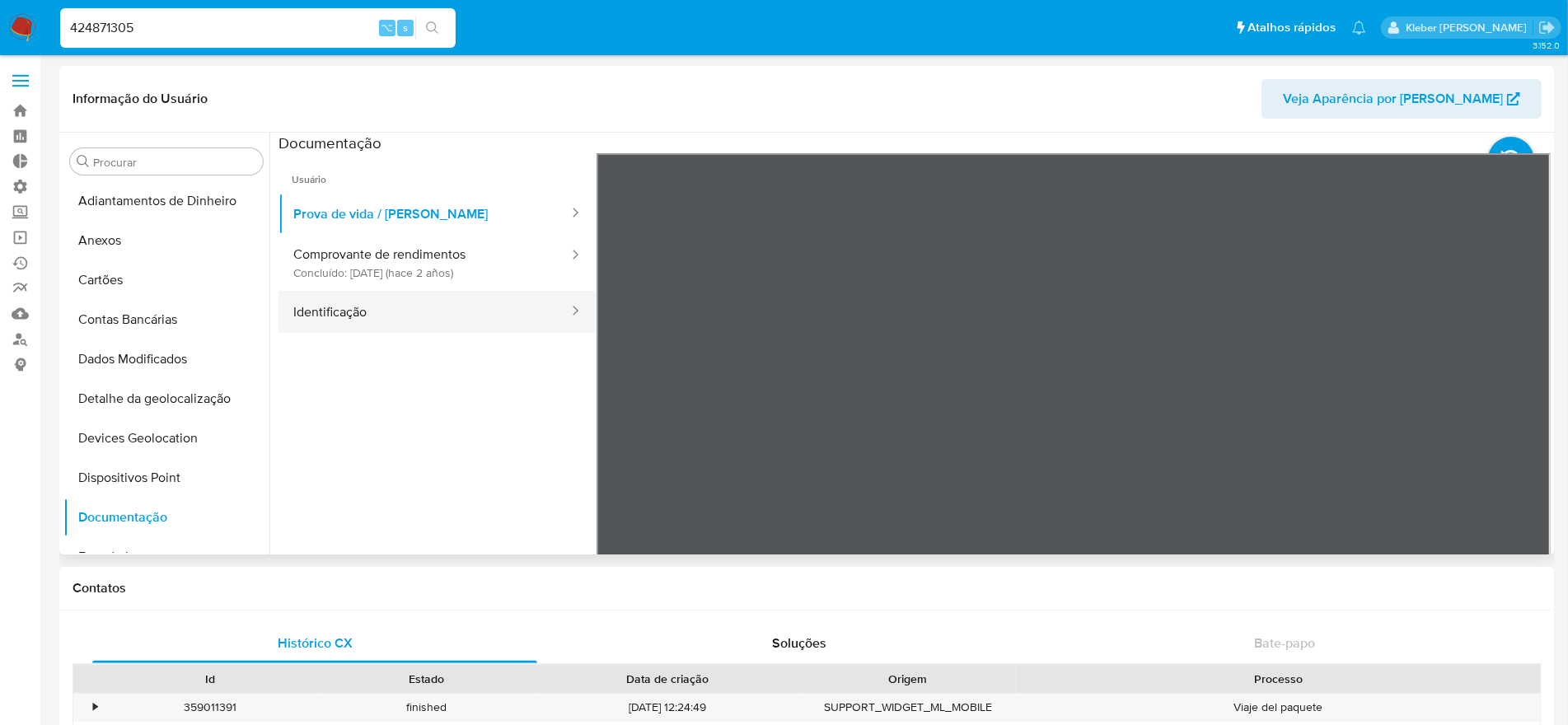
click at [479, 311] on button "Identificação" at bounding box center [424, 312] width 292 height 42
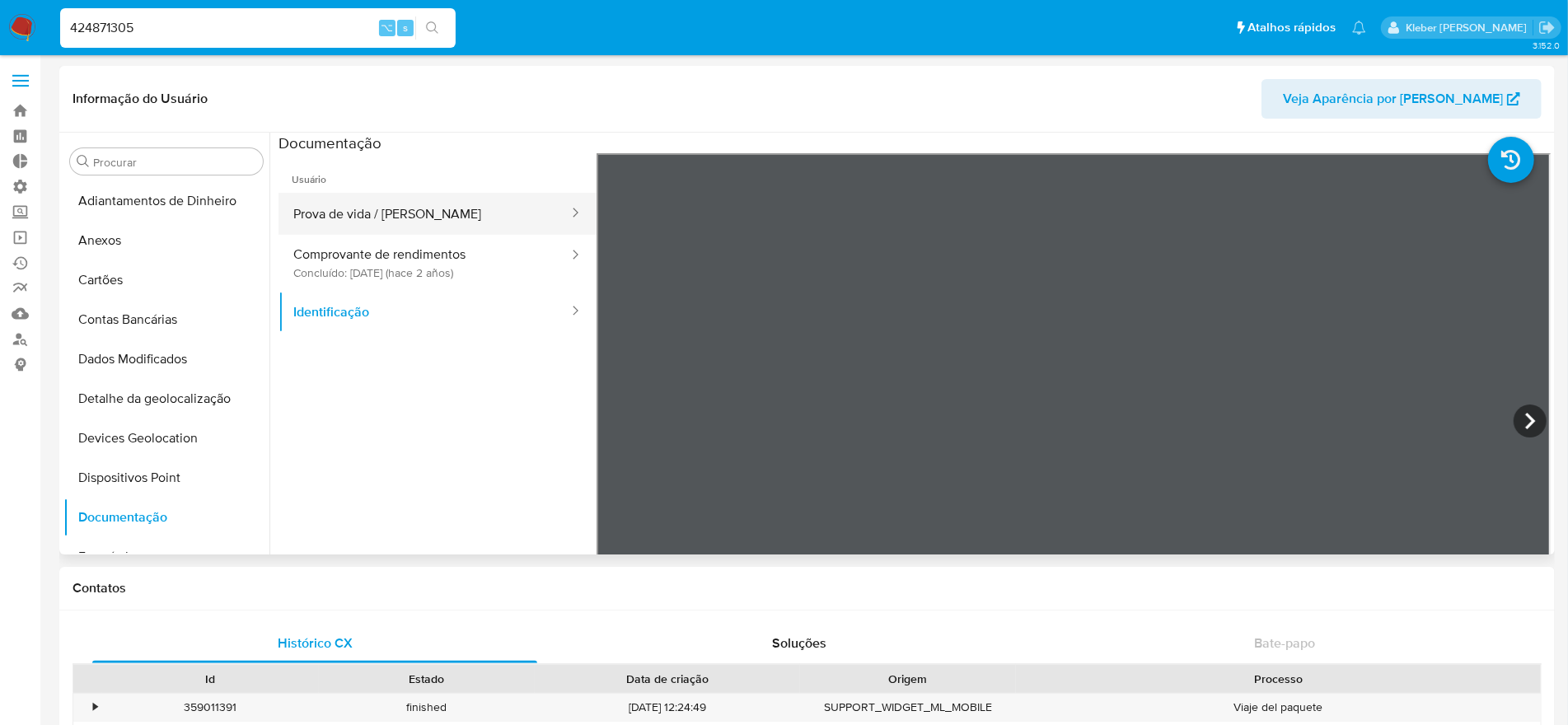
click at [390, 222] on button "Prova de vida / [PERSON_NAME]" at bounding box center [424, 213] width 292 height 42
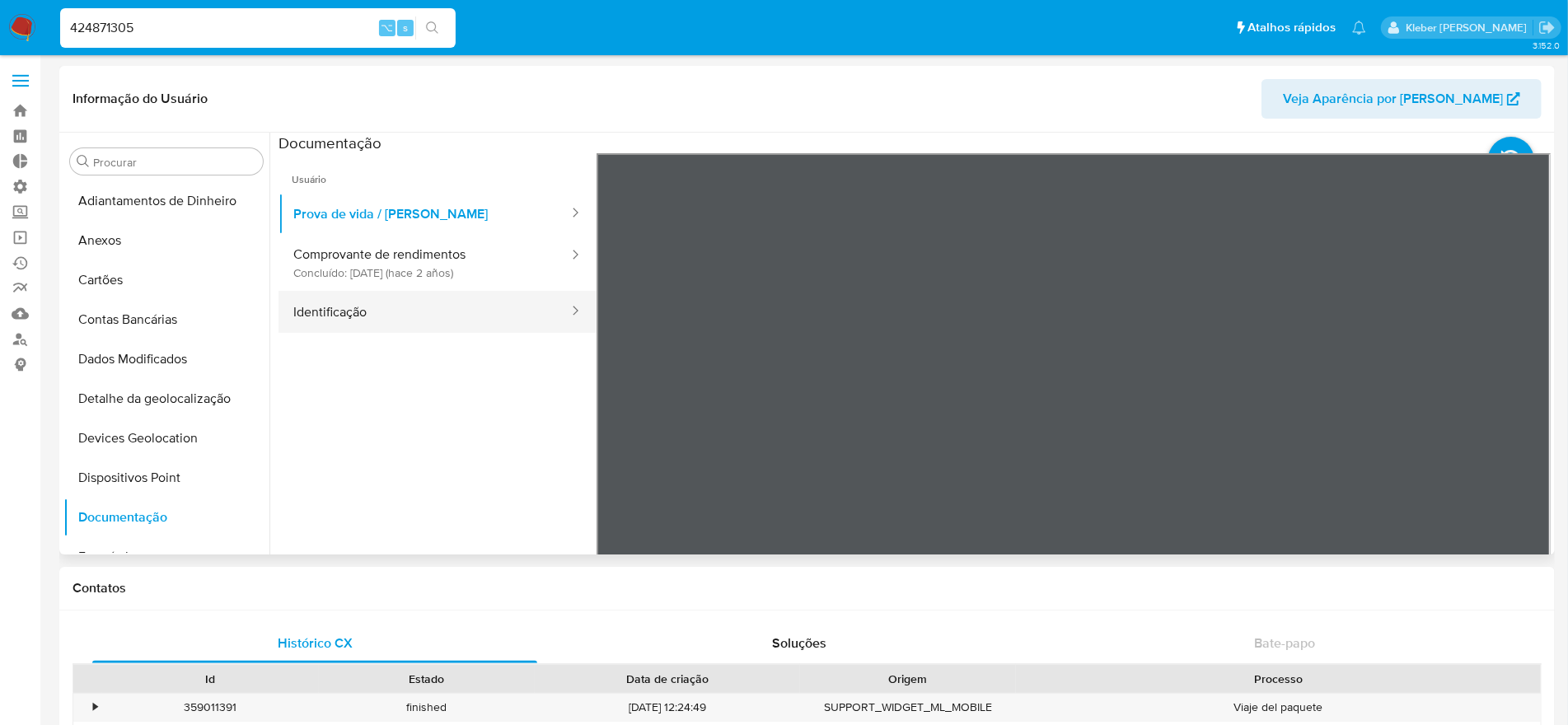
click at [390, 308] on button "Identificação" at bounding box center [424, 312] width 292 height 42
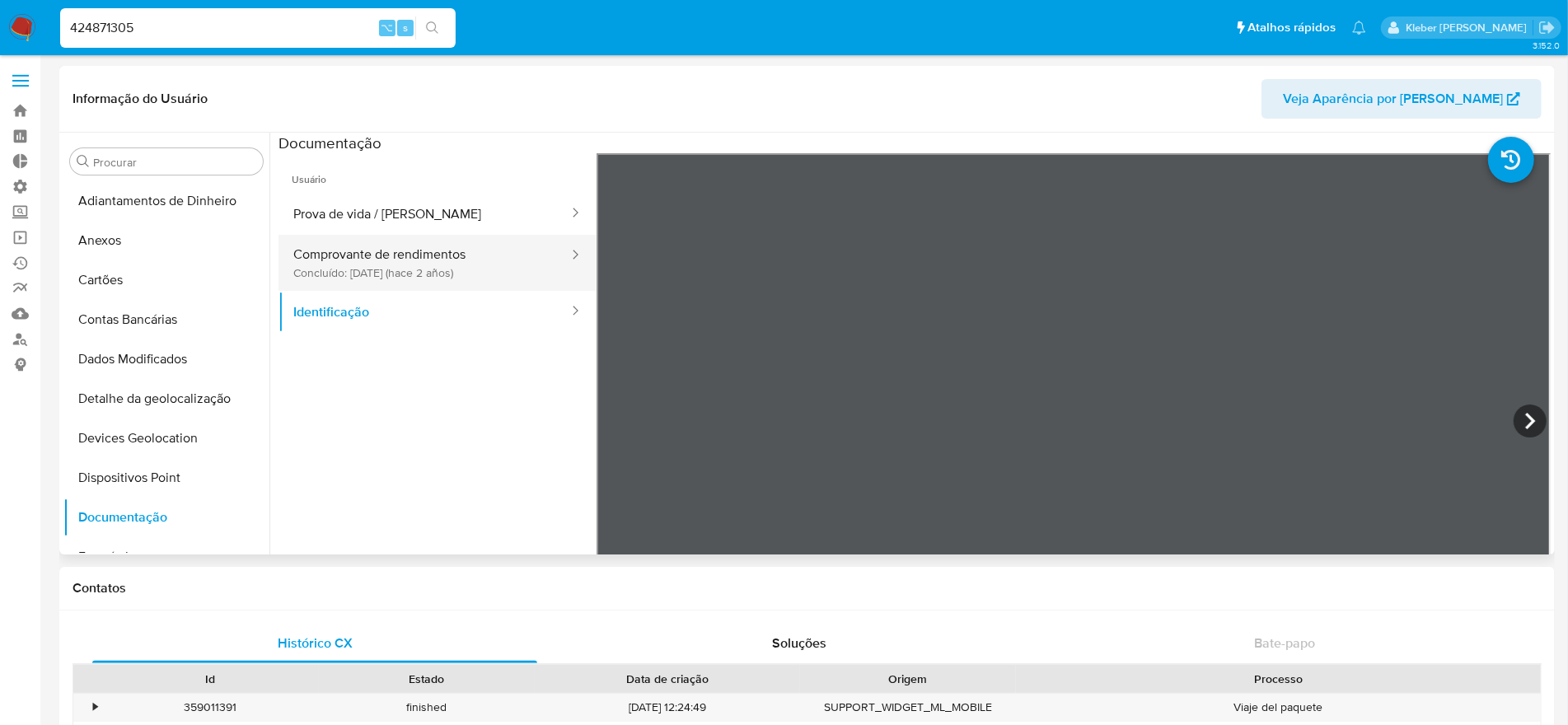
click at [411, 262] on button "Comprovante de rendimentos Concluído: 30/11/2023 (hace 2 años)" at bounding box center [424, 263] width 292 height 56
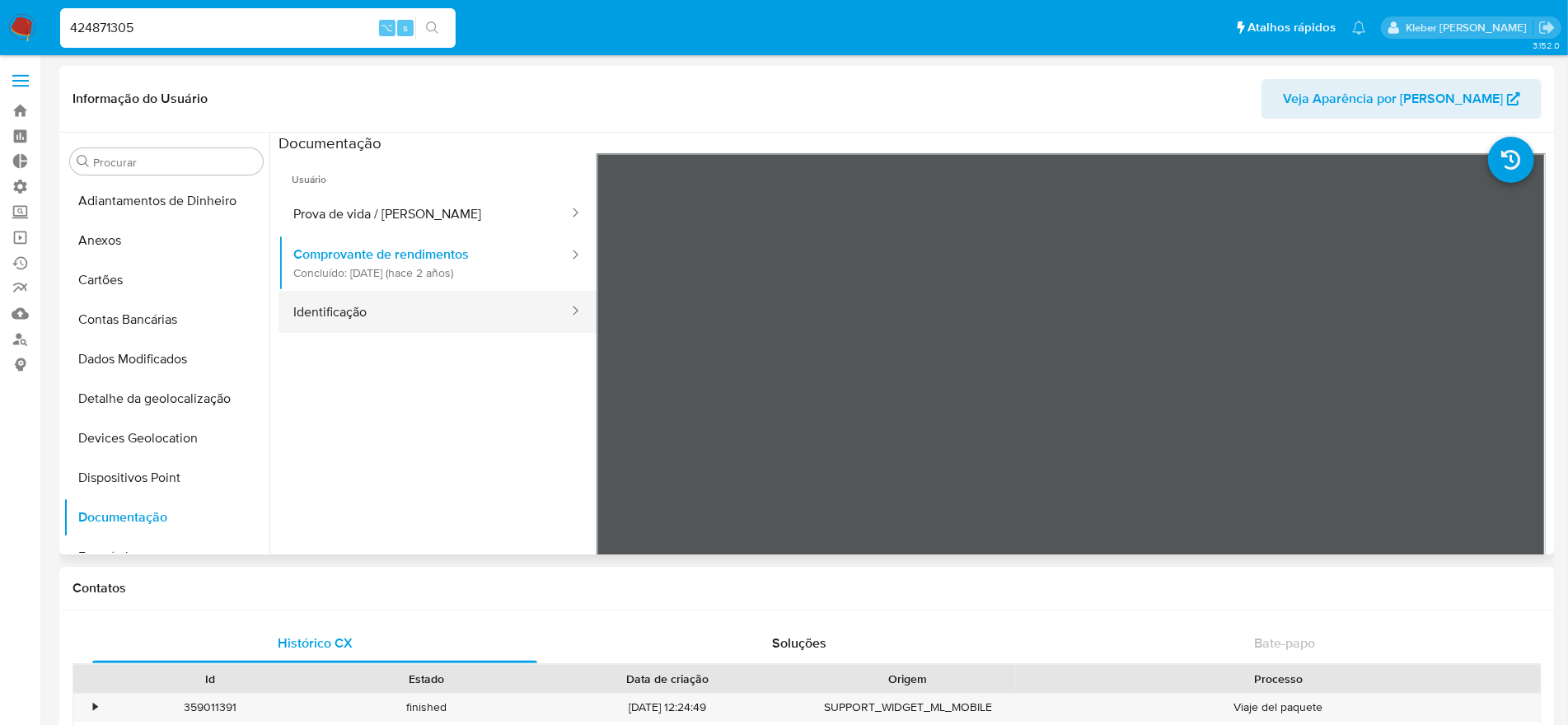
click at [421, 321] on button "Identificação" at bounding box center [424, 312] width 292 height 42
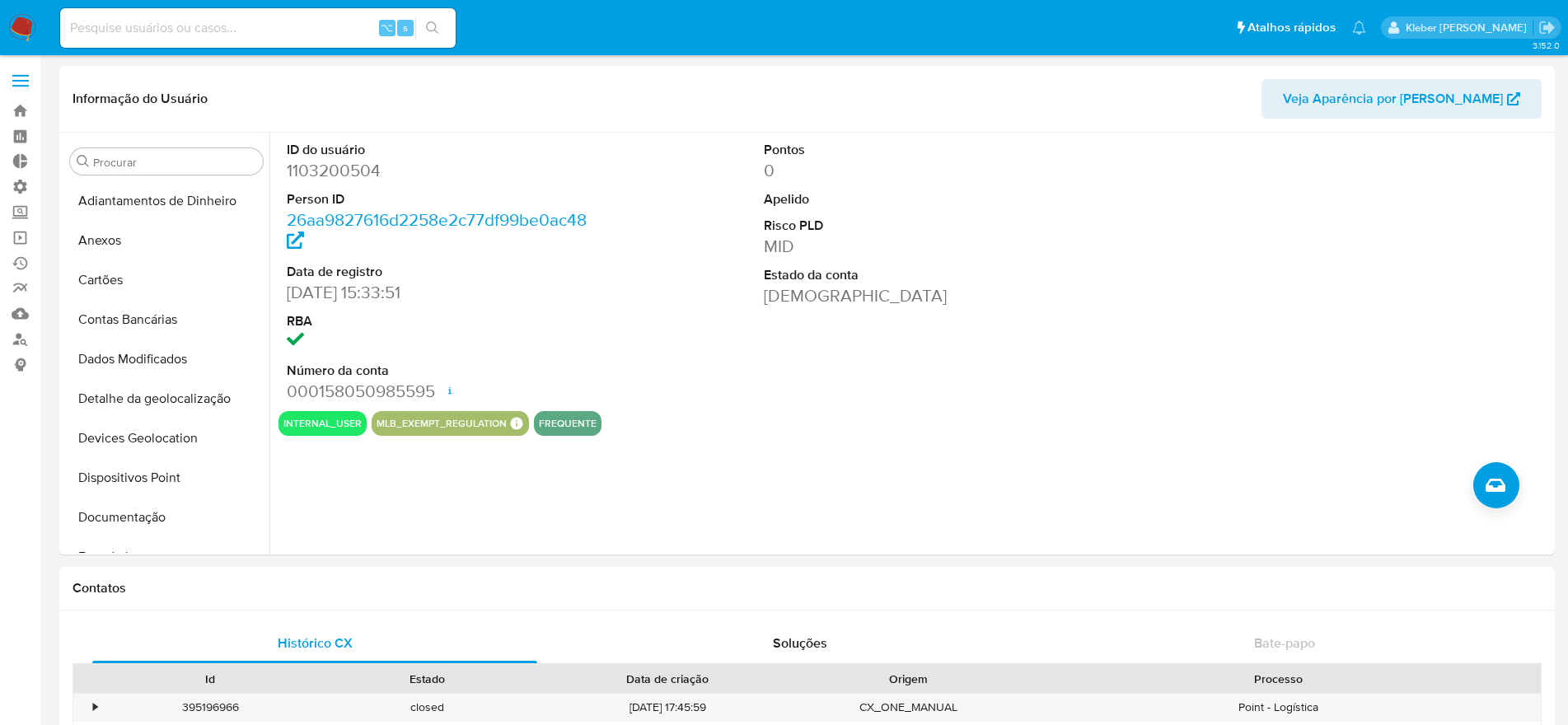
select select "10"
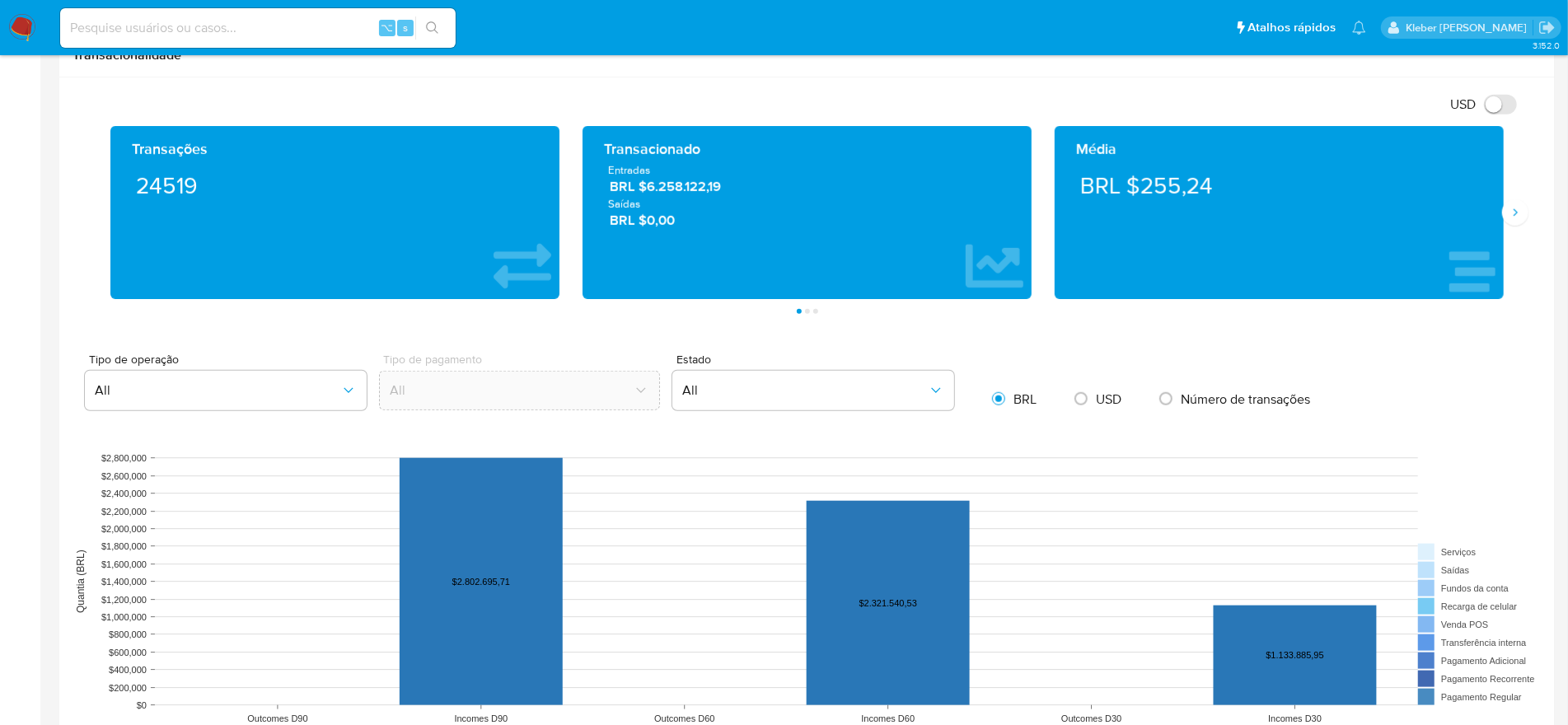
scroll to position [387, 0]
click at [214, 36] on input at bounding box center [258, 28] width 396 height 22
paste input "602785890"
type input "602785890"
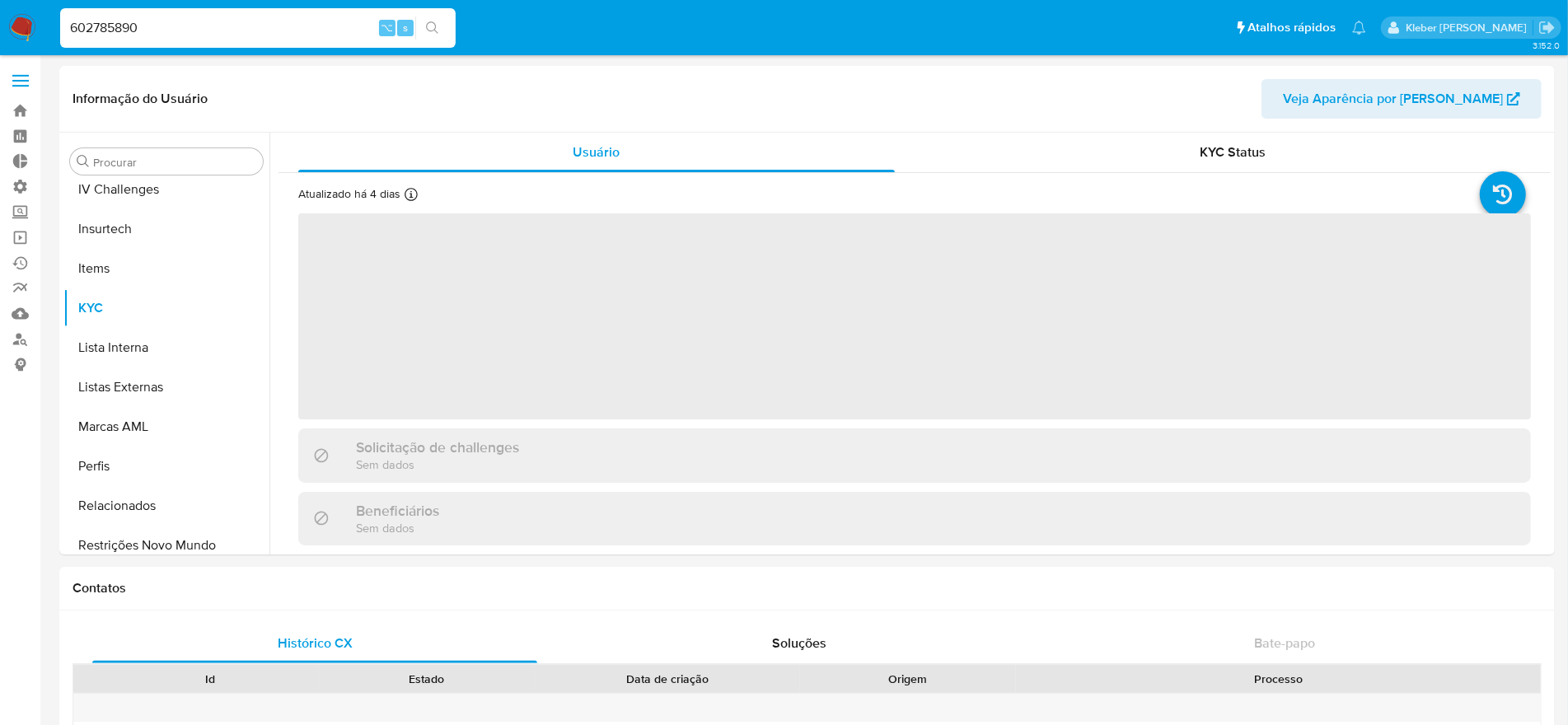
scroll to position [696, 0]
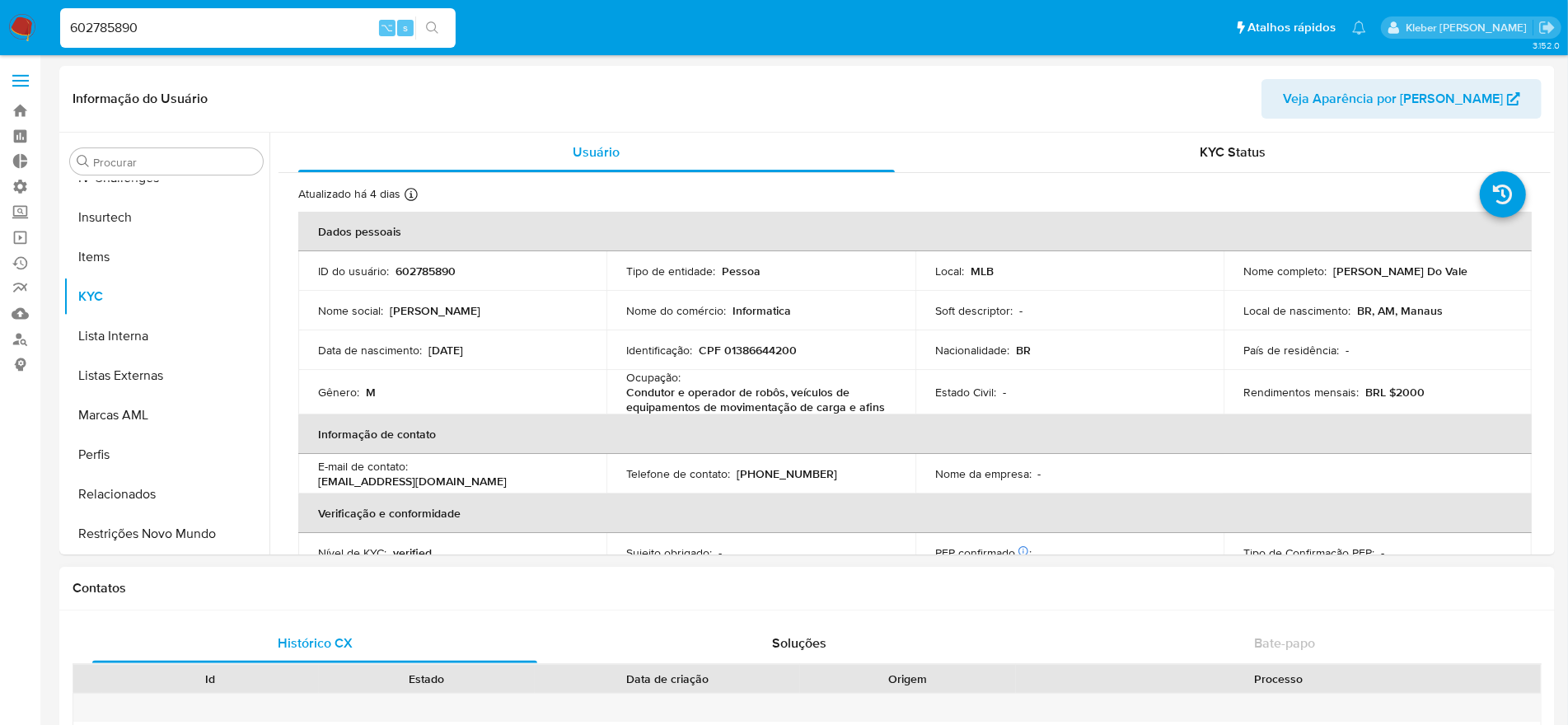
select select "10"
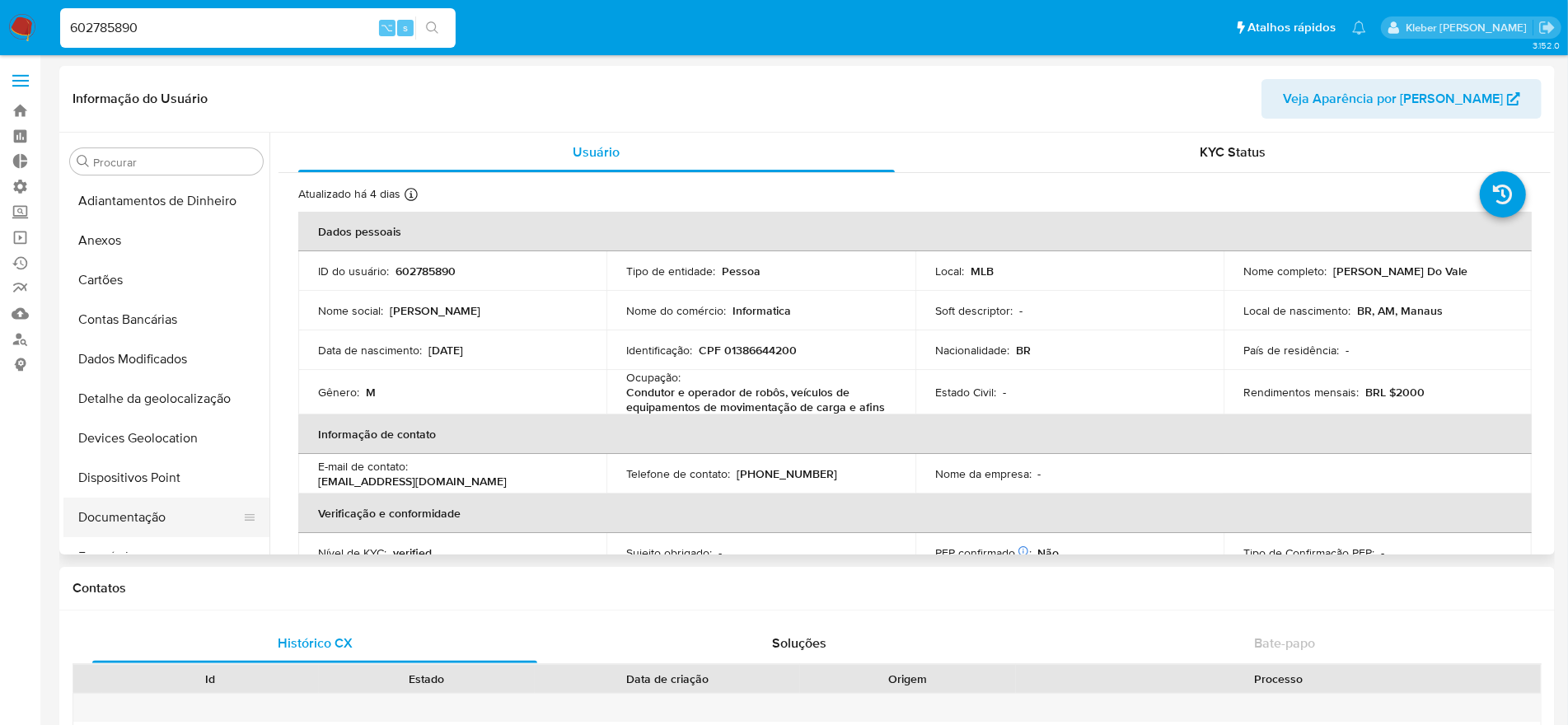
click at [156, 508] on button "Documentação" at bounding box center [159, 518] width 193 height 40
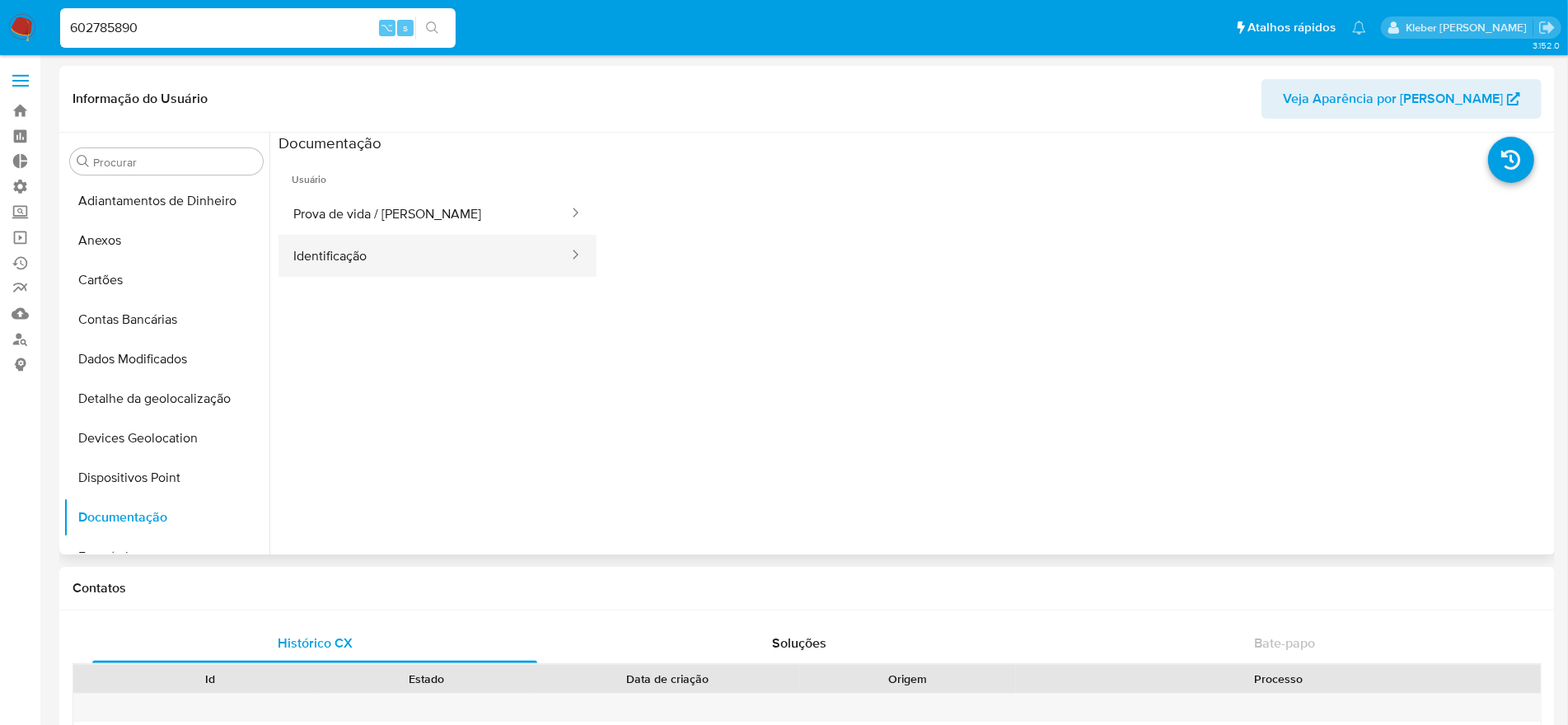
click at [419, 258] on button "Identificação" at bounding box center [424, 256] width 292 height 42
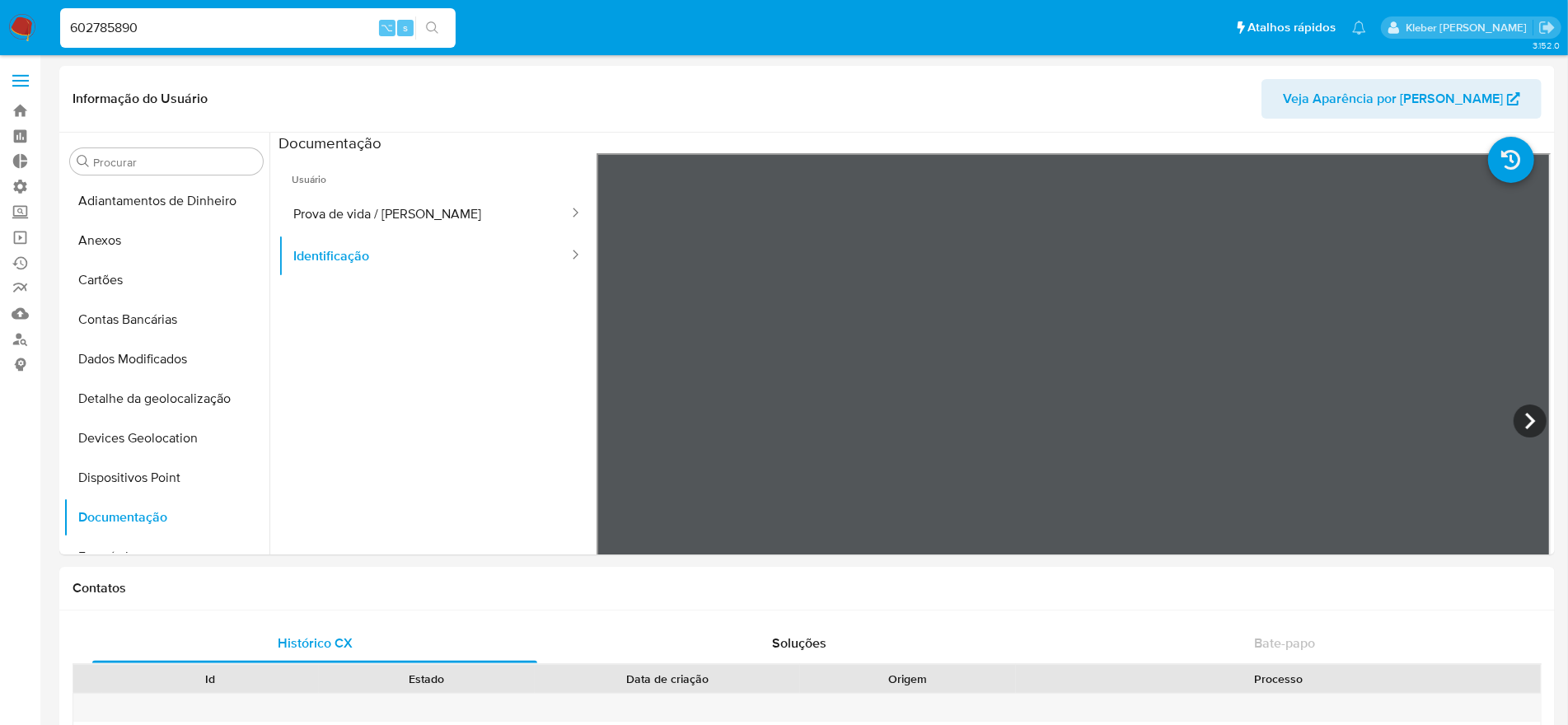
click at [1184, 79] on div "Informação do Usuário Veja Aparência por Pessoa Procurar Adiantamentos de Dinhe…" at bounding box center [807, 309] width 1495 height 488
click at [369, 208] on button "Prova de vida / [PERSON_NAME]" at bounding box center [424, 213] width 292 height 42
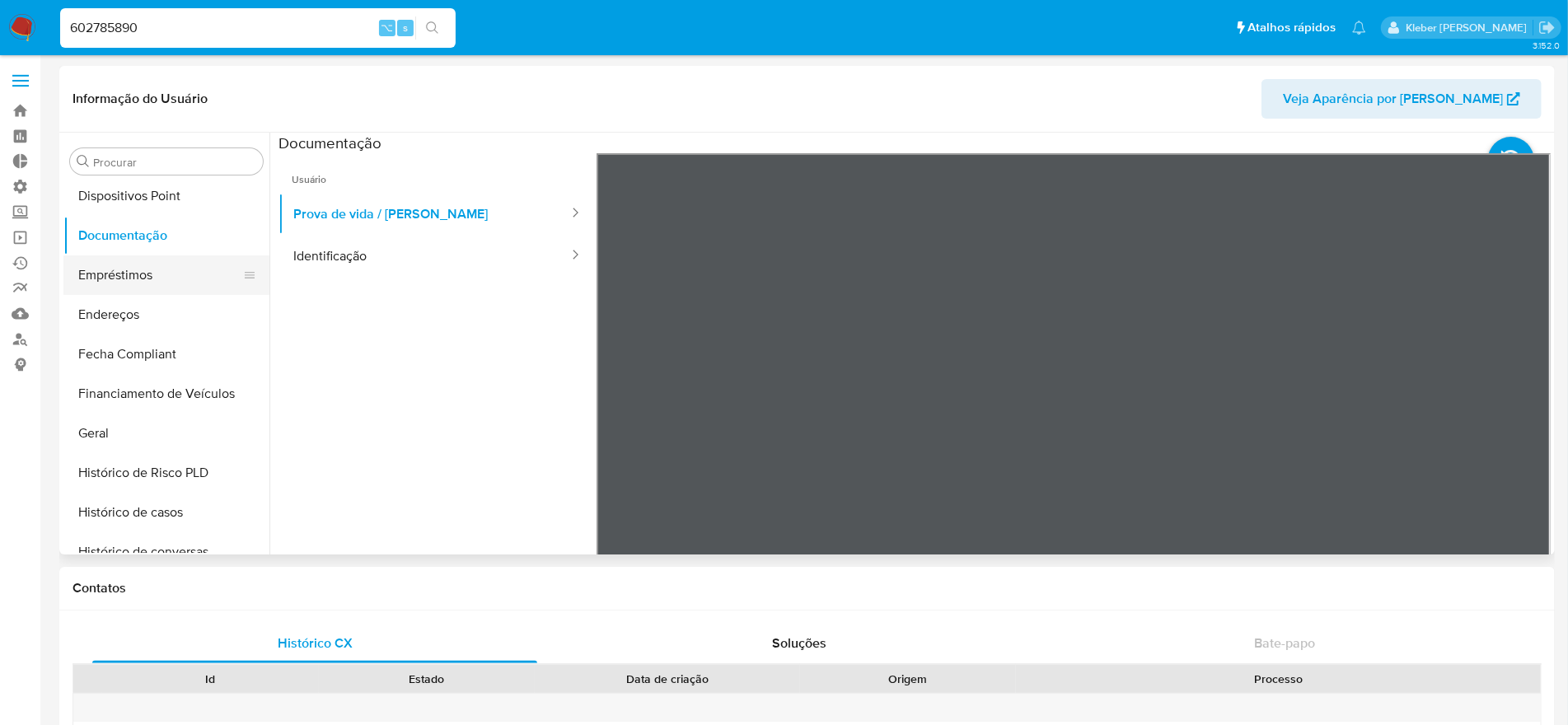
scroll to position [285, 0]
click at [141, 431] on button "Geral" at bounding box center [159, 430] width 193 height 40
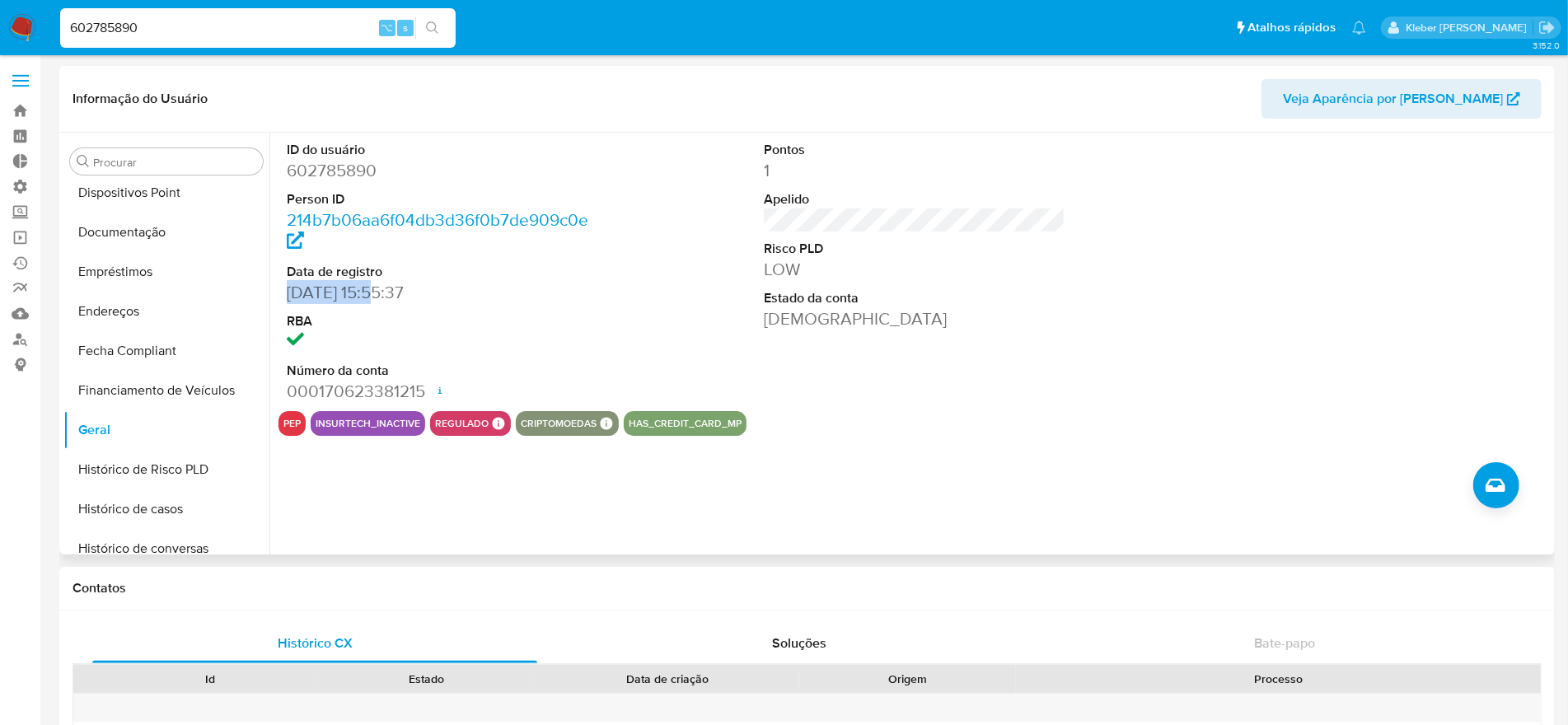
drag, startPoint x: 301, startPoint y: 292, endPoint x: 381, endPoint y: 288, distance: 80.1
click at [381, 288] on dd "03/07/2020 15:55:37" at bounding box center [437, 292] width 302 height 23
click at [397, 302] on dd "03/07/2020 15:55:37" at bounding box center [437, 292] width 302 height 23
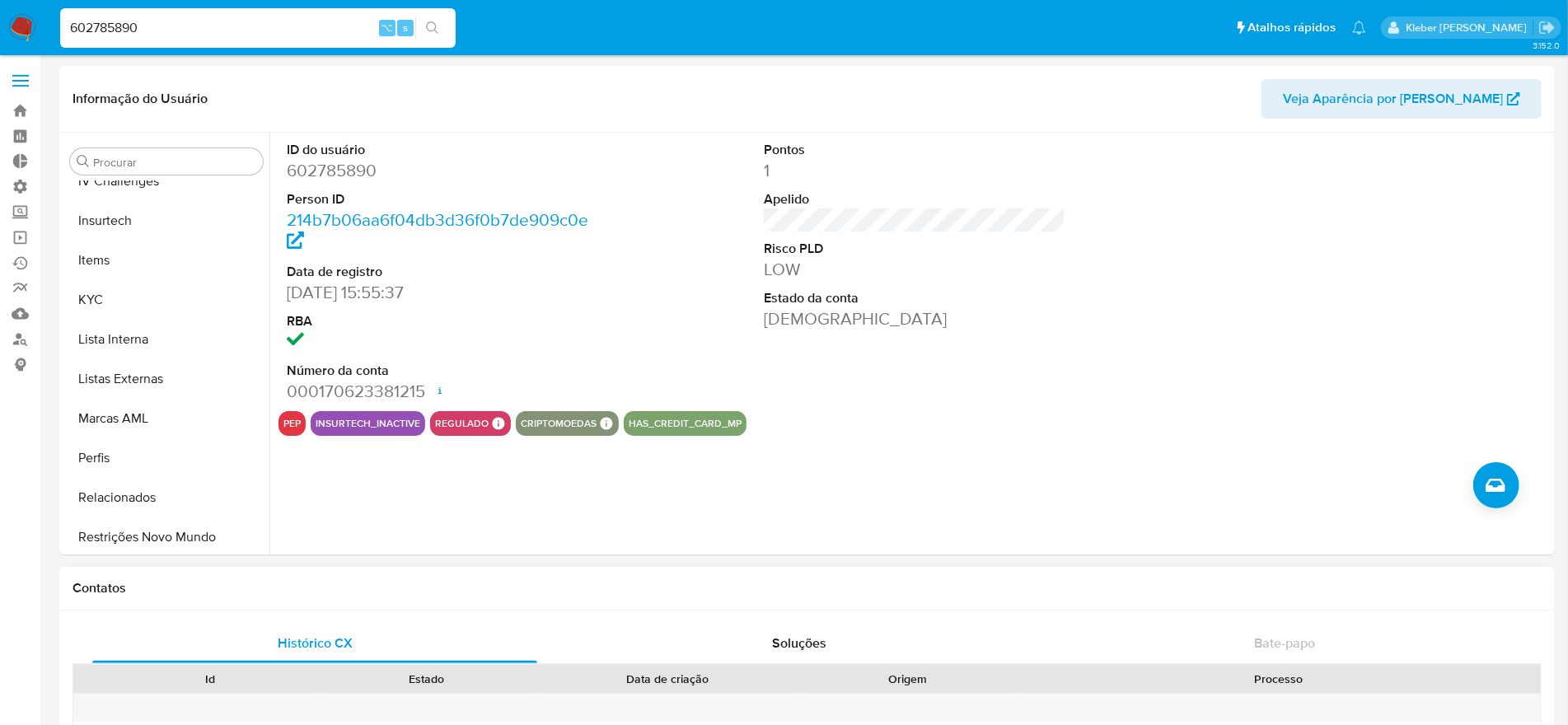
scroll to position [688, 0]
click at [130, 300] on button "KYC" at bounding box center [159, 304] width 193 height 40
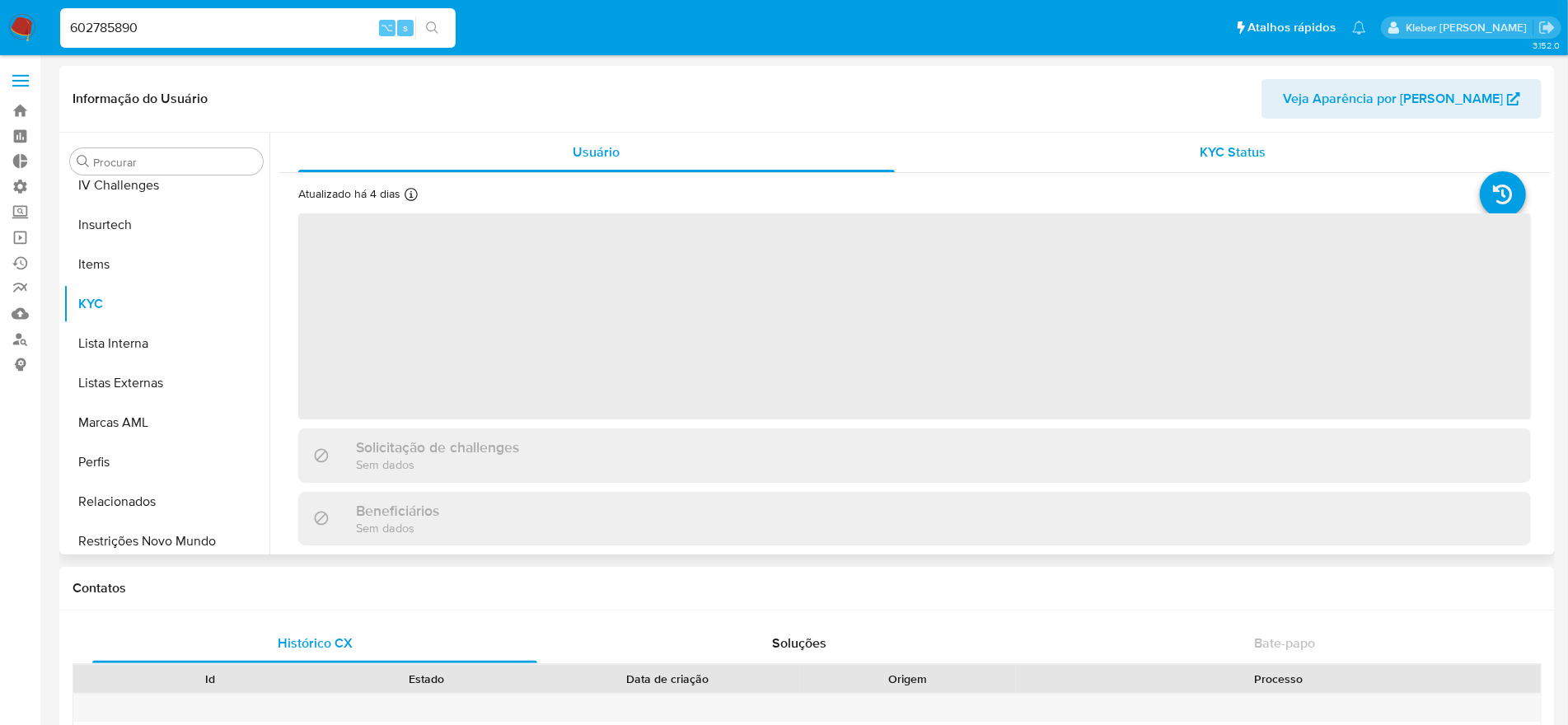
click at [1214, 151] on span "KYC Status" at bounding box center [1232, 152] width 66 height 19
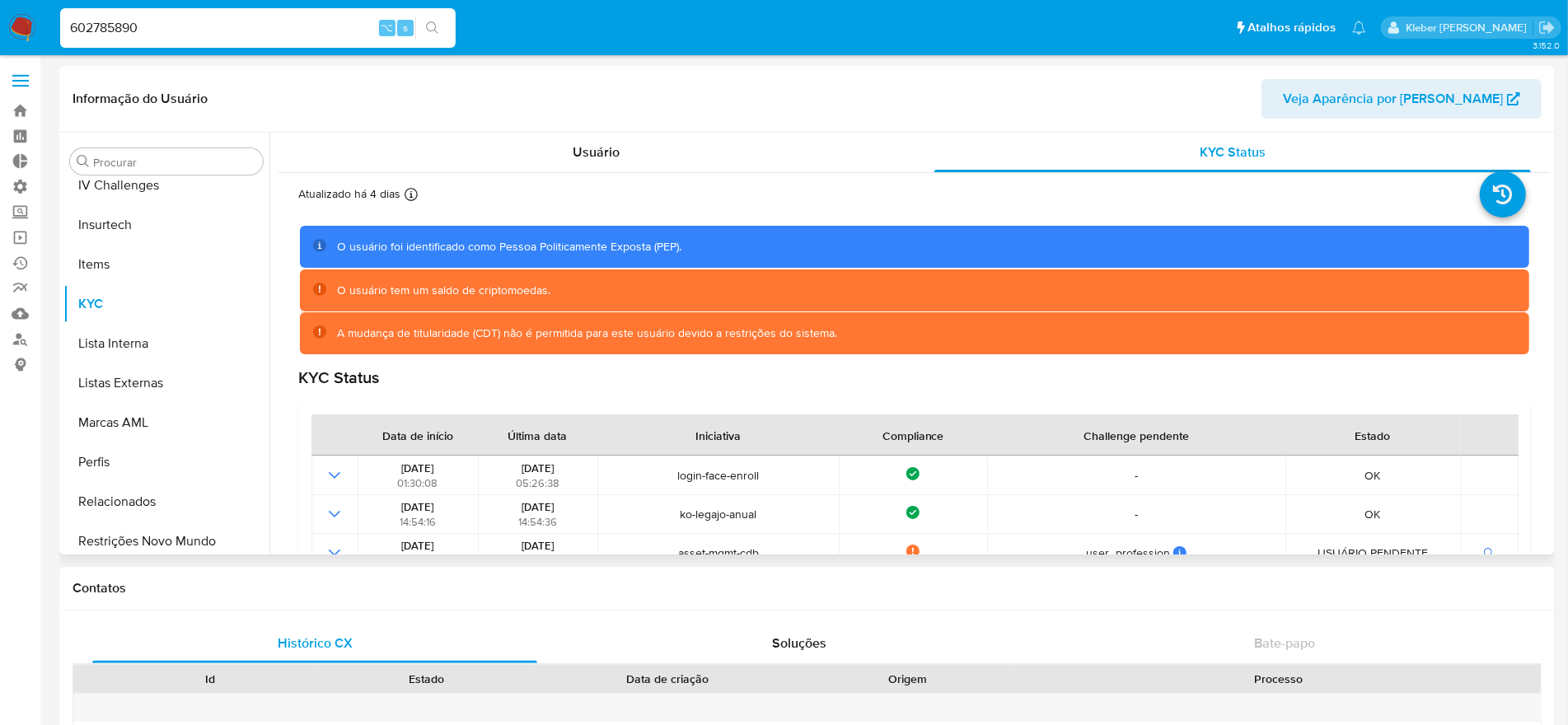
drag, startPoint x: 418, startPoint y: 293, endPoint x: 636, endPoint y: 291, distance: 218.0
click at [636, 291] on div "O usuário tem um saldo de criptomoedas." at bounding box center [926, 290] width 1179 height 16
drag, startPoint x: 506, startPoint y: 339, endPoint x: 863, endPoint y: 335, distance: 357.0
click at [863, 335] on div "A mudança de titularidade (CDT) não é permitida para este usuário devido a rest…" at bounding box center [926, 334] width 1179 height 16
drag, startPoint x: 463, startPoint y: 245, endPoint x: 709, endPoint y: 243, distance: 246.0
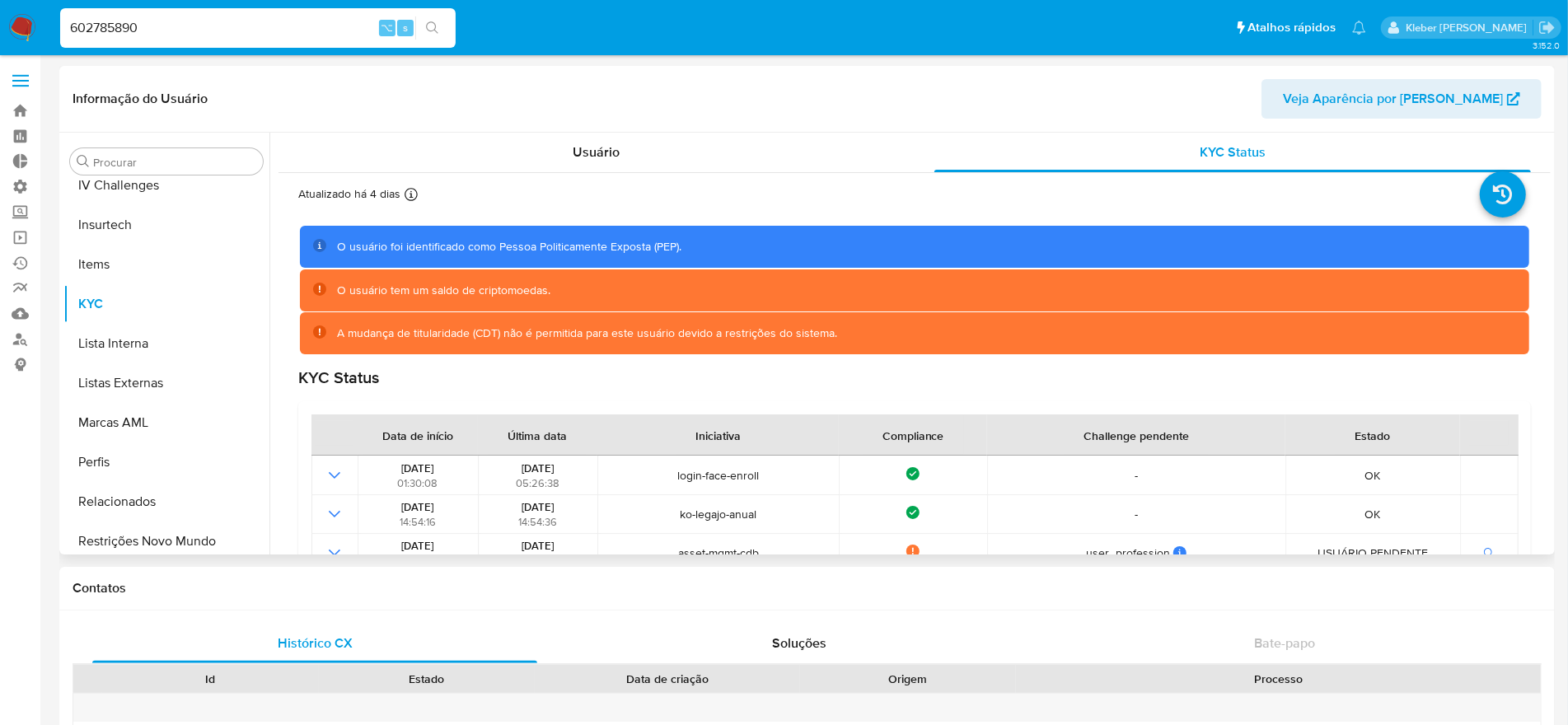
click at [709, 243] on div "O usuário foi identificado como Pessoa Politicamente Exposta (PEP)." at bounding box center [926, 247] width 1179 height 16
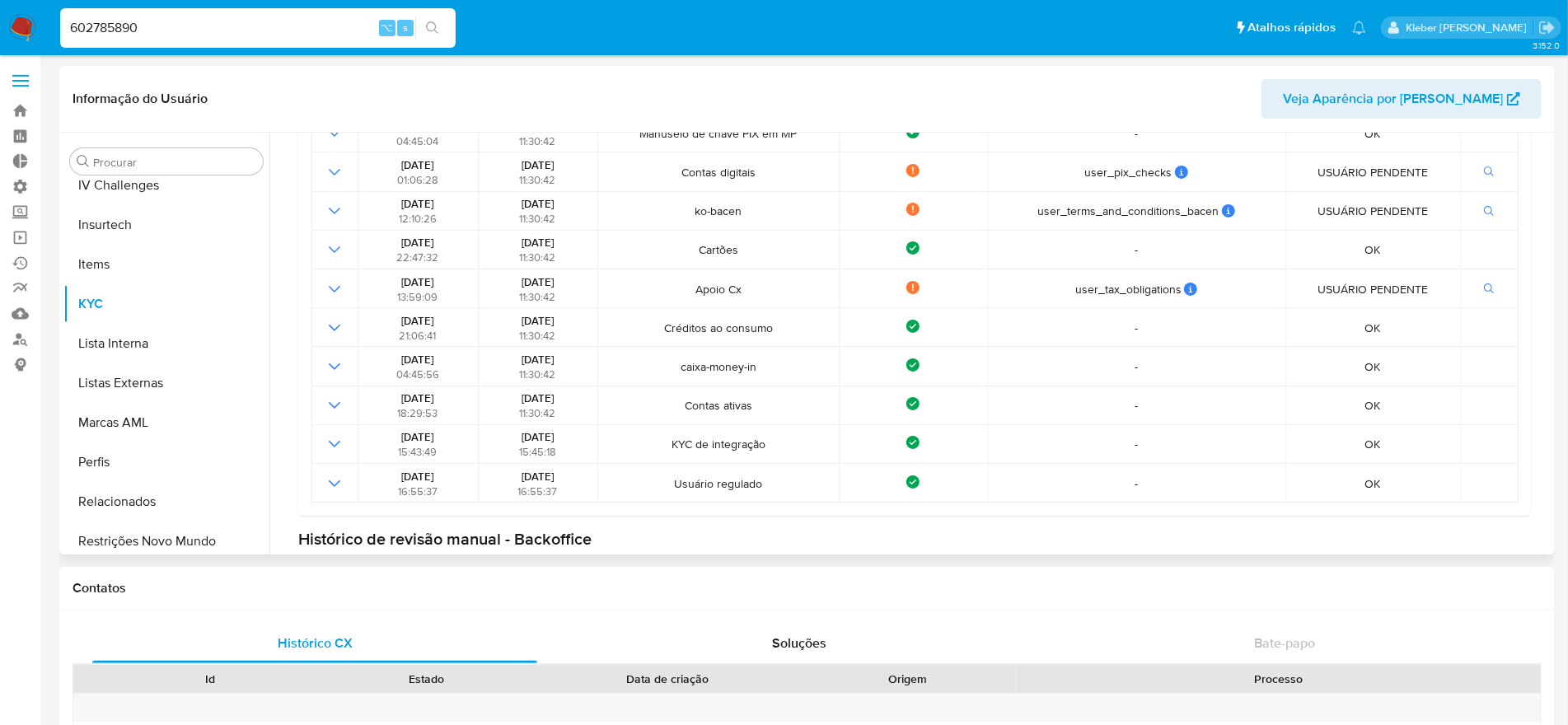
scroll to position [703, 0]
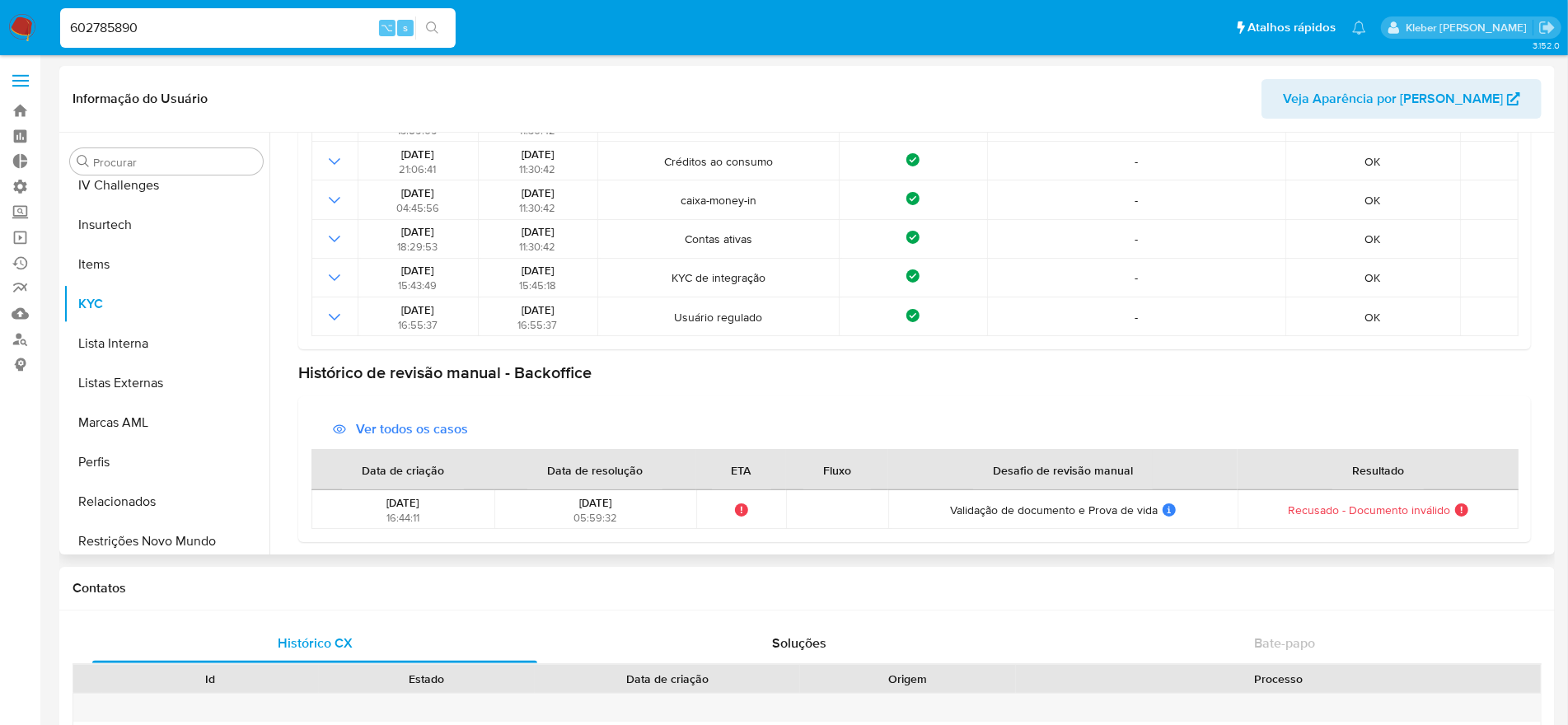
click at [992, 510] on span "Validação de documento e Prova de vida" at bounding box center [1053, 510] width 207 height 15
drag, startPoint x: 558, startPoint y: 504, endPoint x: 658, endPoint y: 502, distance: 100.0
click at [658, 502] on div "23/08/2021 05:59:32" at bounding box center [595, 510] width 192 height 29
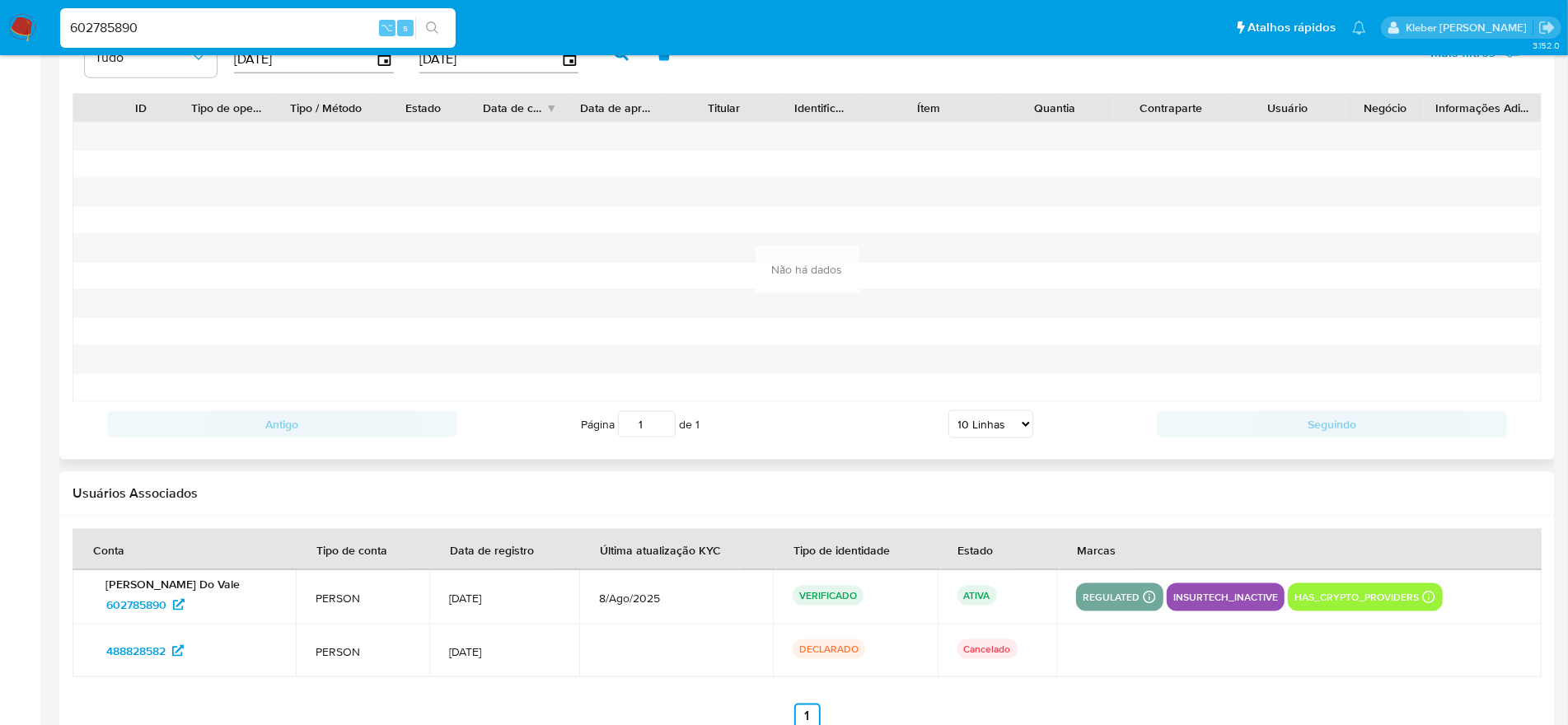
scroll to position [1695, 0]
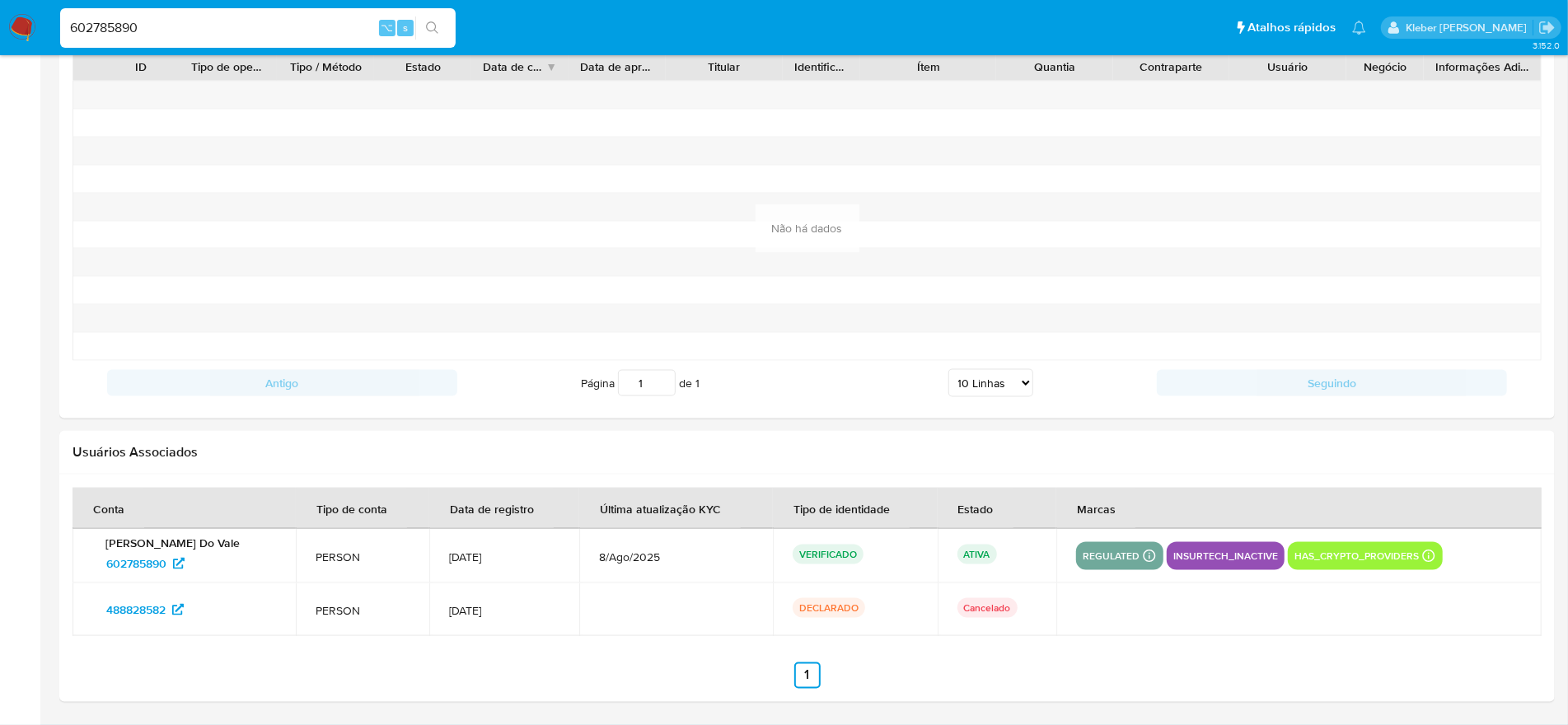
drag, startPoint x: 576, startPoint y: 560, endPoint x: 649, endPoint y: 557, distance: 73.1
click at [649, 557] on td "8/Ago/2025" at bounding box center [676, 556] width 194 height 54
click at [138, 567] on span "602785890" at bounding box center [136, 563] width 60 height 27
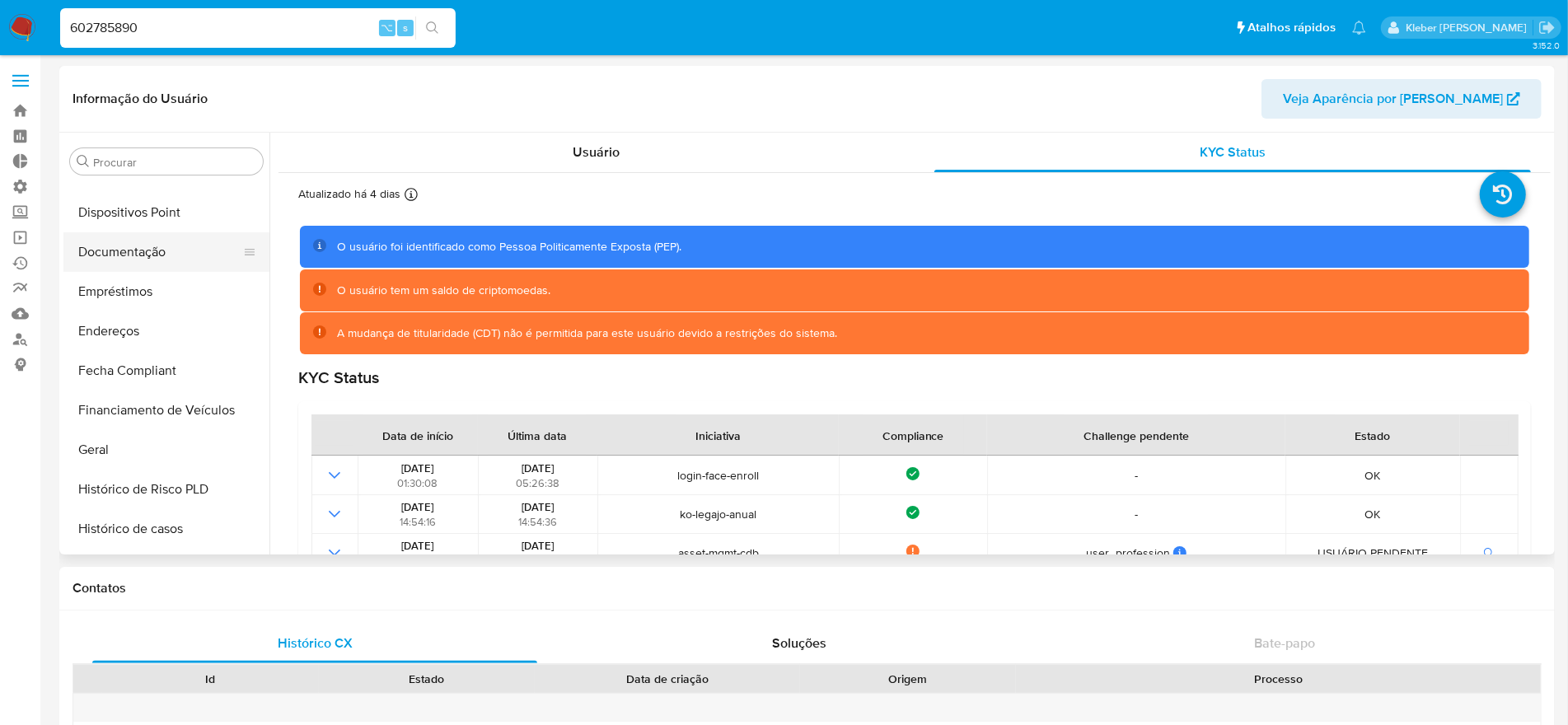
scroll to position [178, 0]
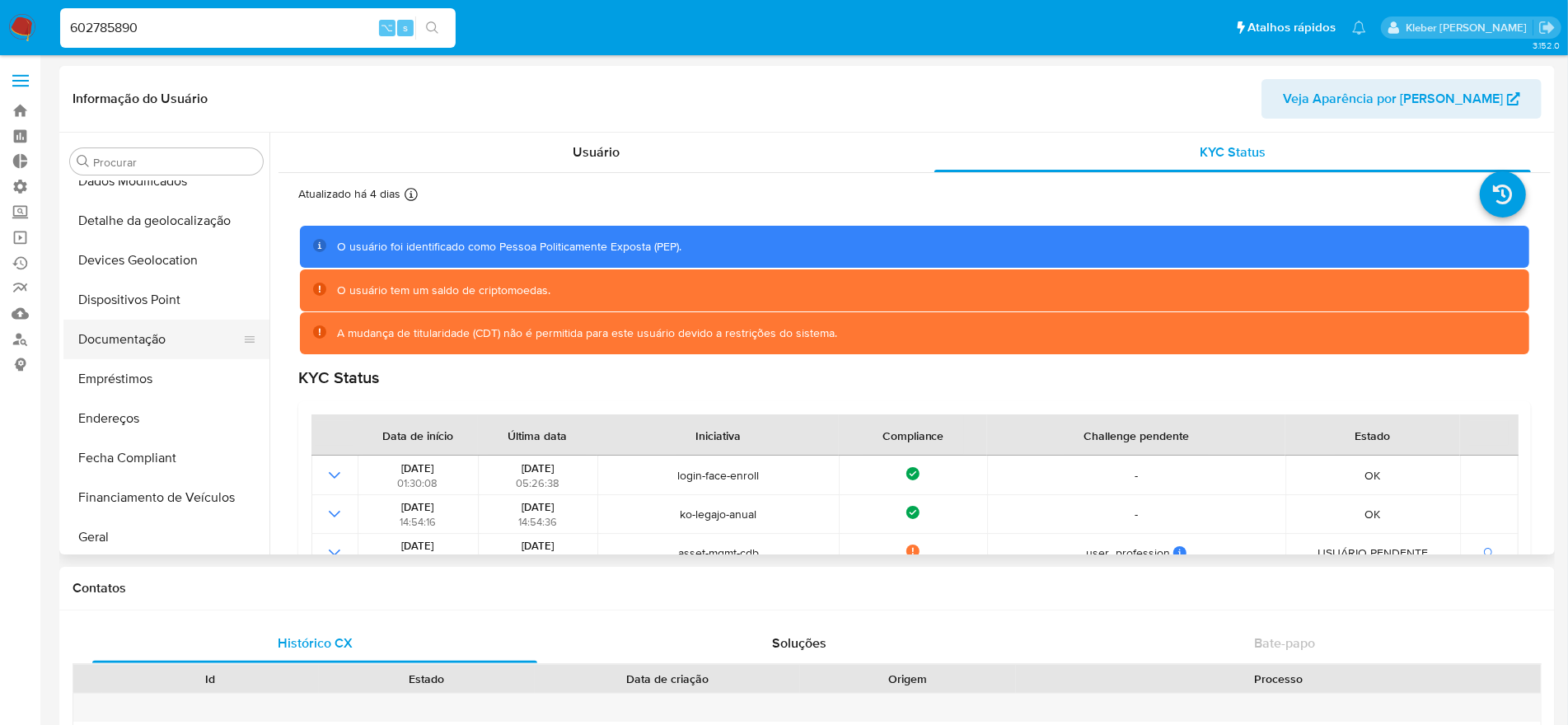
click at [130, 335] on button "Documentação" at bounding box center [159, 340] width 193 height 40
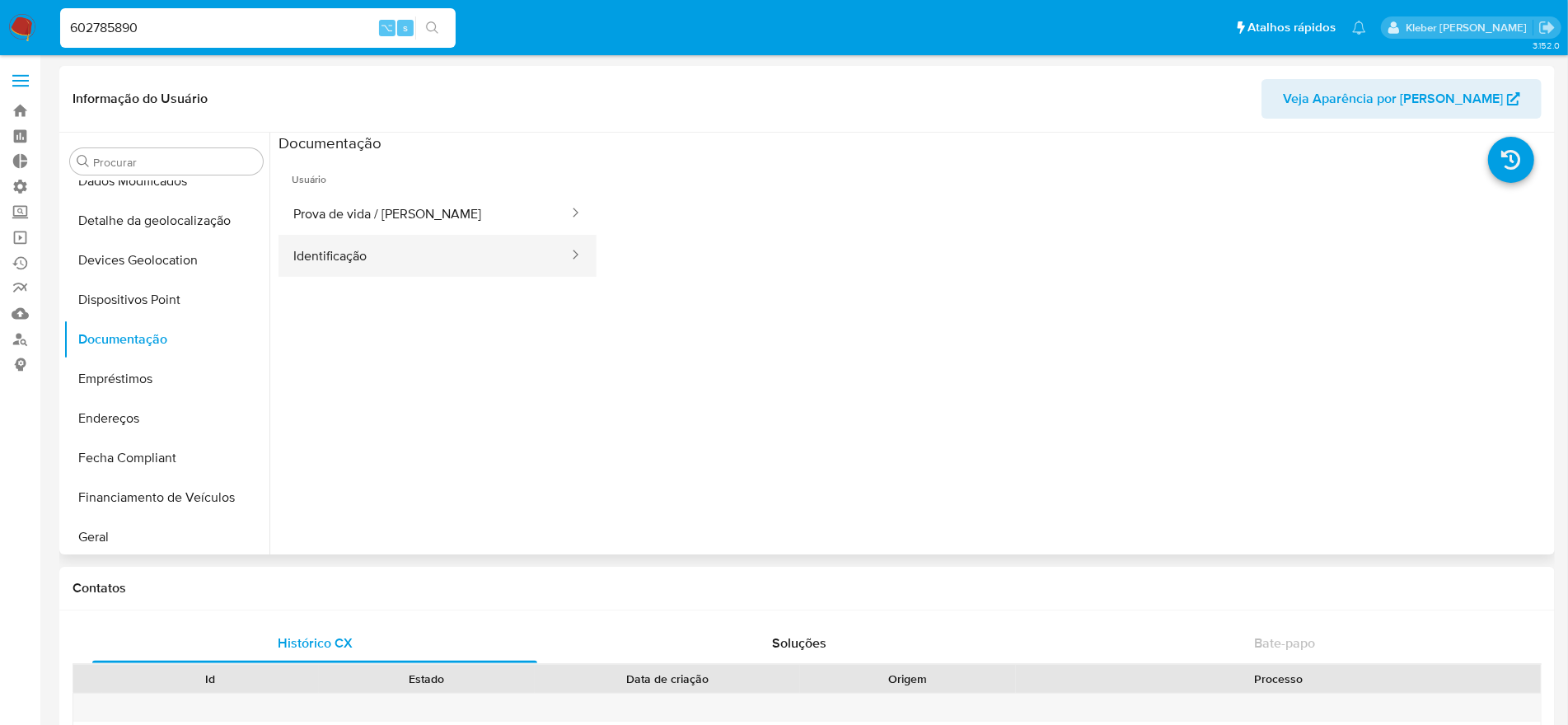
click at [399, 258] on button "Identificação" at bounding box center [424, 256] width 292 height 42
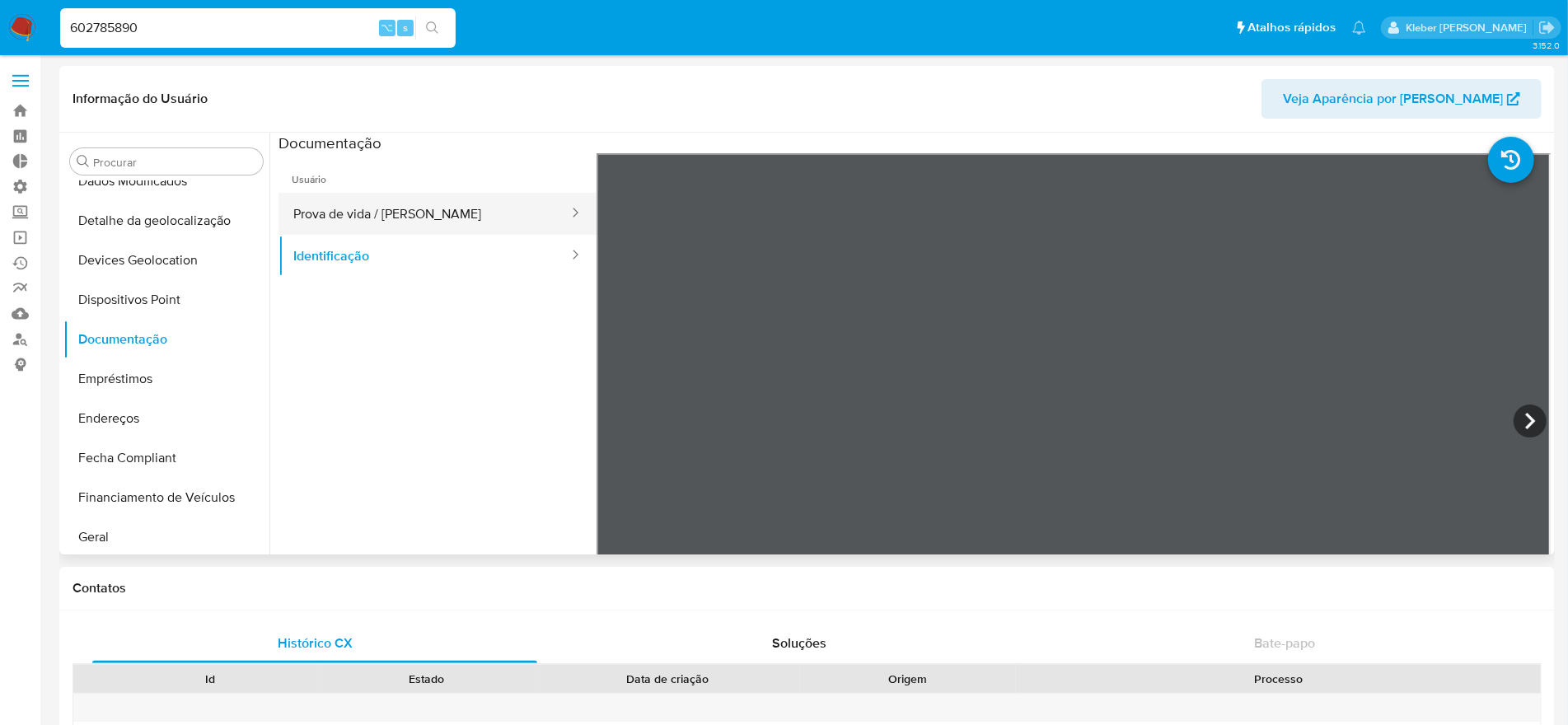
click at [486, 222] on button "Prova de vida / [PERSON_NAME]" at bounding box center [424, 213] width 292 height 42
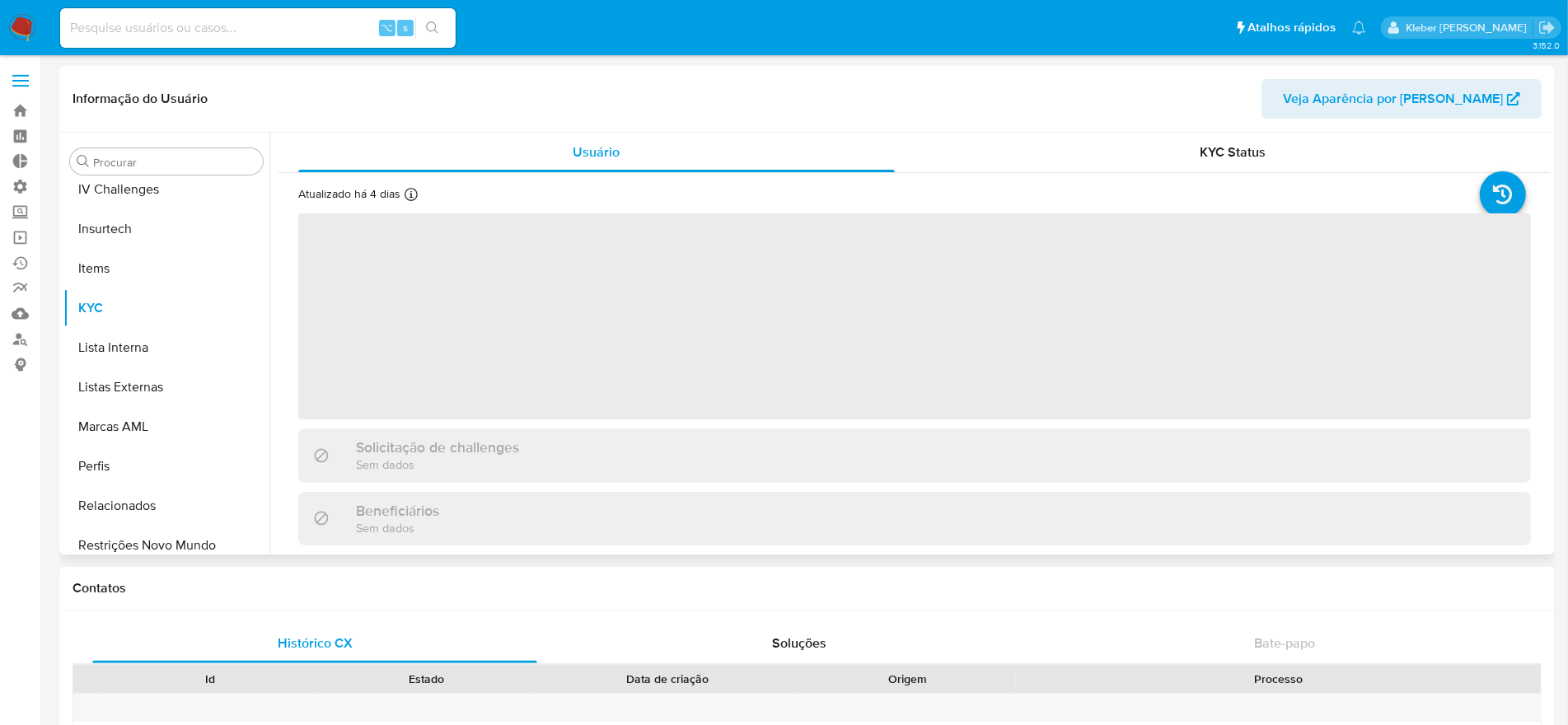
scroll to position [696, 0]
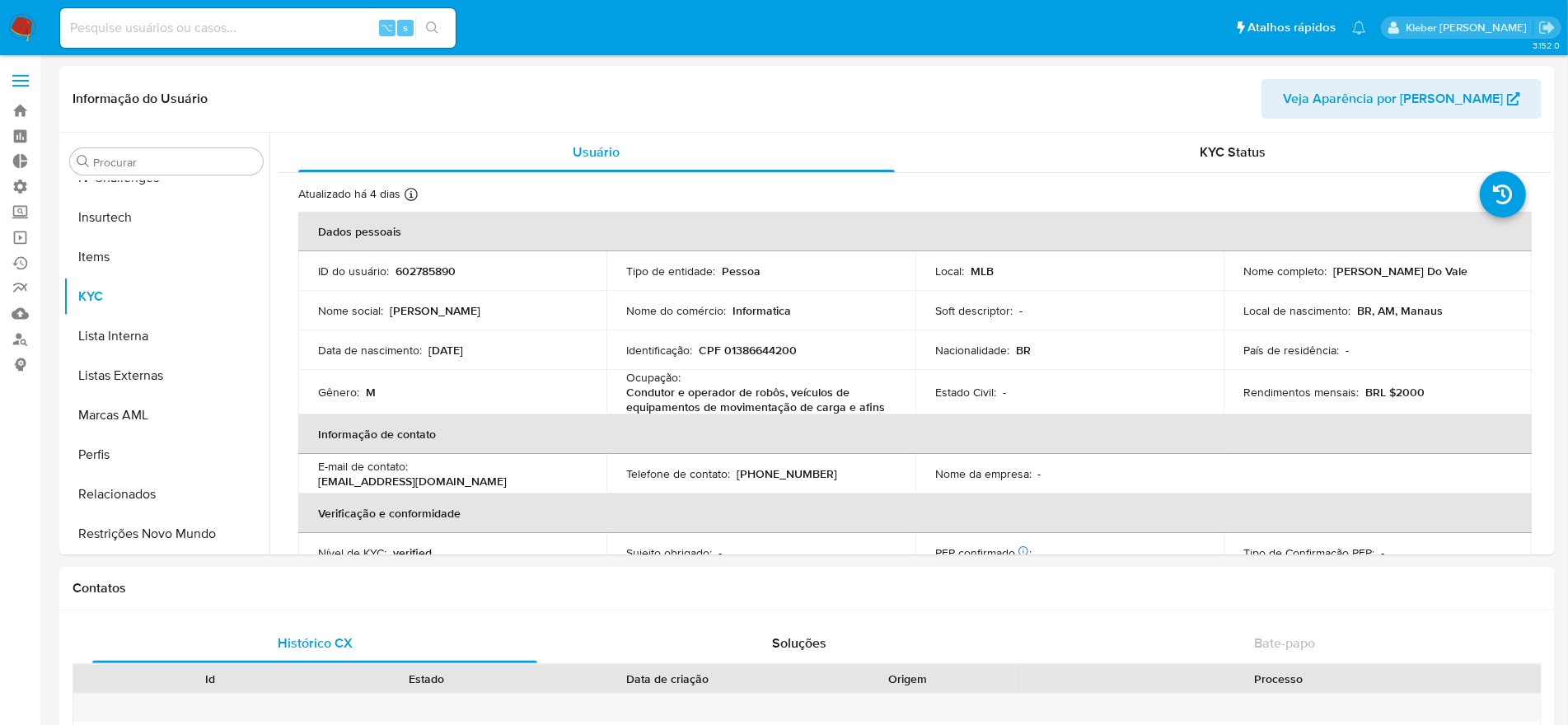
select select "10"
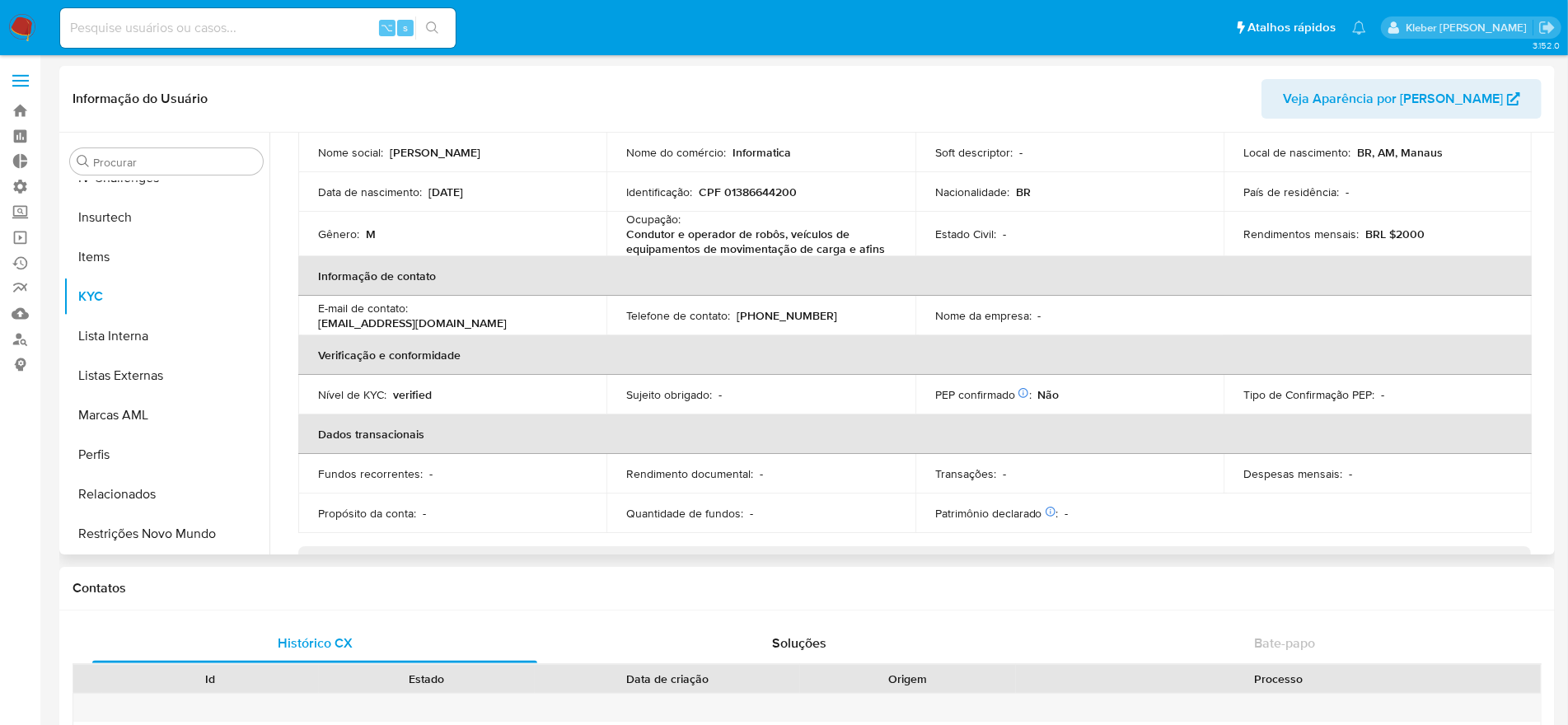
scroll to position [0, 0]
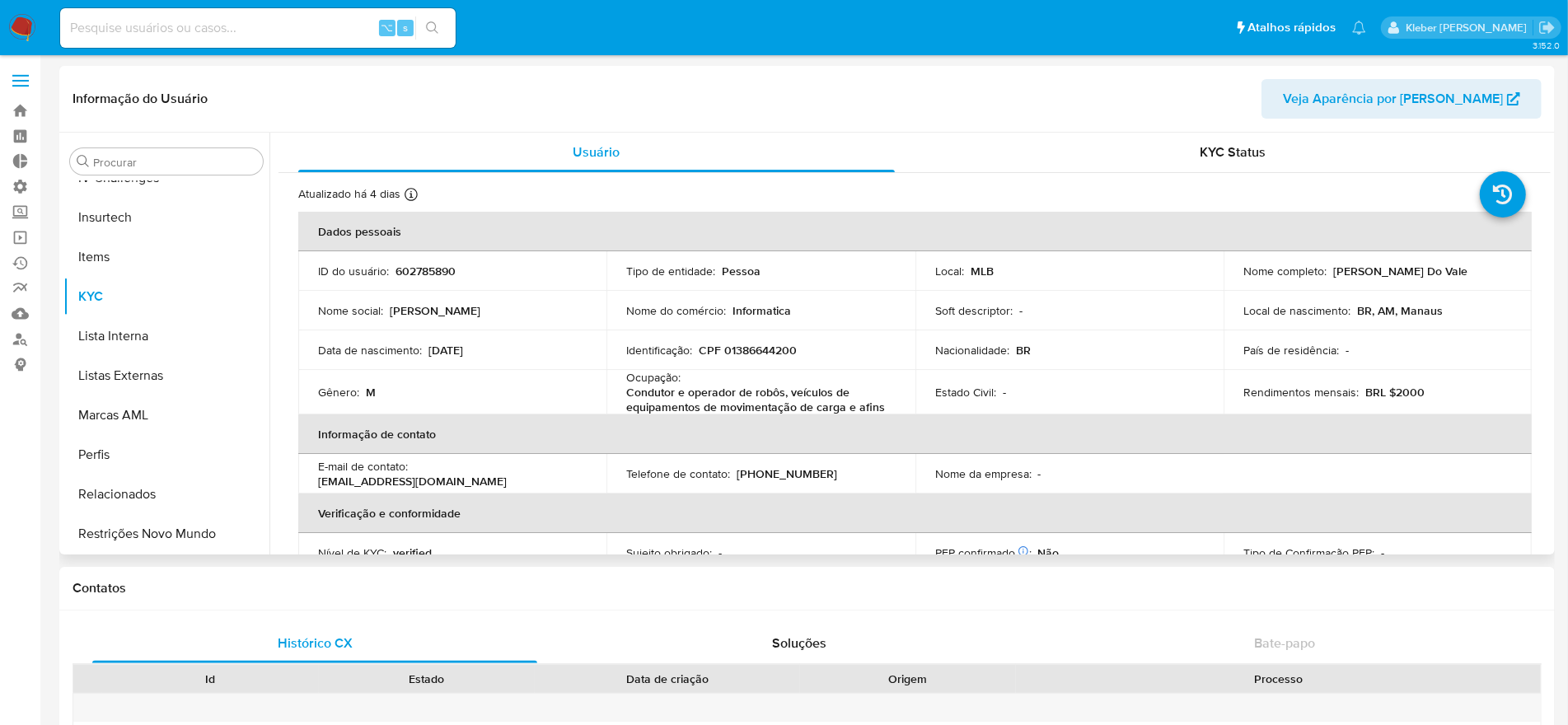
click at [421, 268] on p "602785890" at bounding box center [426, 270] width 60 height 15
copy p "602785890"
click at [1218, 147] on span "KYC Status" at bounding box center [1232, 149] width 66 height 19
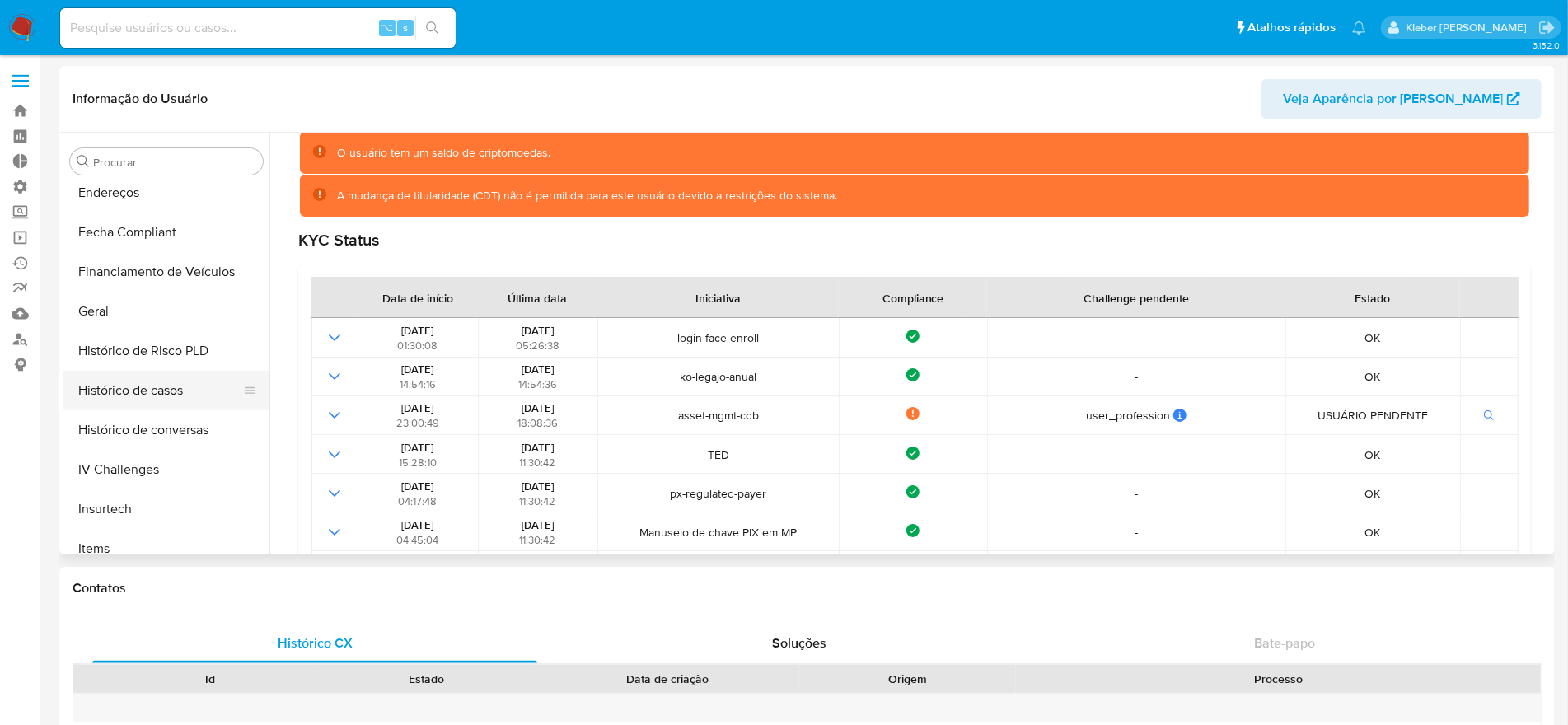
scroll to position [319, 0]
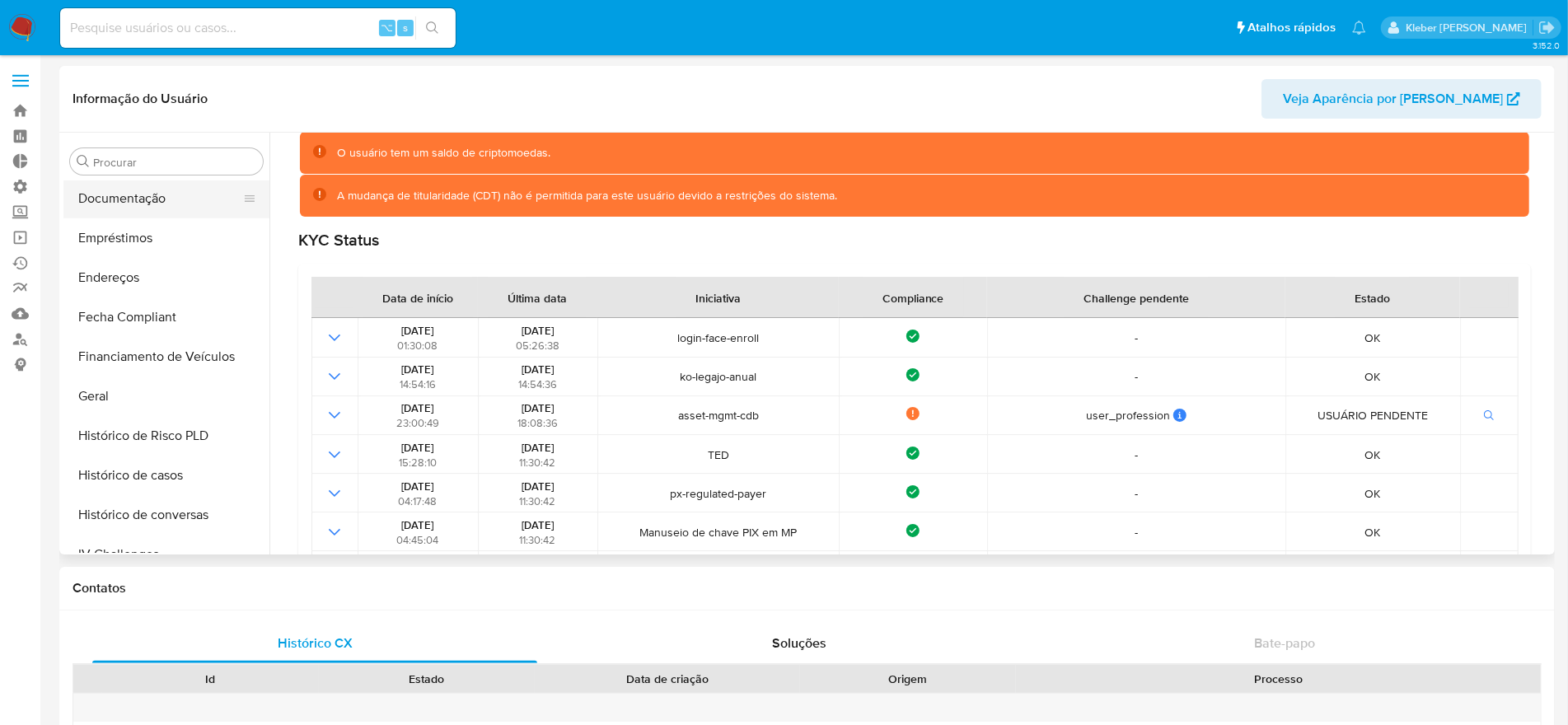
click at [142, 197] on button "Documentação" at bounding box center [159, 199] width 193 height 40
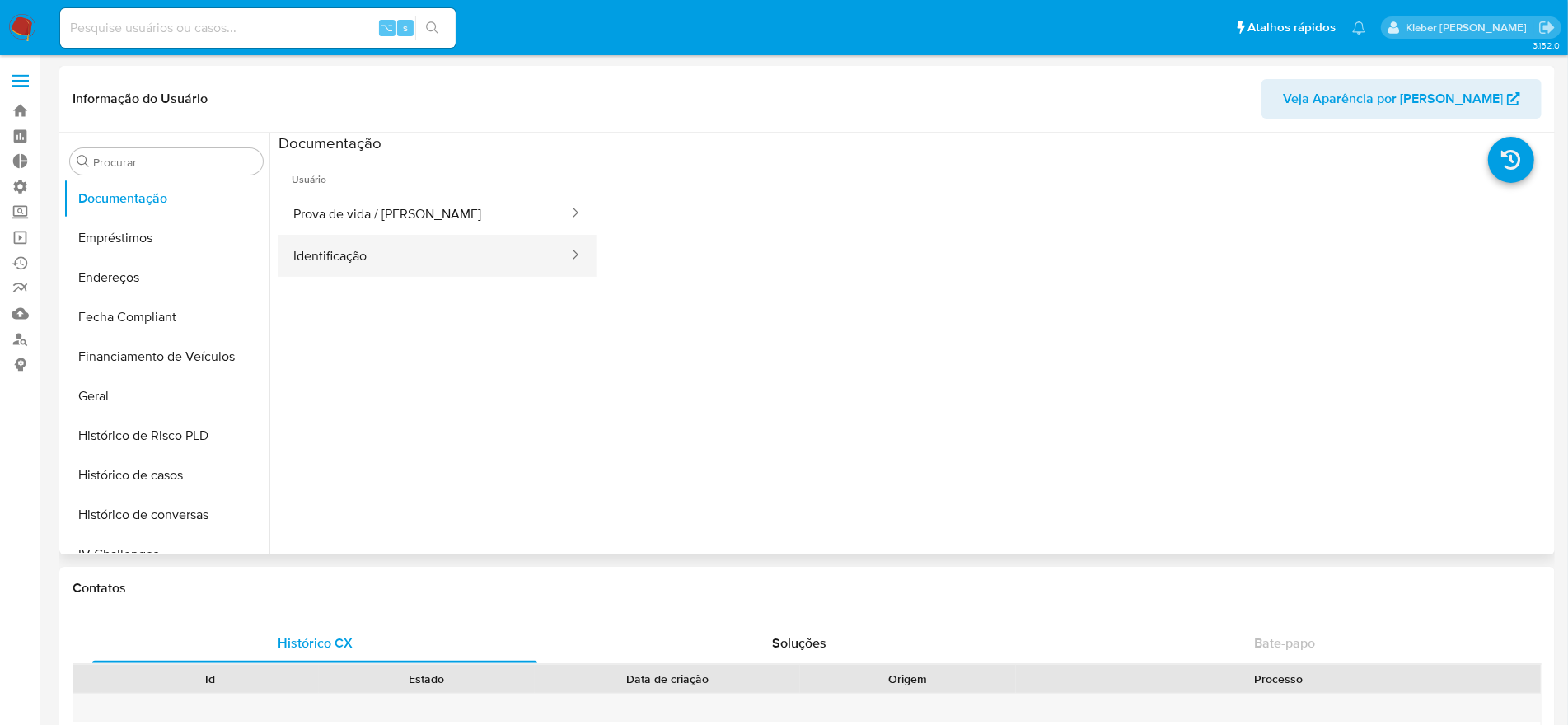
click at [426, 265] on button "Identificação" at bounding box center [424, 256] width 292 height 42
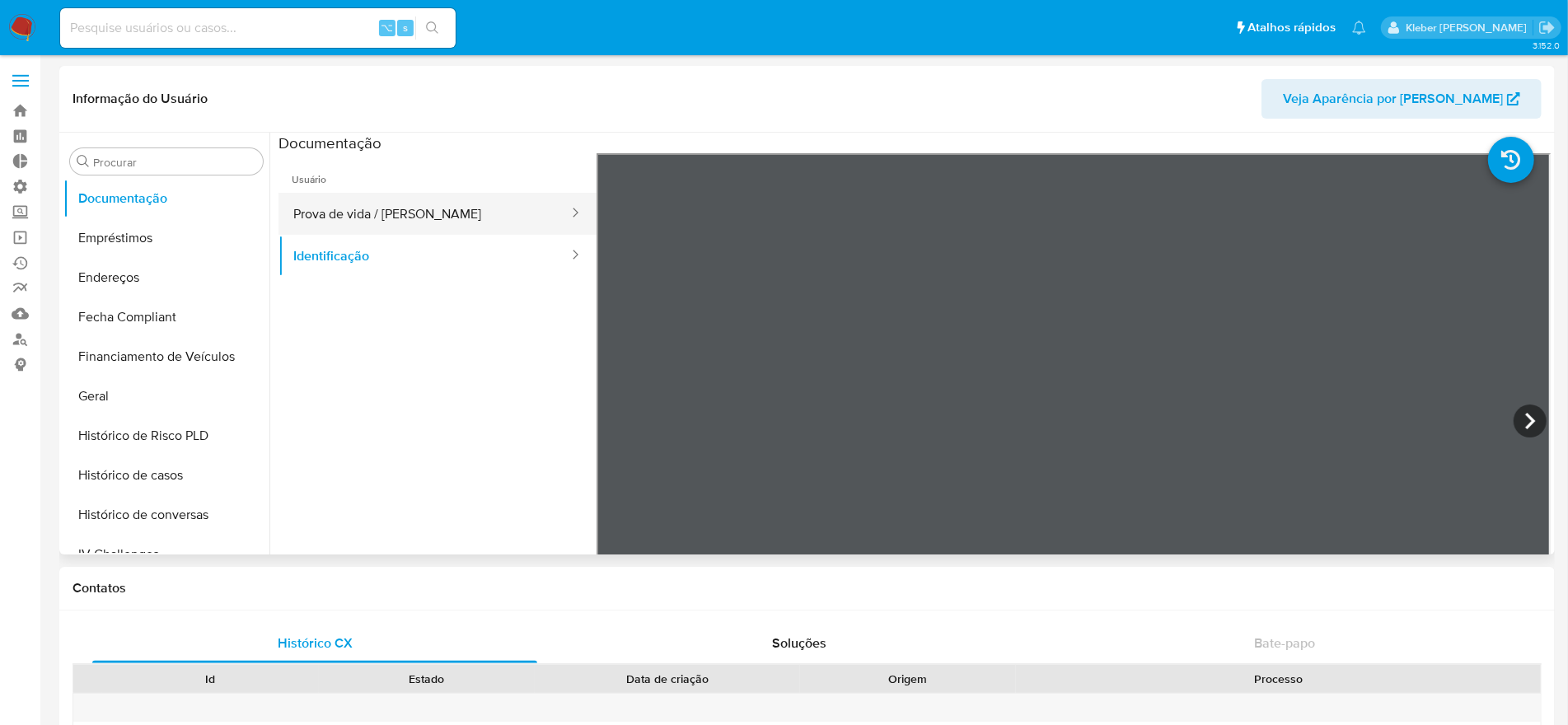
click at [446, 220] on button "Prova de vida / [PERSON_NAME]" at bounding box center [424, 213] width 292 height 42
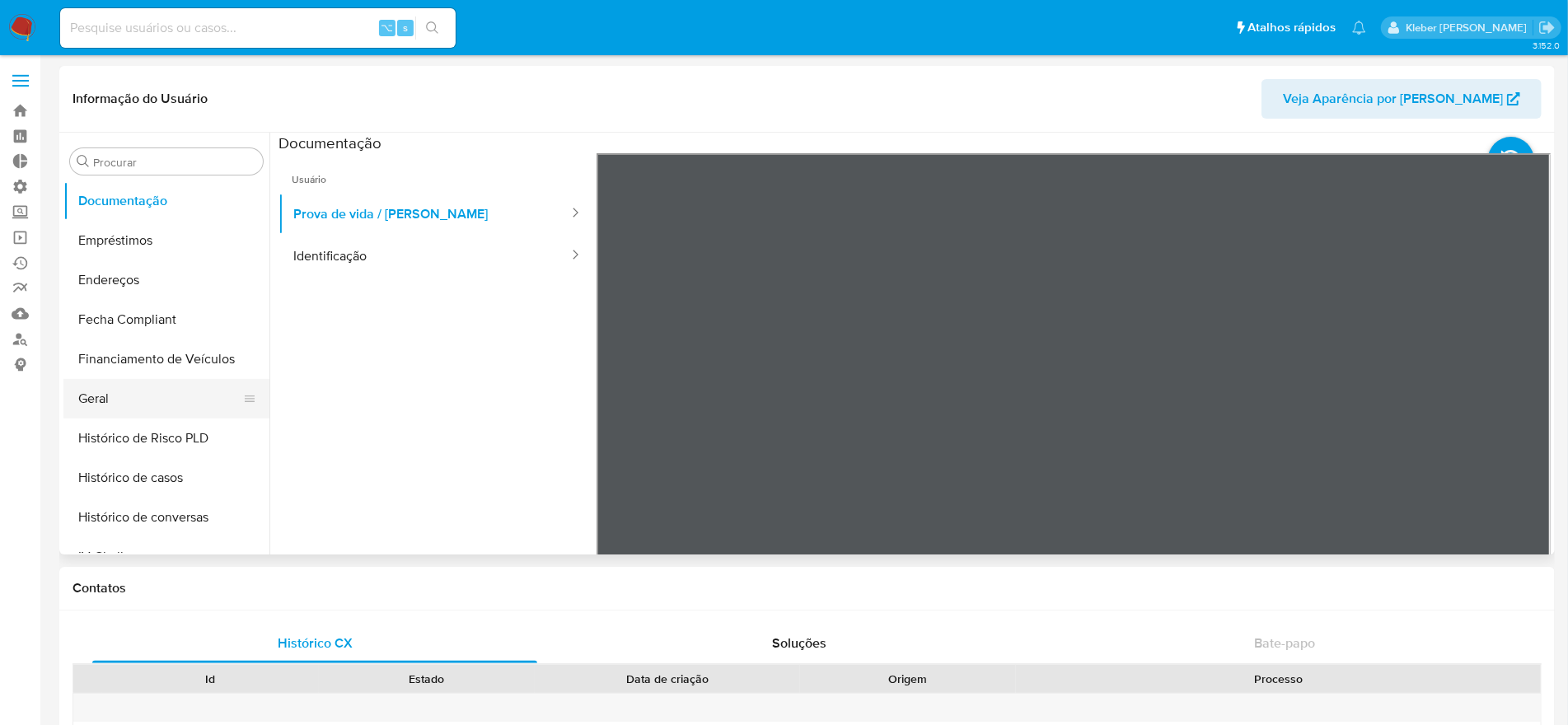
scroll to position [315, 0]
click at [109, 392] on button "Geral" at bounding box center [159, 400] width 193 height 40
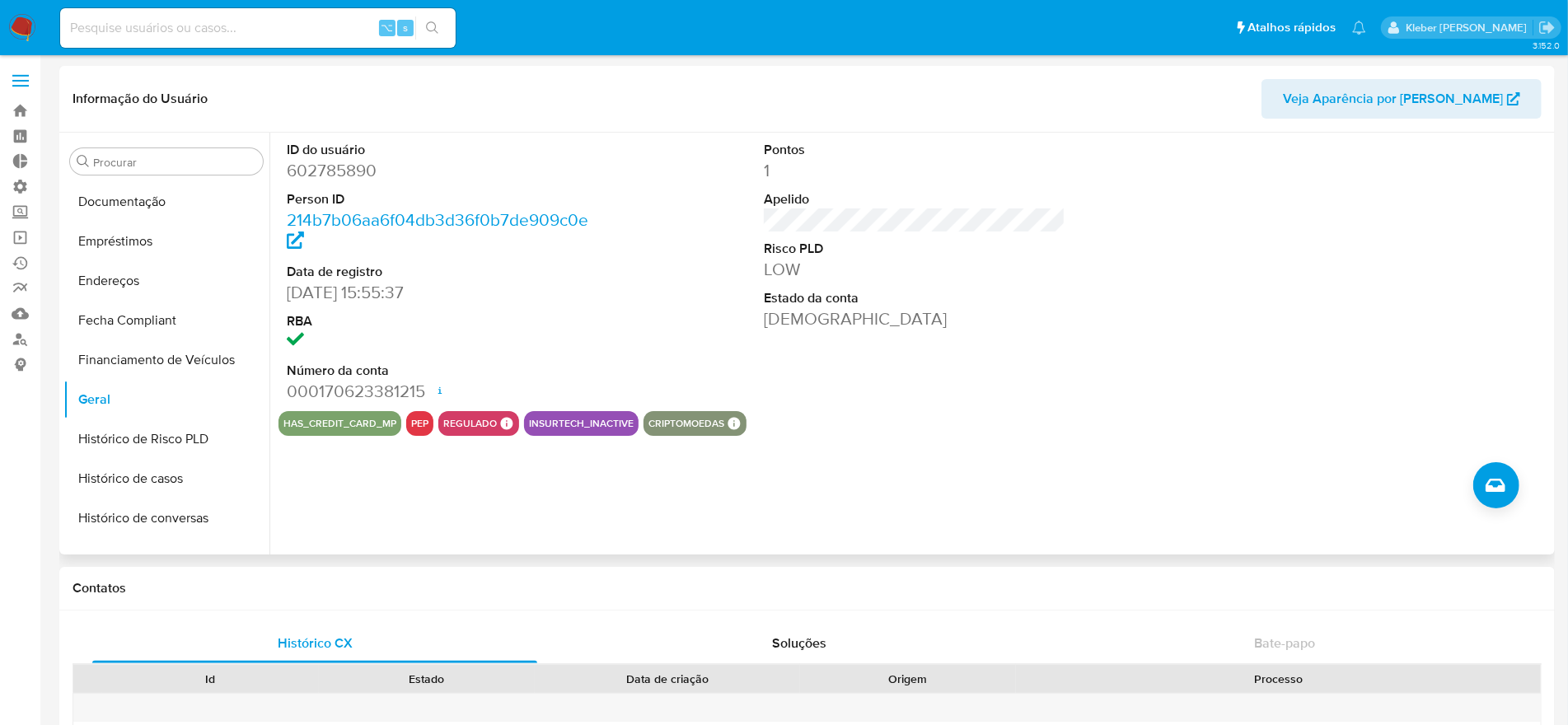
drag, startPoint x: 334, startPoint y: 295, endPoint x: 446, endPoint y: 291, distance: 112.1
click at [446, 291] on dd "[DATE] 15:55:37" at bounding box center [437, 292] width 302 height 23
click at [417, 425] on button "pep" at bounding box center [420, 423] width 17 height 7
click at [565, 336] on dd at bounding box center [437, 341] width 302 height 23
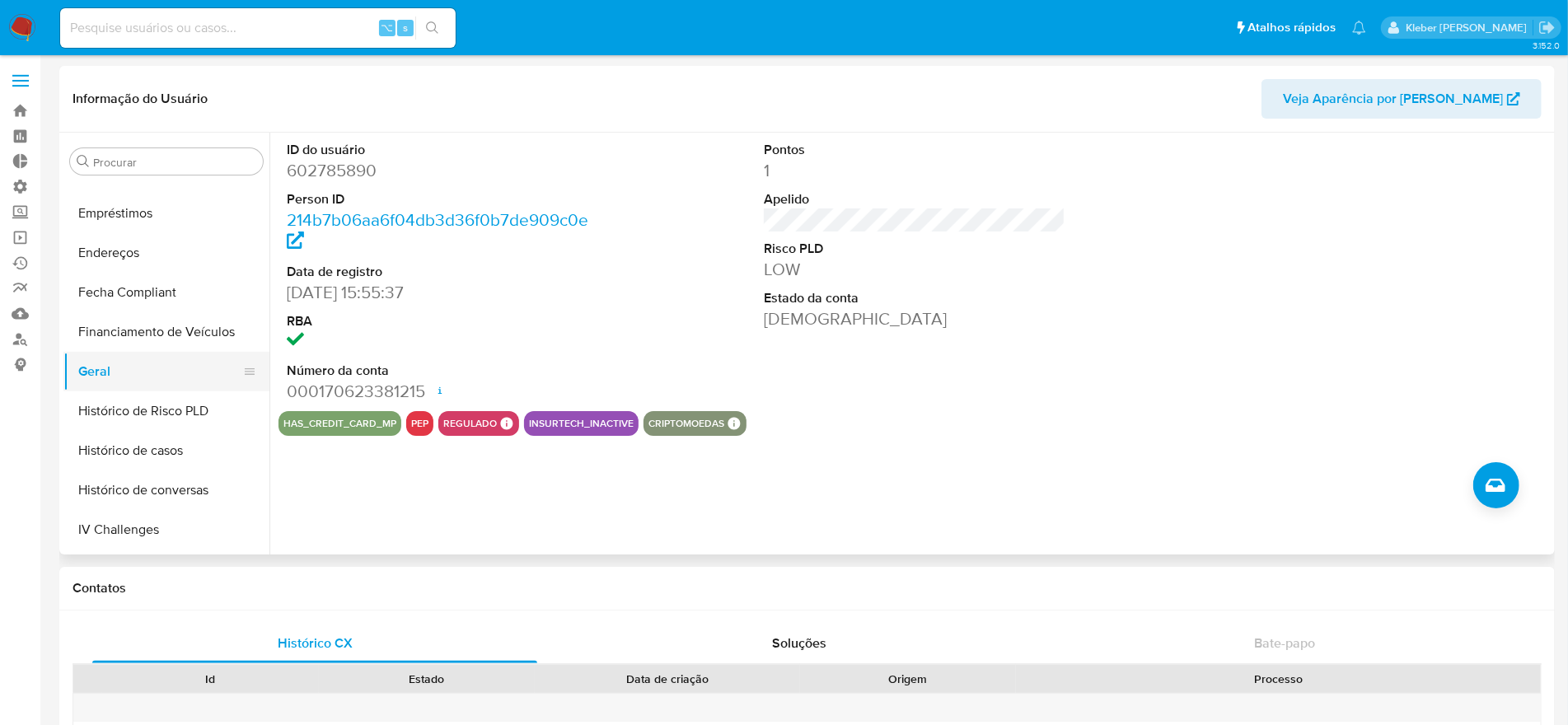
scroll to position [492, 0]
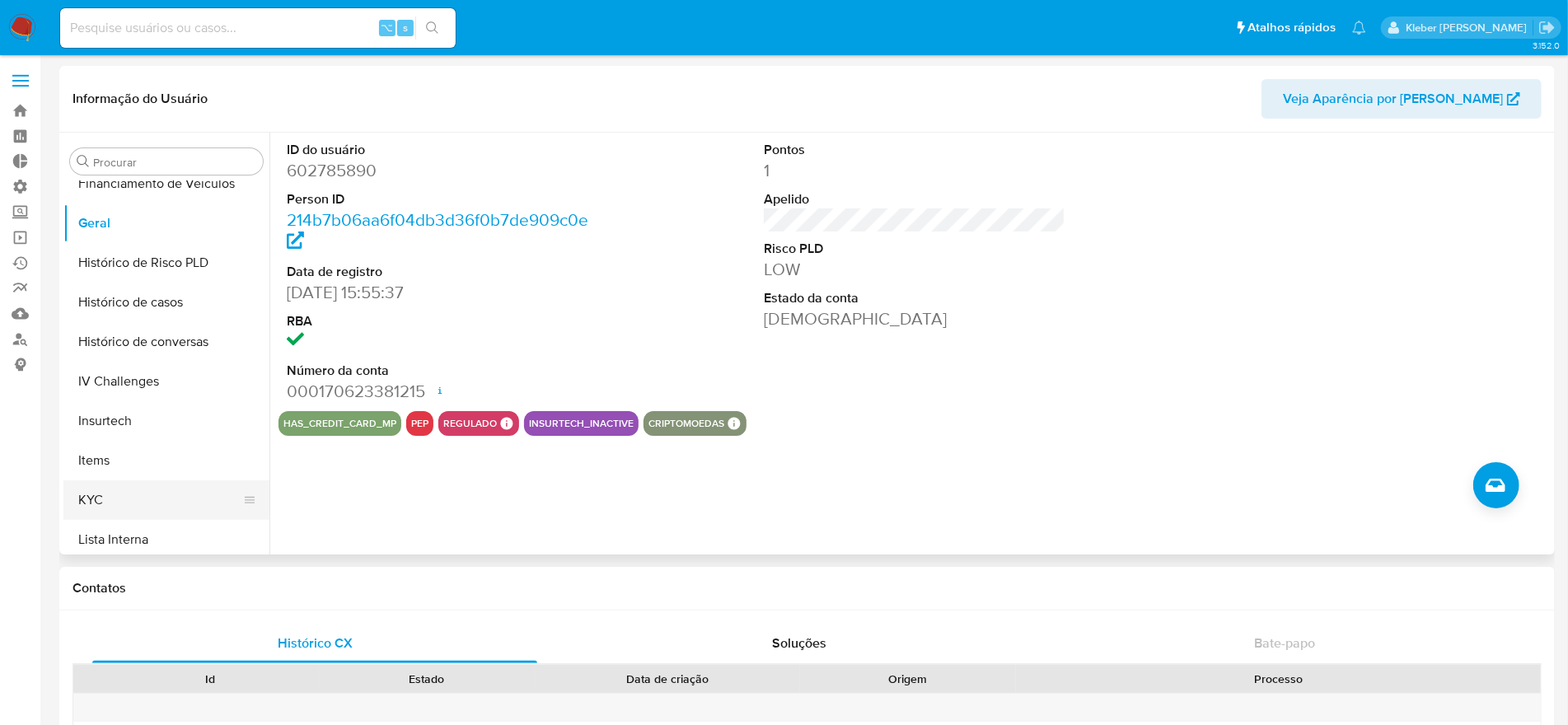
click at [155, 497] on button "KYC" at bounding box center [159, 500] width 193 height 40
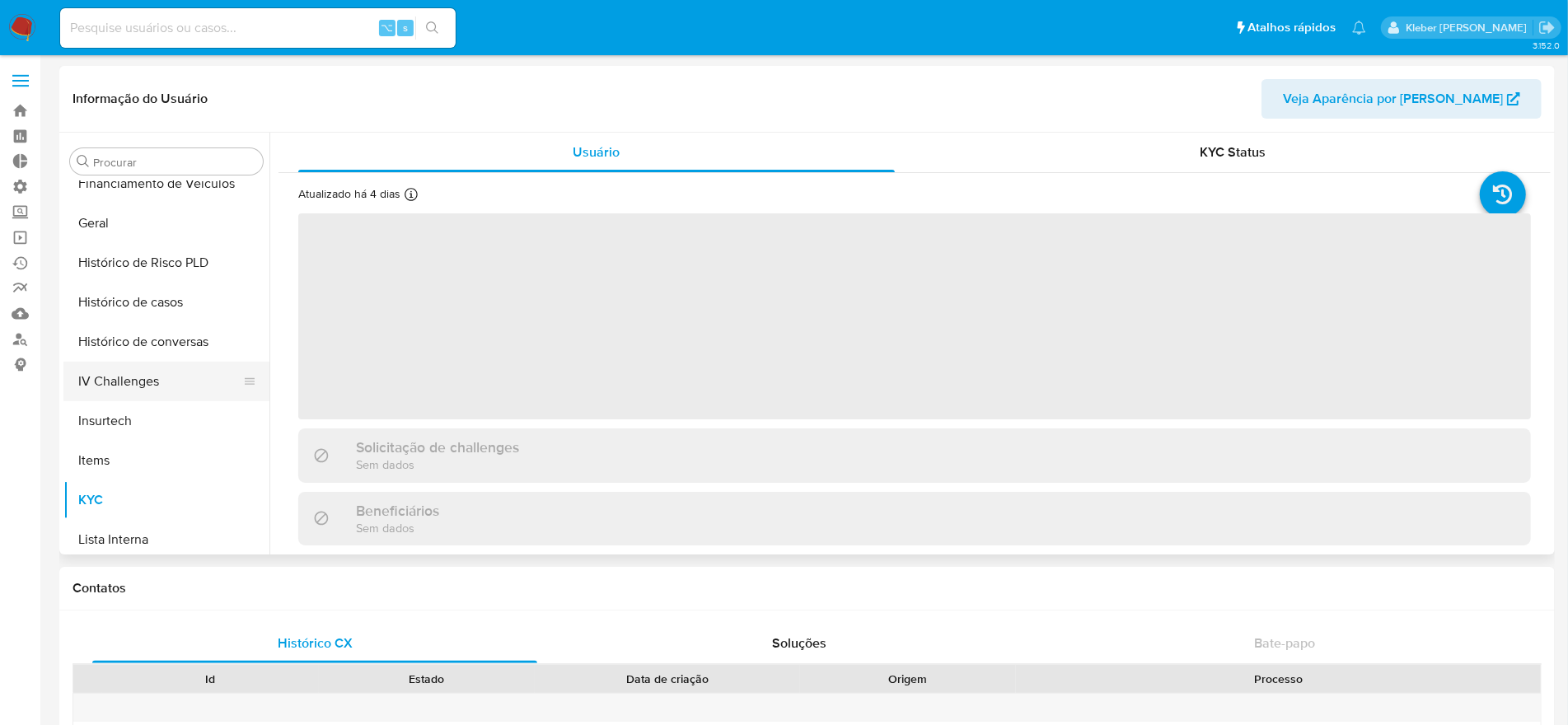
click at [172, 386] on button "IV Challenges" at bounding box center [159, 382] width 193 height 40
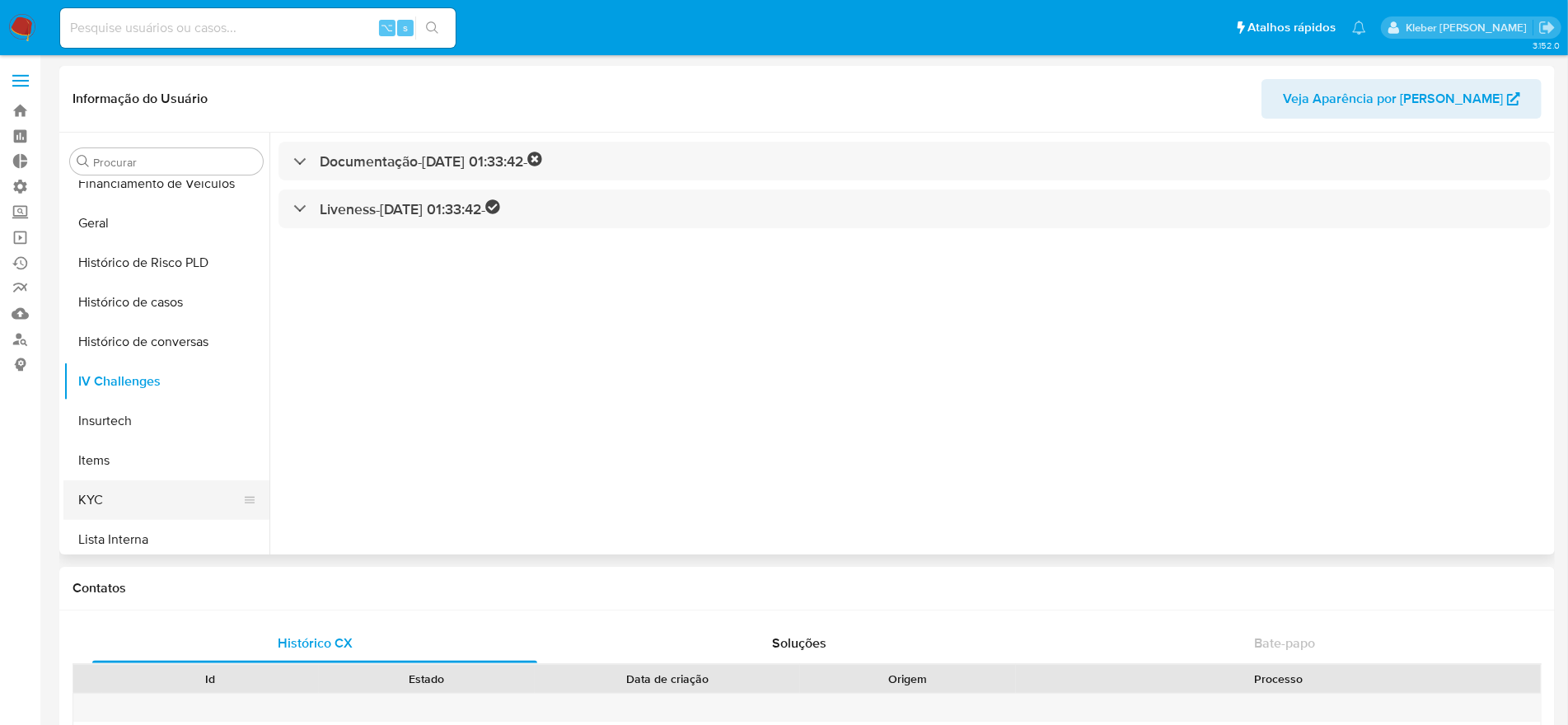
click at [161, 498] on button "KYC" at bounding box center [159, 500] width 193 height 40
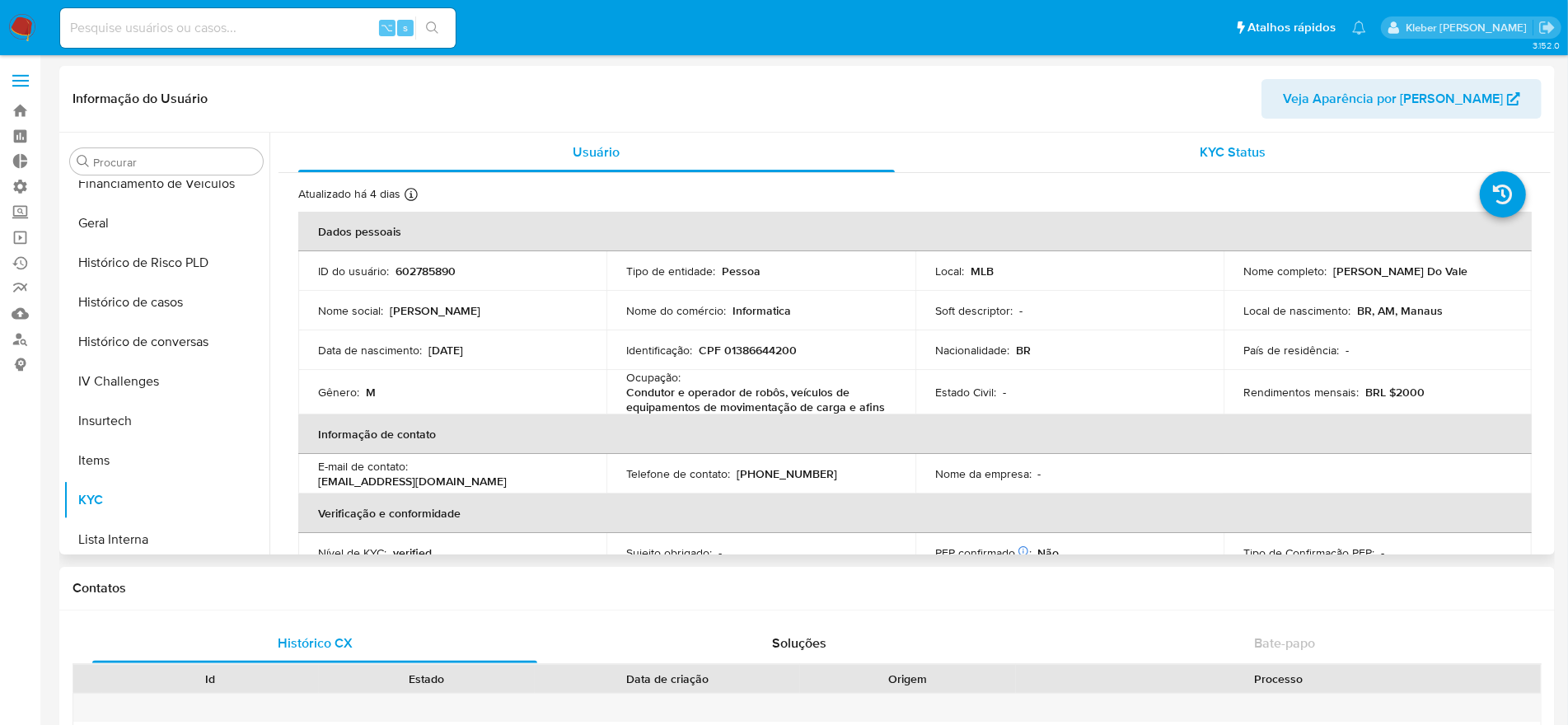
click at [1237, 149] on span "KYC Status" at bounding box center [1232, 152] width 66 height 19
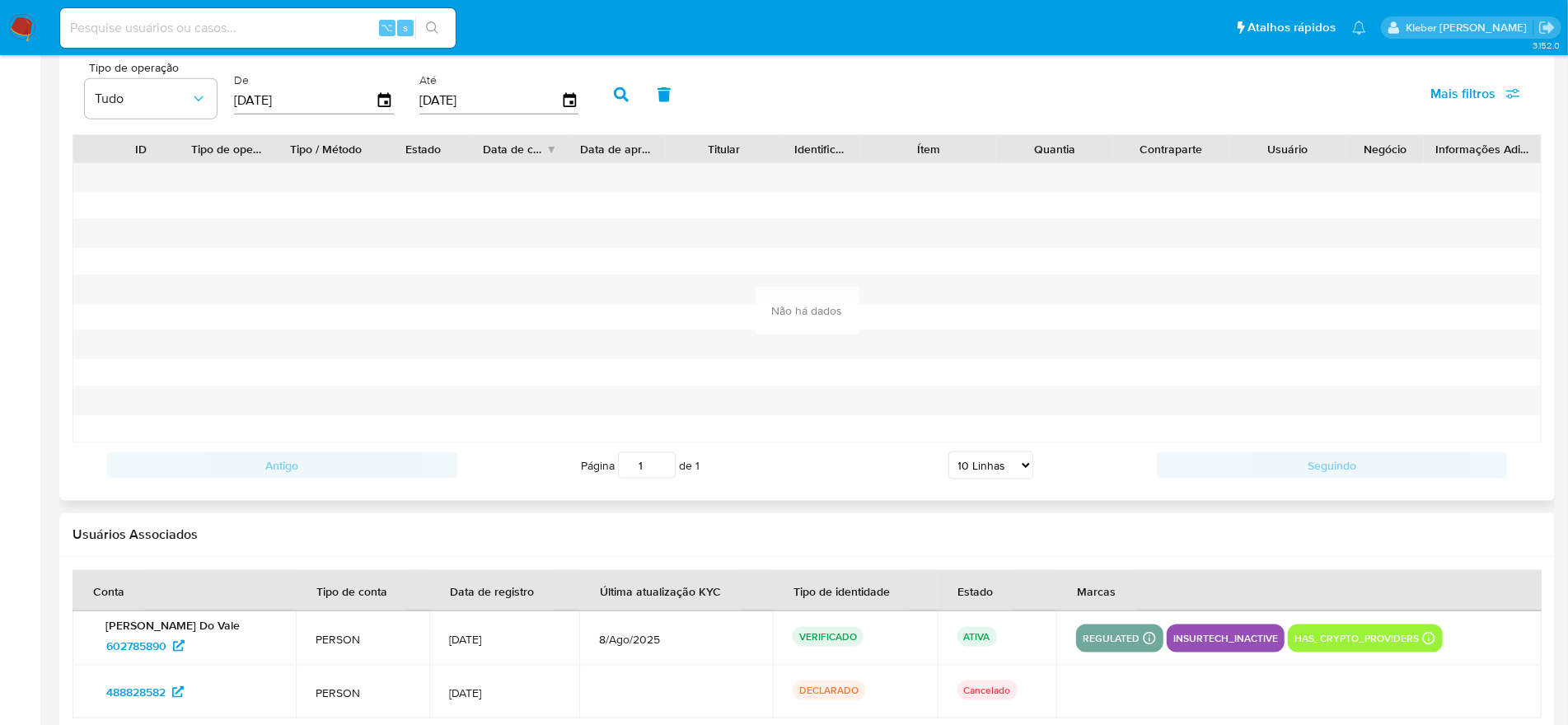
scroll to position [1695, 0]
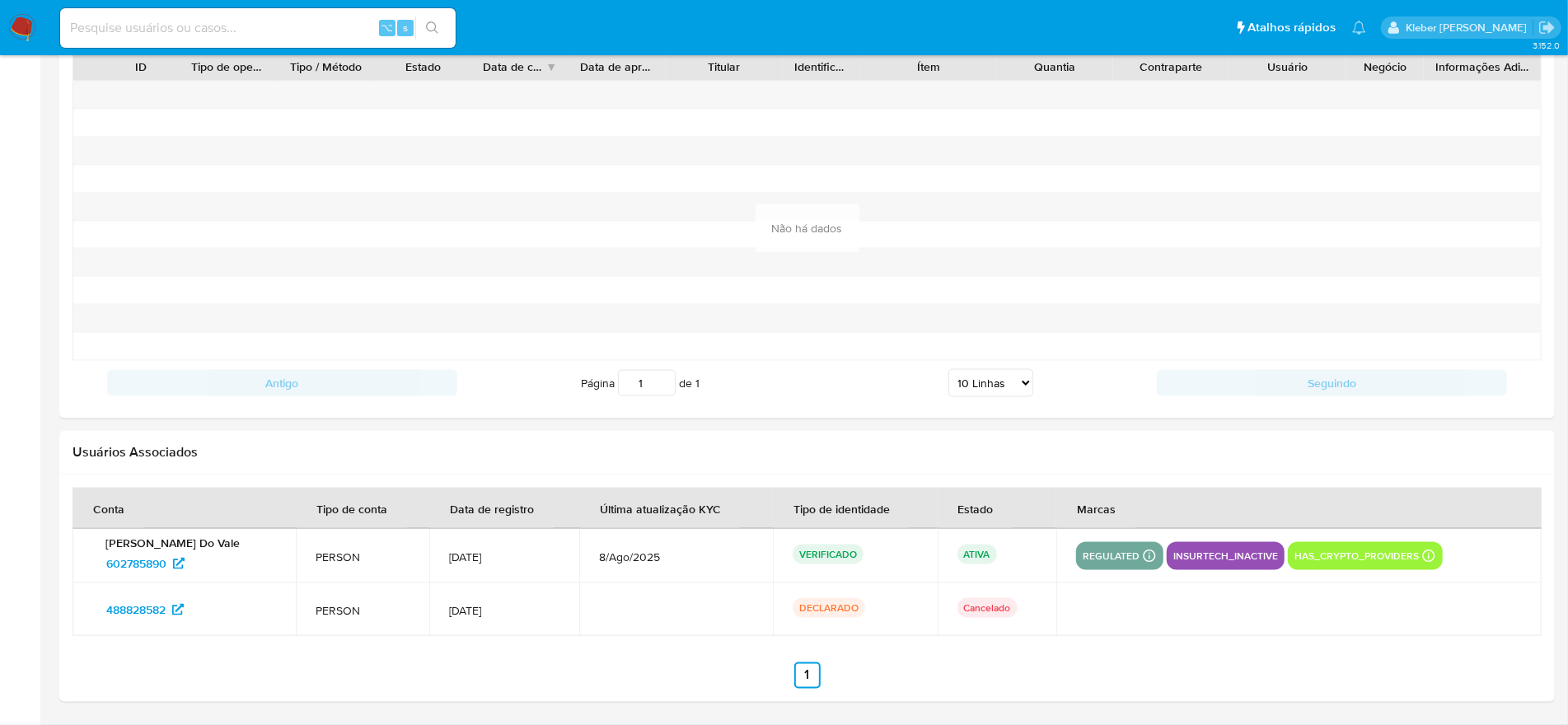
drag, startPoint x: 583, startPoint y: 555, endPoint x: 668, endPoint y: 554, distance: 85.0
click at [668, 554] on span "8/Ago/2025" at bounding box center [676, 556] width 154 height 15
click at [599, 560] on span "8/Ago/2025" at bounding box center [676, 556] width 154 height 15
drag, startPoint x: 579, startPoint y: 556, endPoint x: 646, endPoint y: 555, distance: 67.0
click at [646, 555] on span "8/Ago/2025" at bounding box center [676, 556] width 154 height 15
